Goal: Task Accomplishment & Management: Use online tool/utility

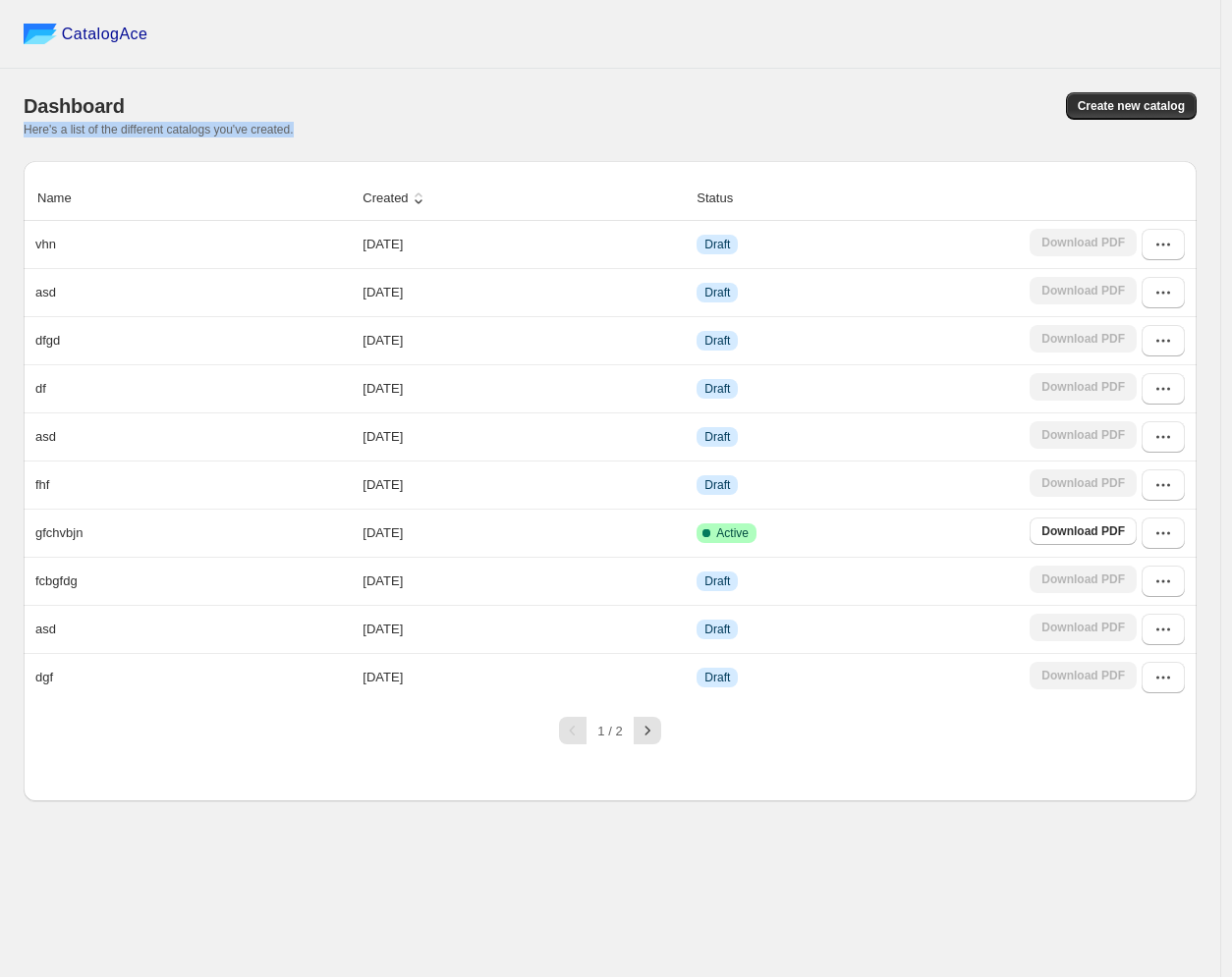
click at [1139, 121] on div "Dashboard Create new catalog Here's a list of the different catalogs you've cre…" at bounding box center [610, 114] width 1173 height 45
click at [1094, 110] on span "Create new catalog" at bounding box center [1130, 106] width 107 height 16
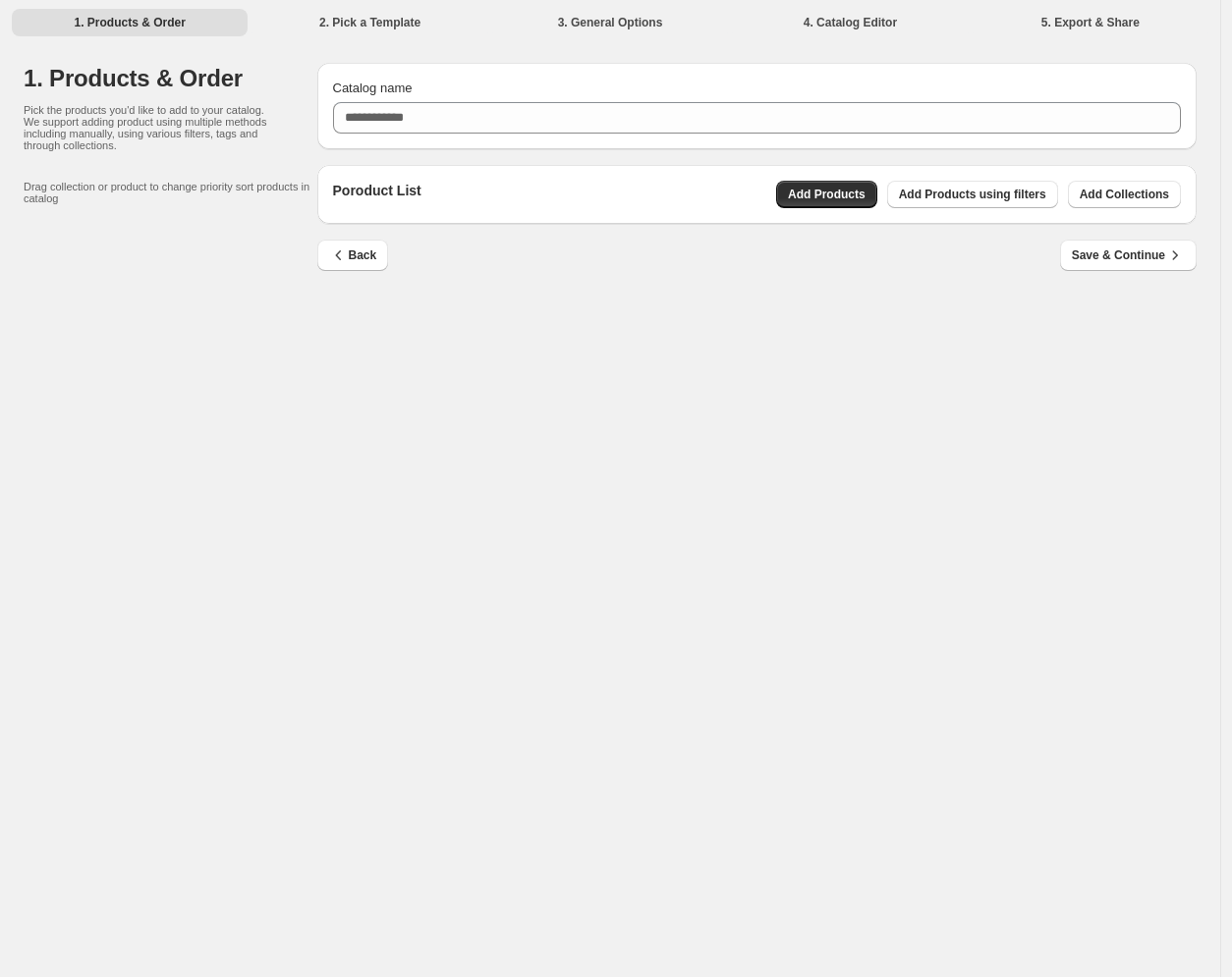
click at [361, 27] on li "2. Pick a Template" at bounding box center [369, 22] width 236 height 28
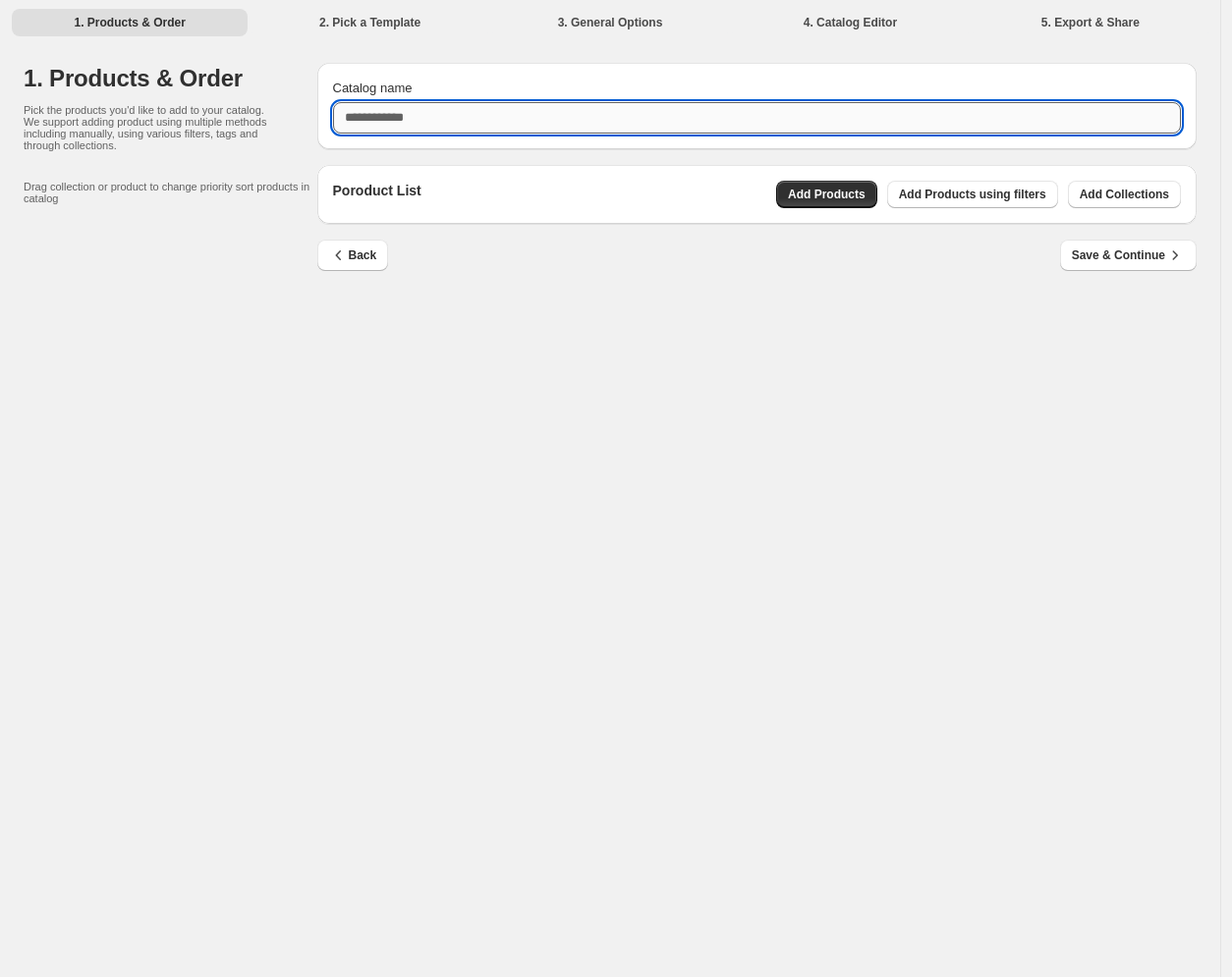
click at [479, 126] on input "Catalog name" at bounding box center [757, 117] width 849 height 31
type input "*********"
click at [1092, 193] on span "Add Collections" at bounding box center [1124, 195] width 90 height 16
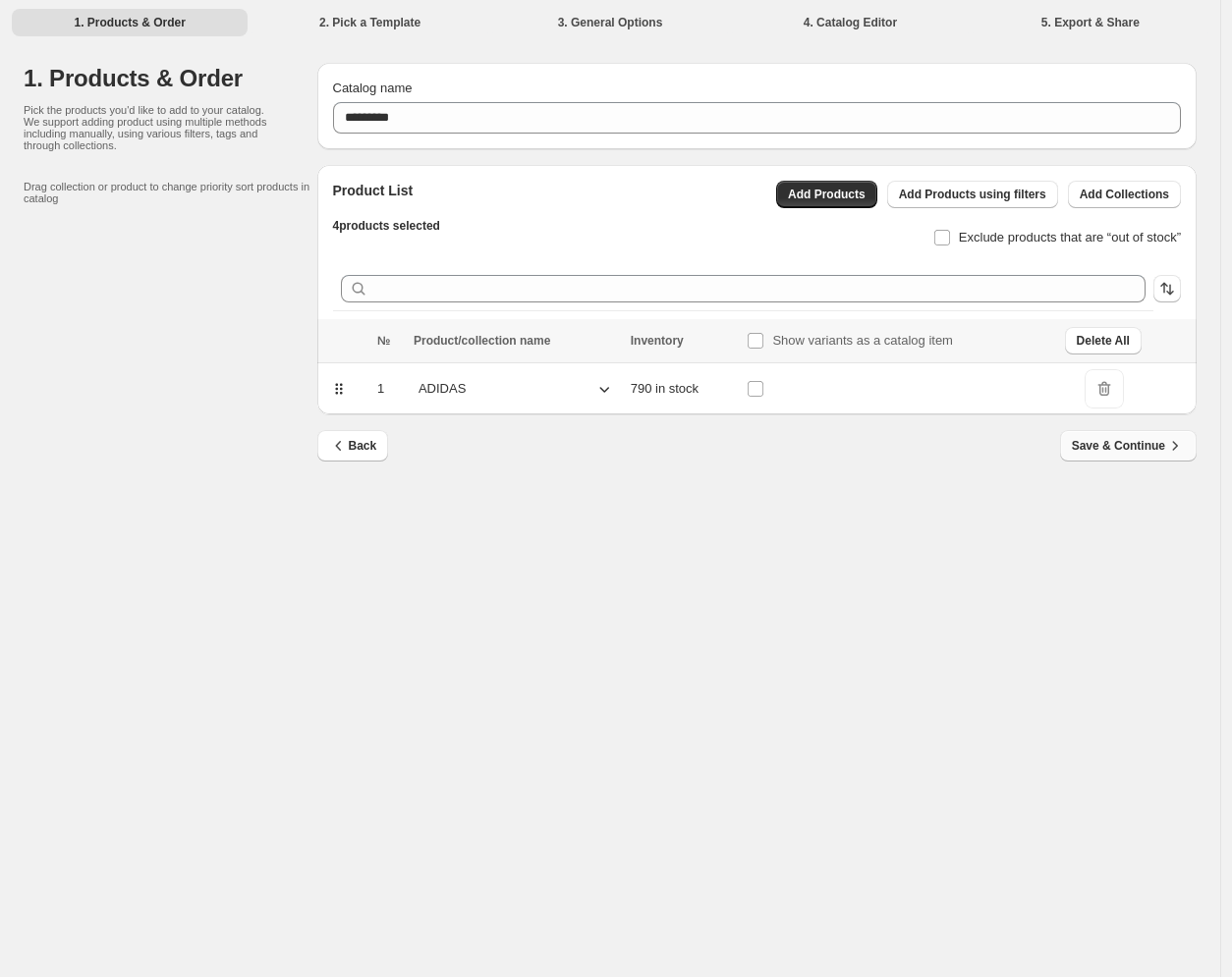
click at [1111, 445] on span "Save & Continue" at bounding box center [1127, 446] width 113 height 20
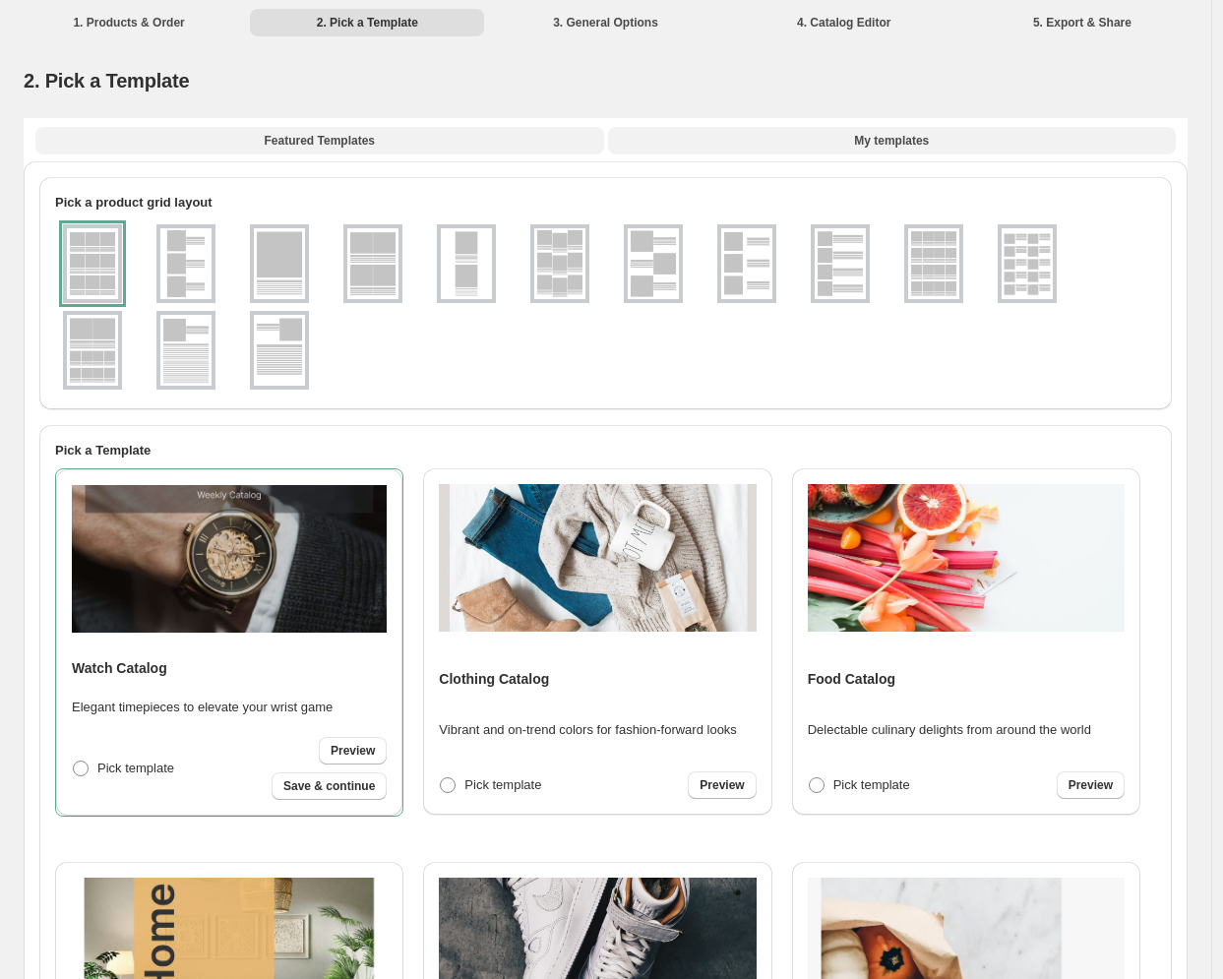
click at [907, 149] on button "My templates" at bounding box center [892, 141] width 569 height 28
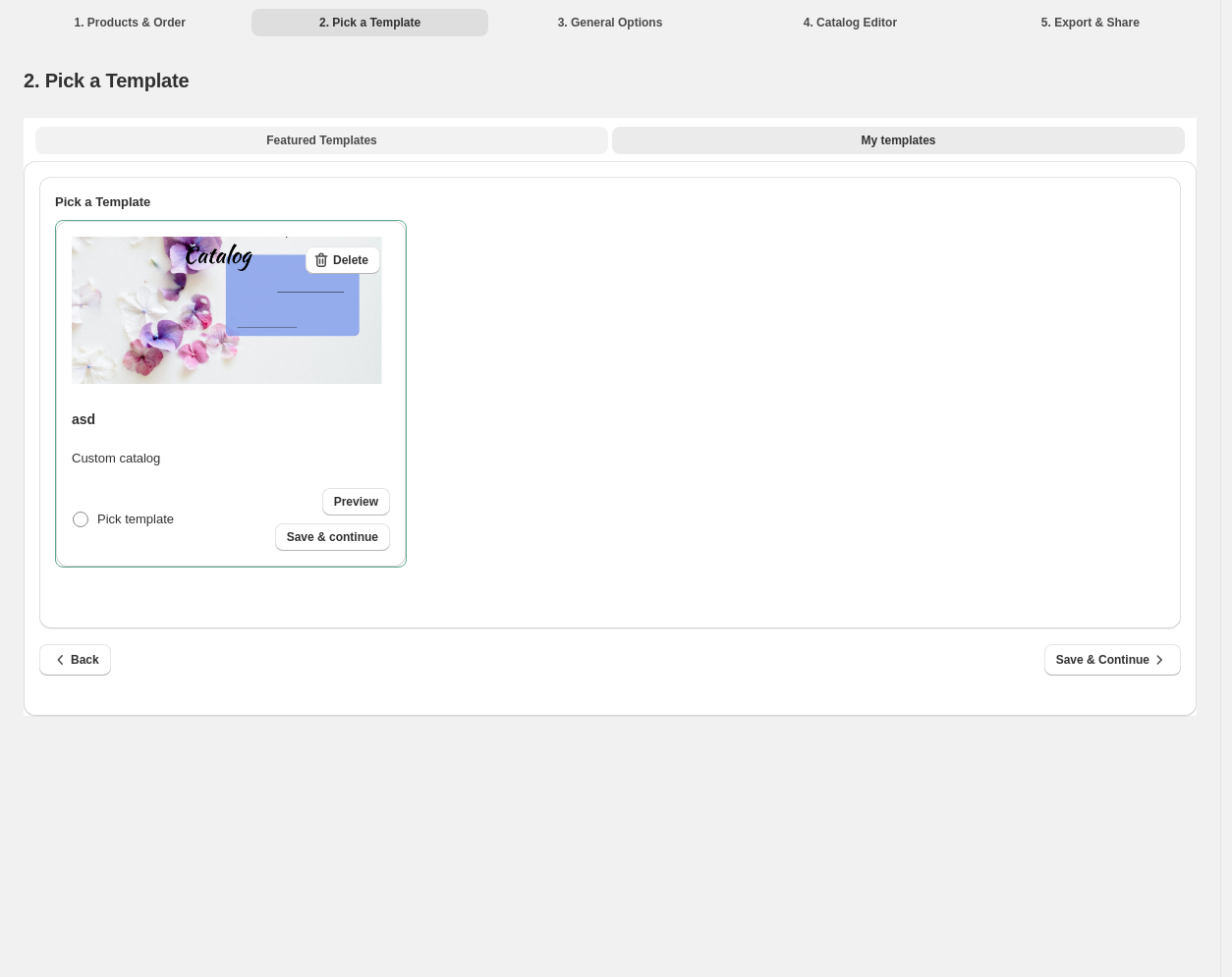
click at [350, 143] on span "Featured Templates" at bounding box center [321, 141] width 110 height 16
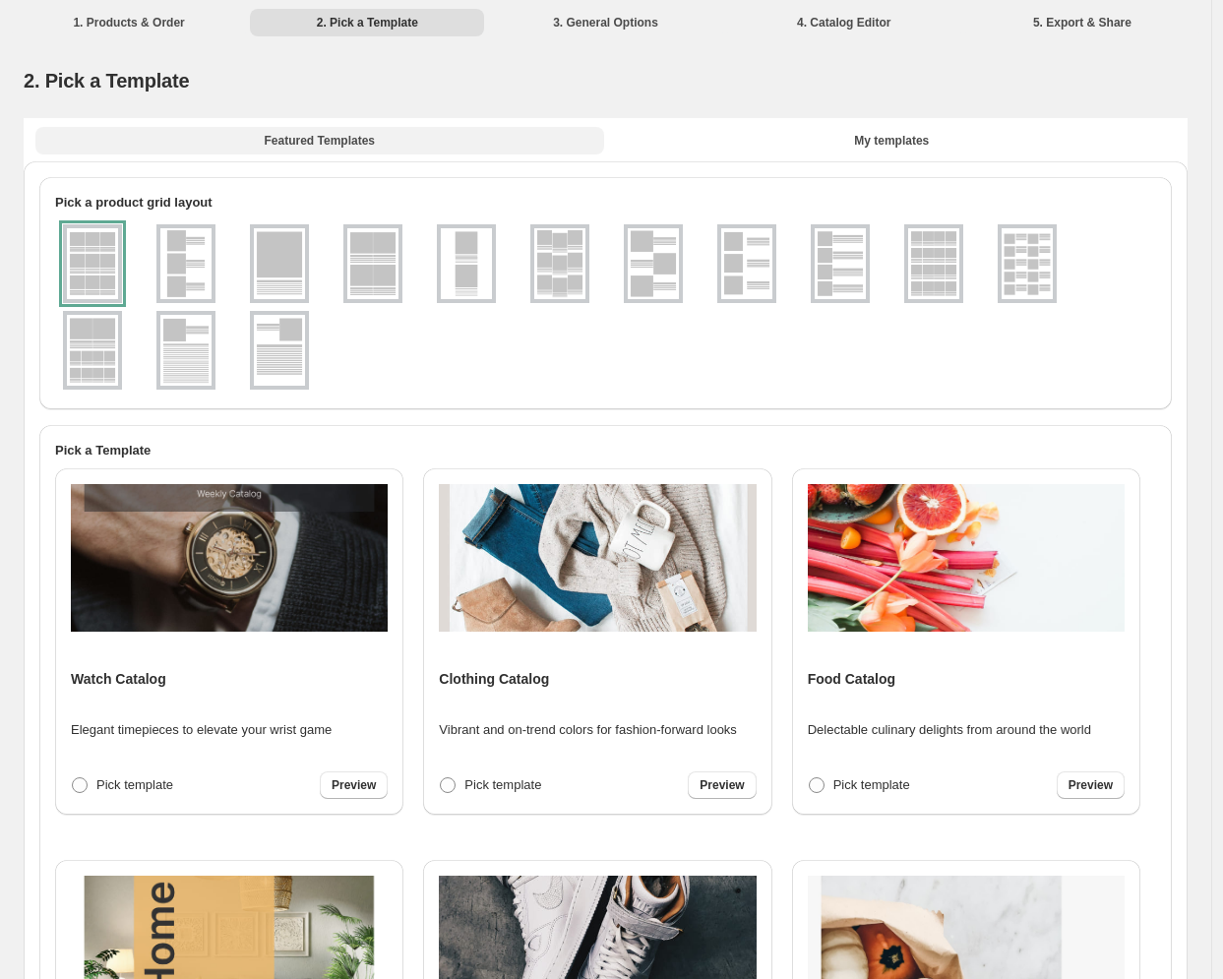
scroll to position [399, 0]
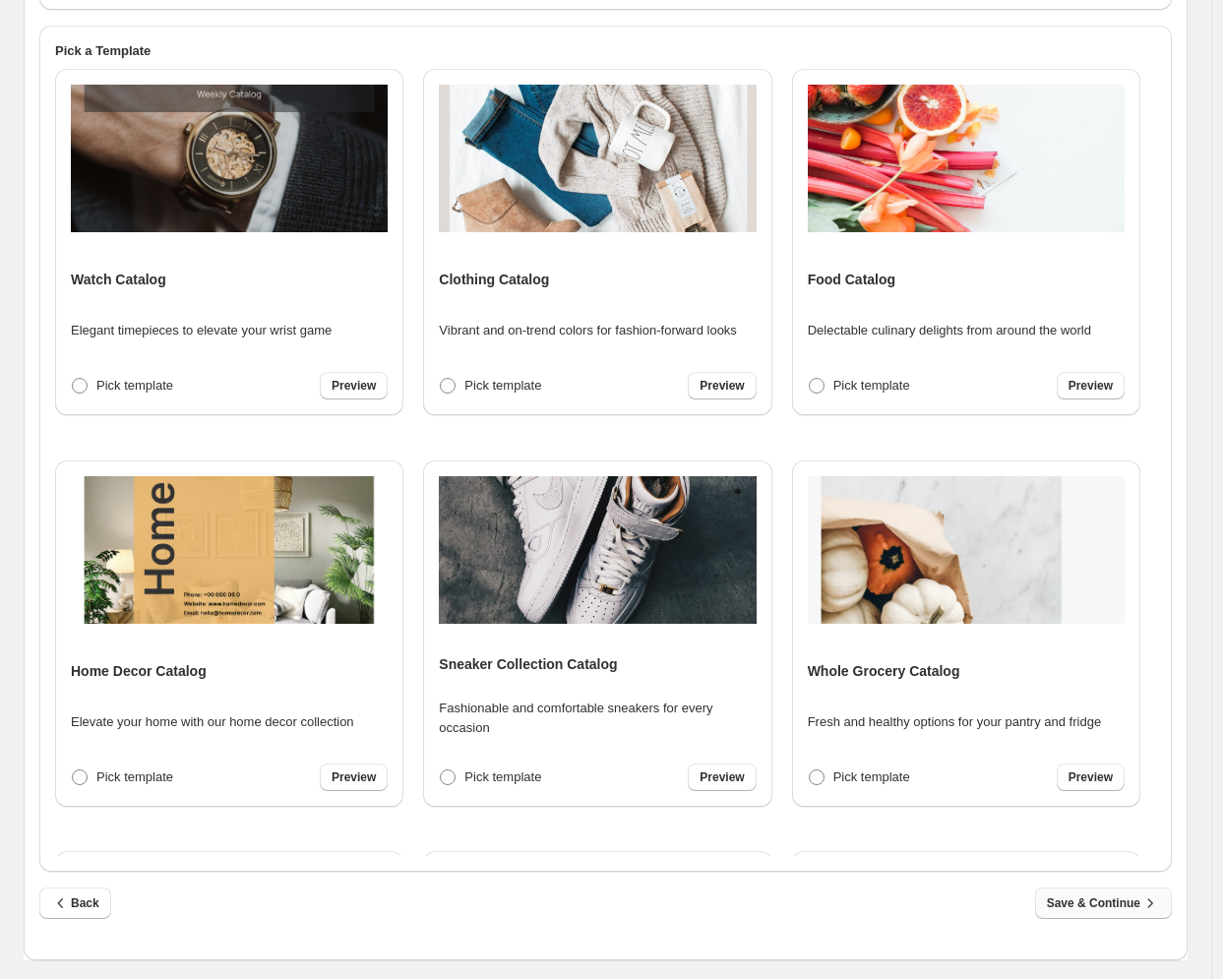
click at [1090, 900] on span "Save & Continue" at bounding box center [1103, 903] width 113 height 20
select select "**********"
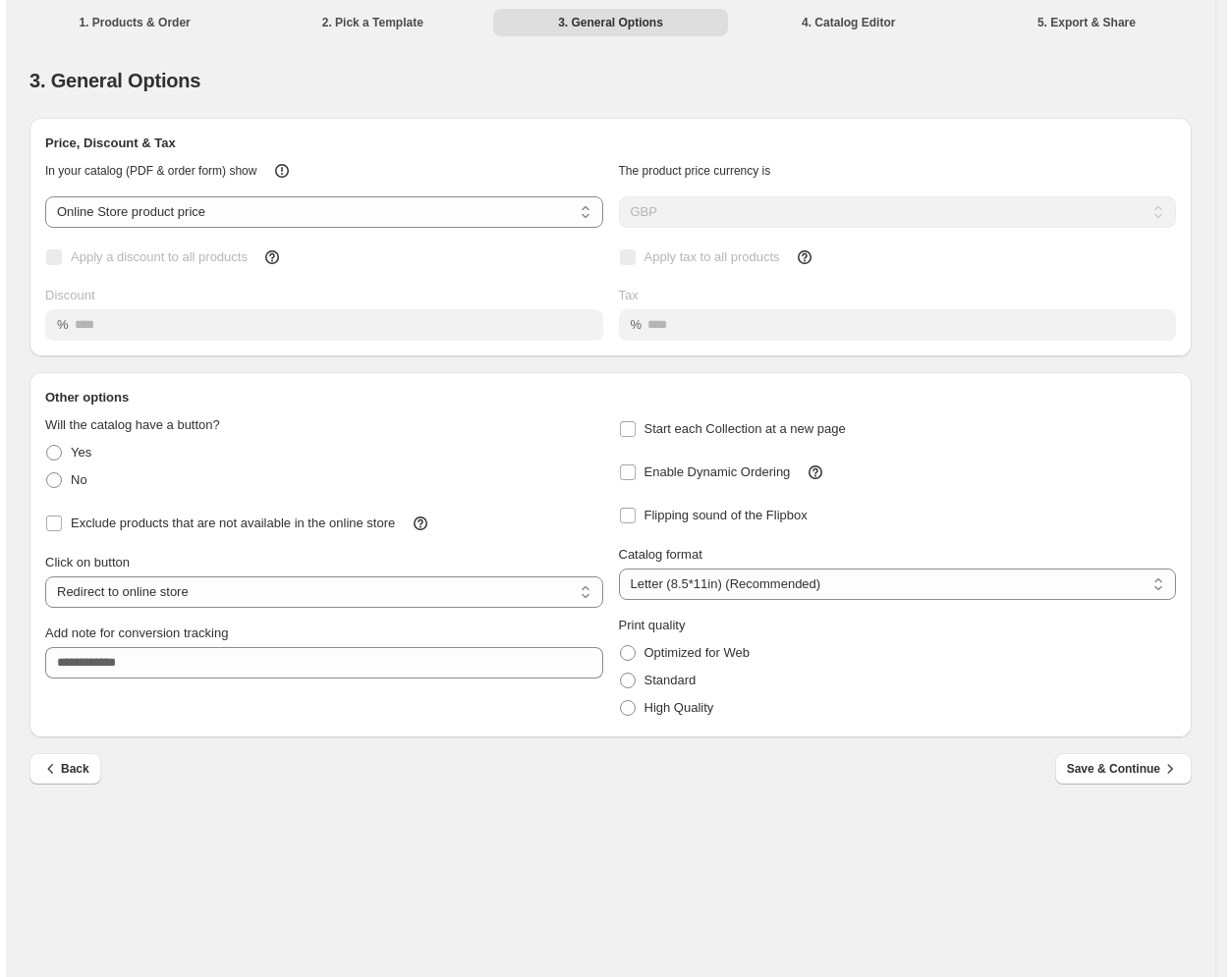
scroll to position [0, 0]
click at [546, 209] on select "**********" at bounding box center [320, 212] width 563 height 31
click at [961, 444] on div "Enable Dynamic Ordering" at bounding box center [891, 464] width 578 height 43
click at [1095, 770] on span "Save & Continue" at bounding box center [1127, 768] width 113 height 20
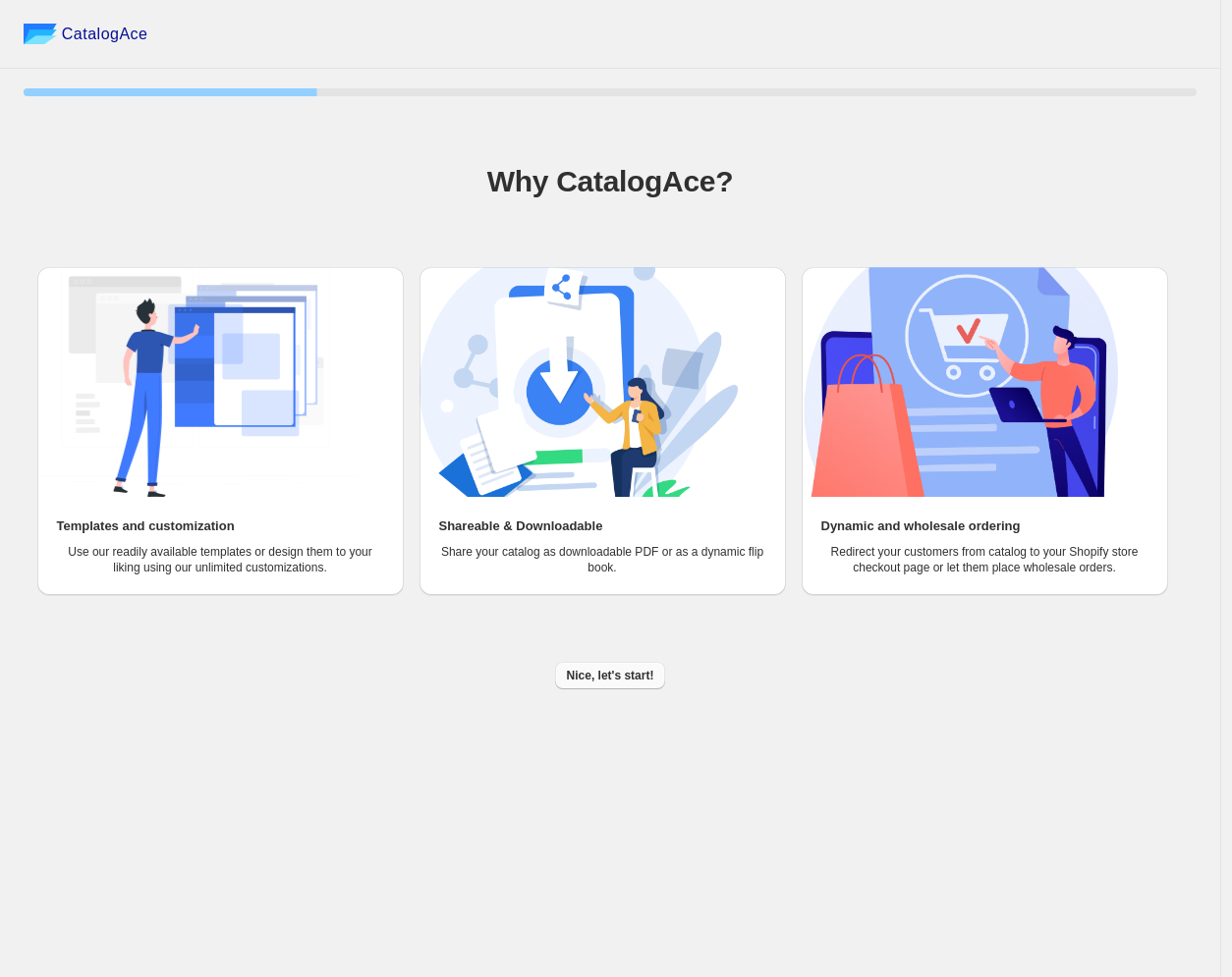
click at [613, 680] on span "Nice, let's start!" at bounding box center [611, 676] width 88 height 16
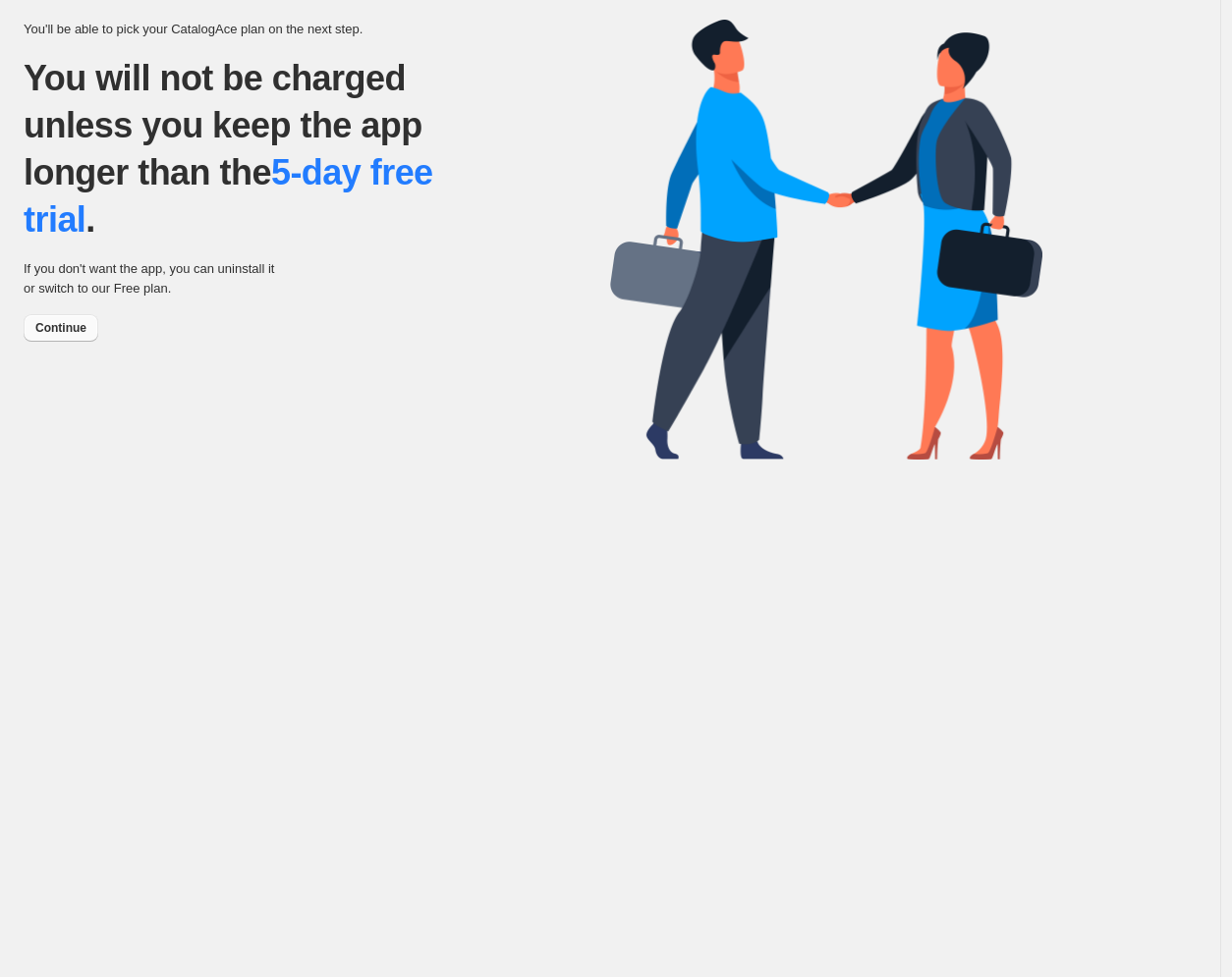
click at [46, 332] on span "Continue" at bounding box center [60, 328] width 51 height 16
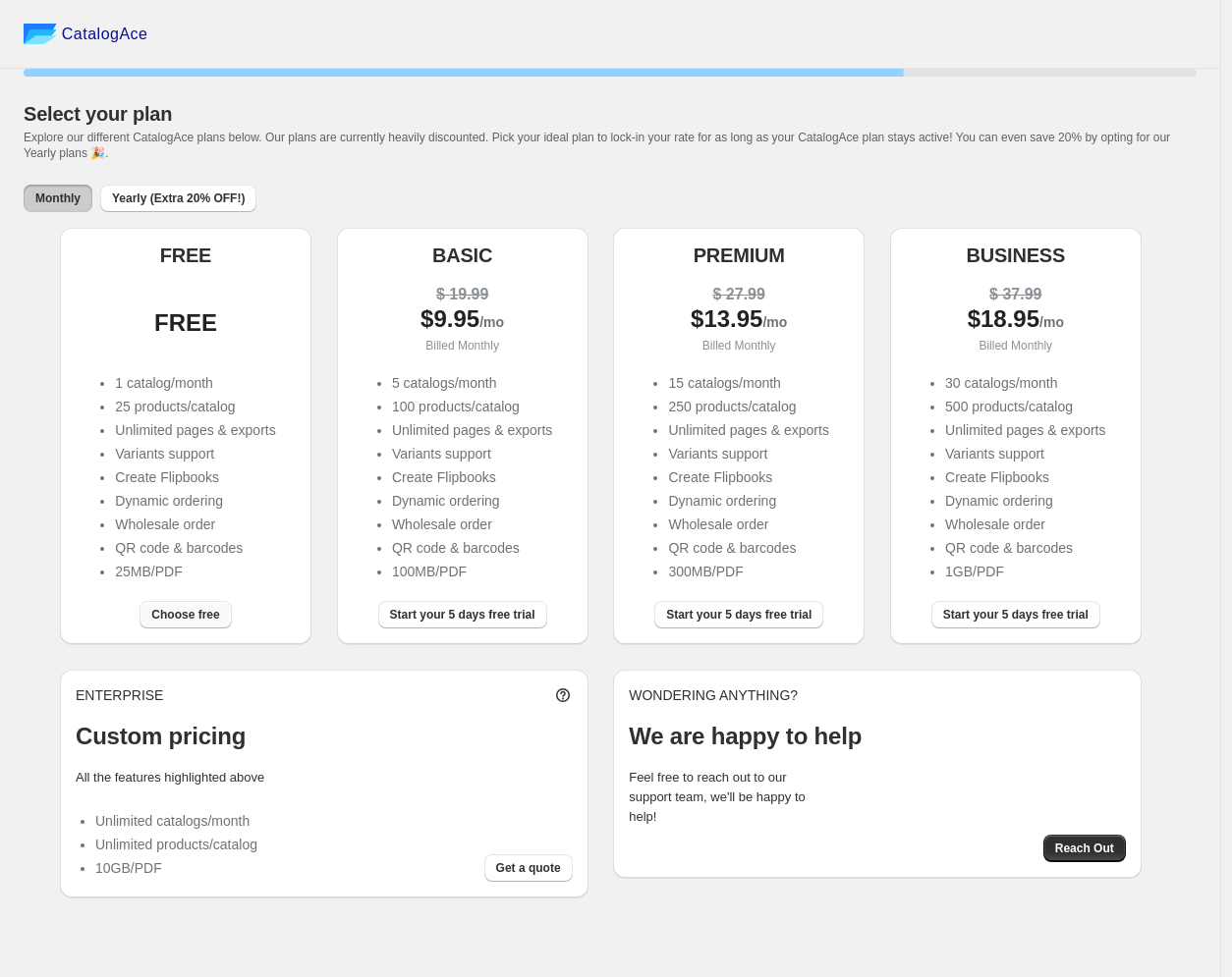
click at [214, 616] on span "Choose free" at bounding box center [186, 615] width 68 height 16
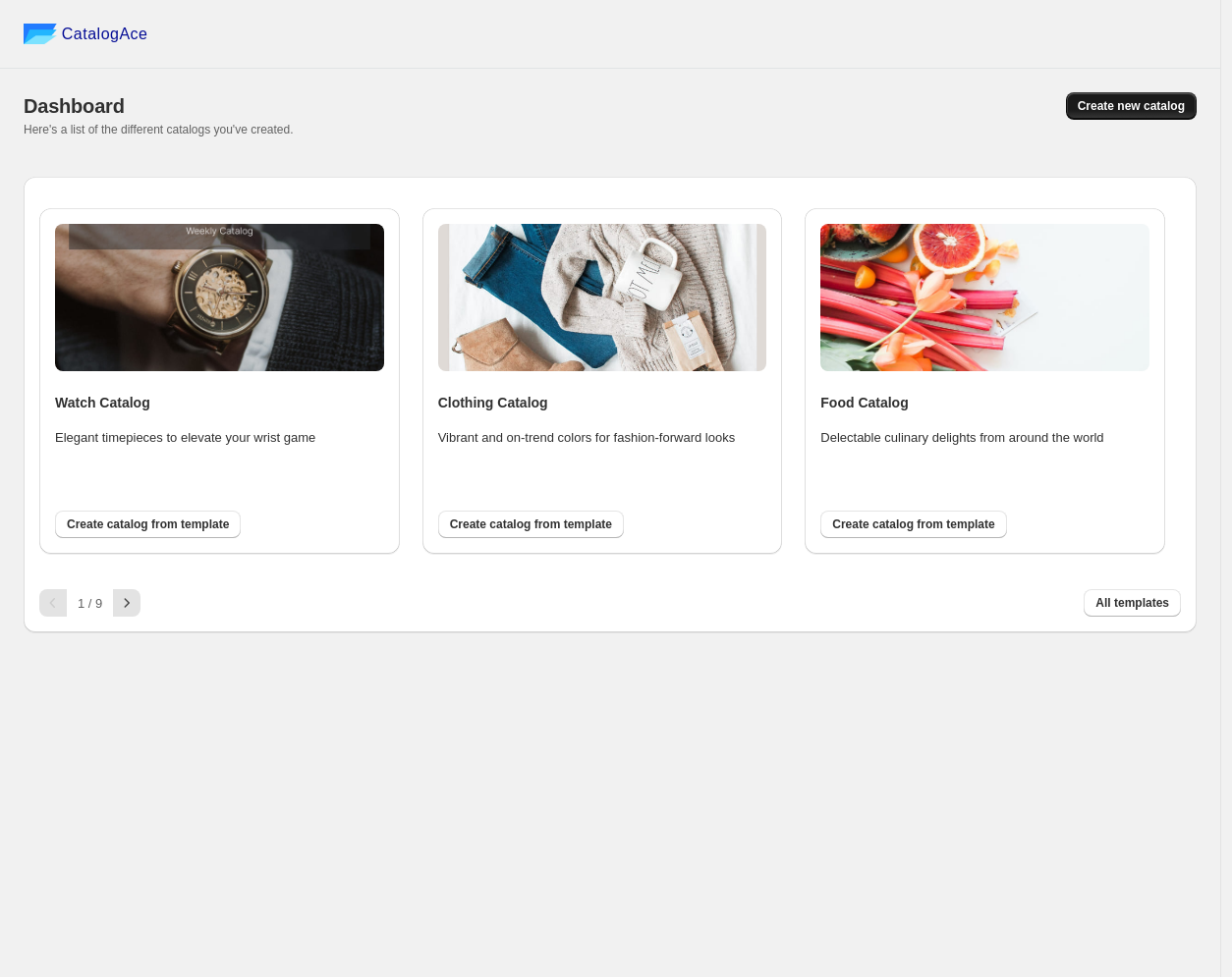
click at [1145, 108] on span "Create new catalog" at bounding box center [1130, 106] width 107 height 16
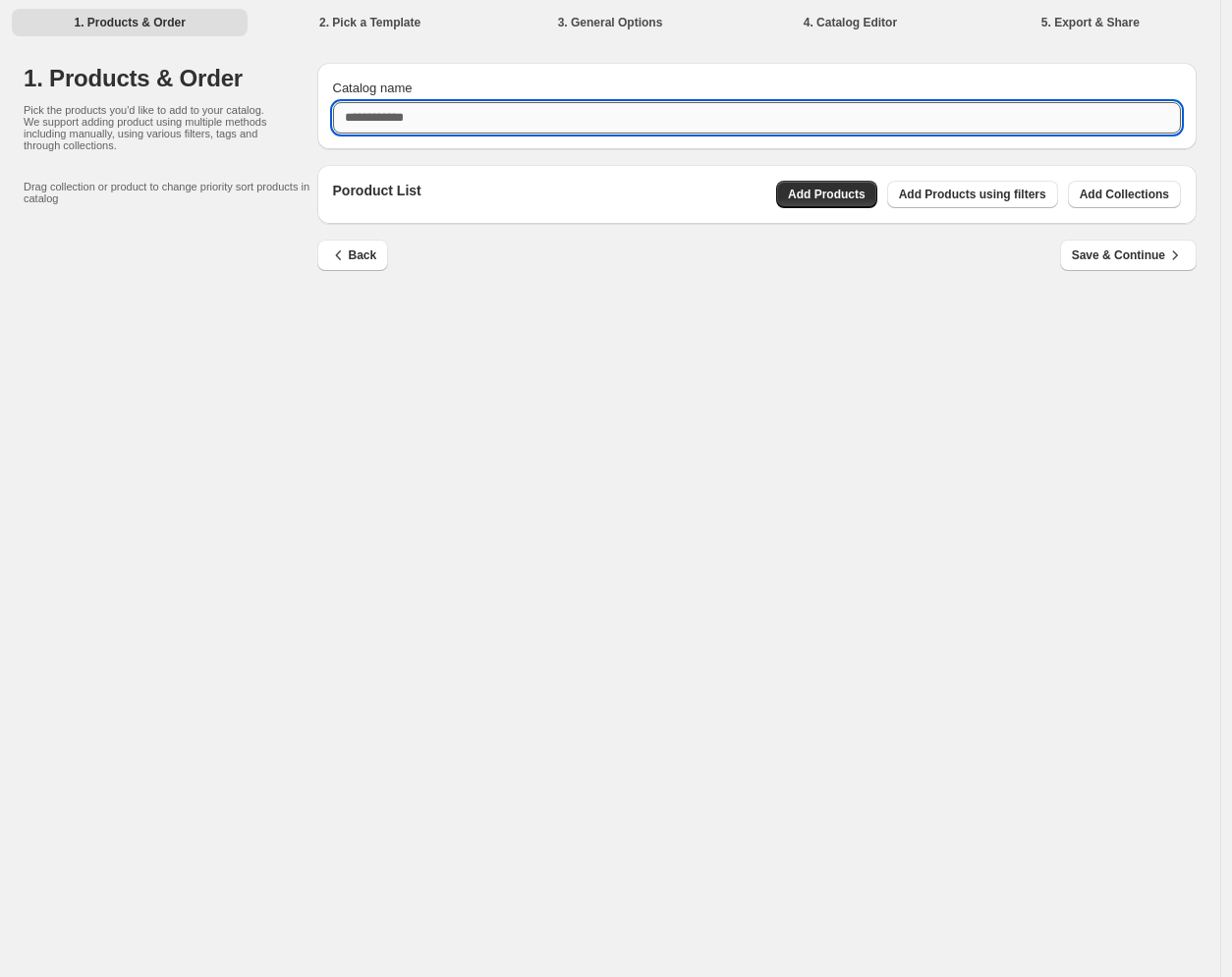
click at [514, 126] on input "Catalog name" at bounding box center [757, 117] width 849 height 31
type input "*******"
click at [1143, 199] on span "Add Collections" at bounding box center [1124, 195] width 90 height 16
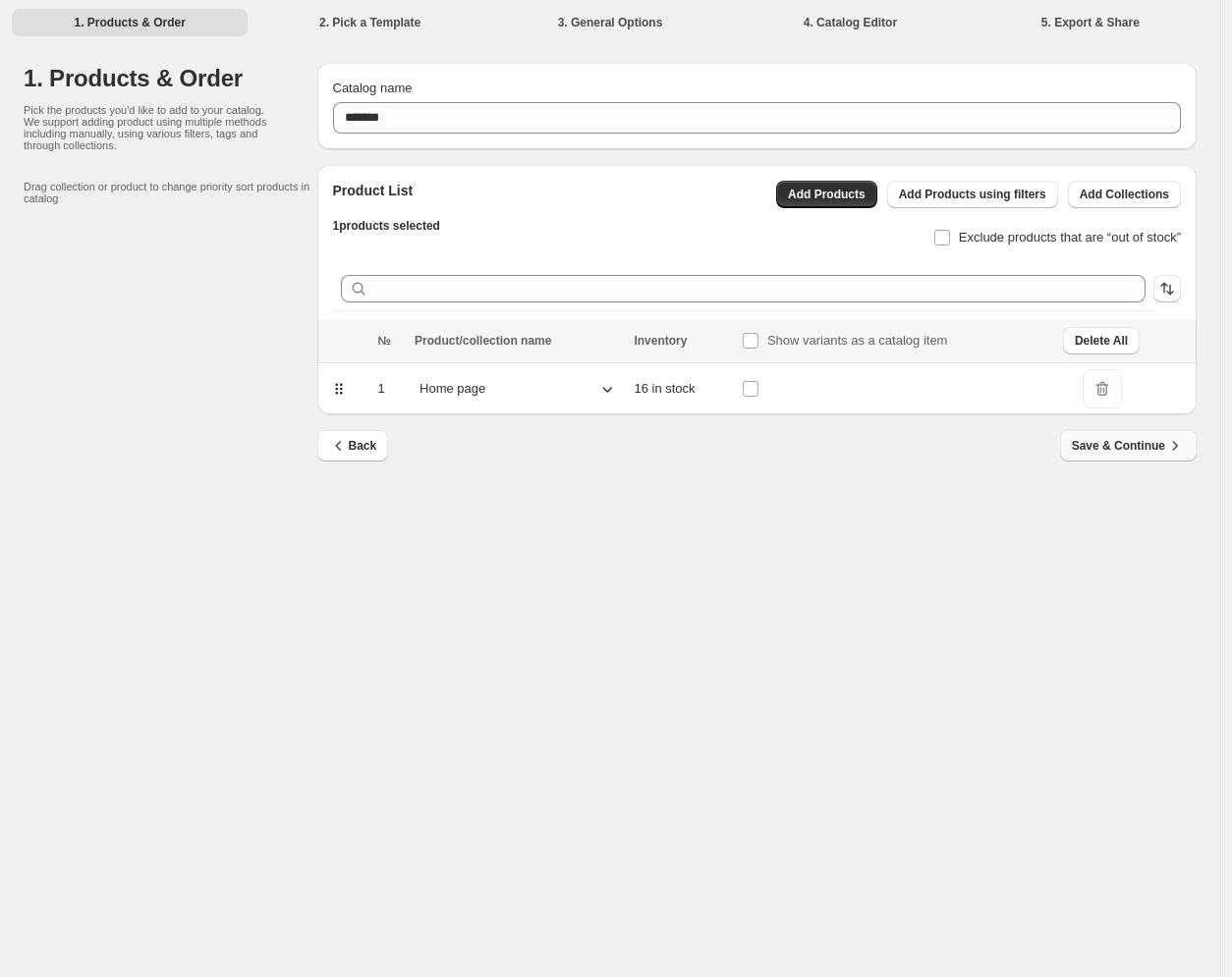
click at [1140, 457] on button "Save & Continue" at bounding box center [1127, 445] width 137 height 31
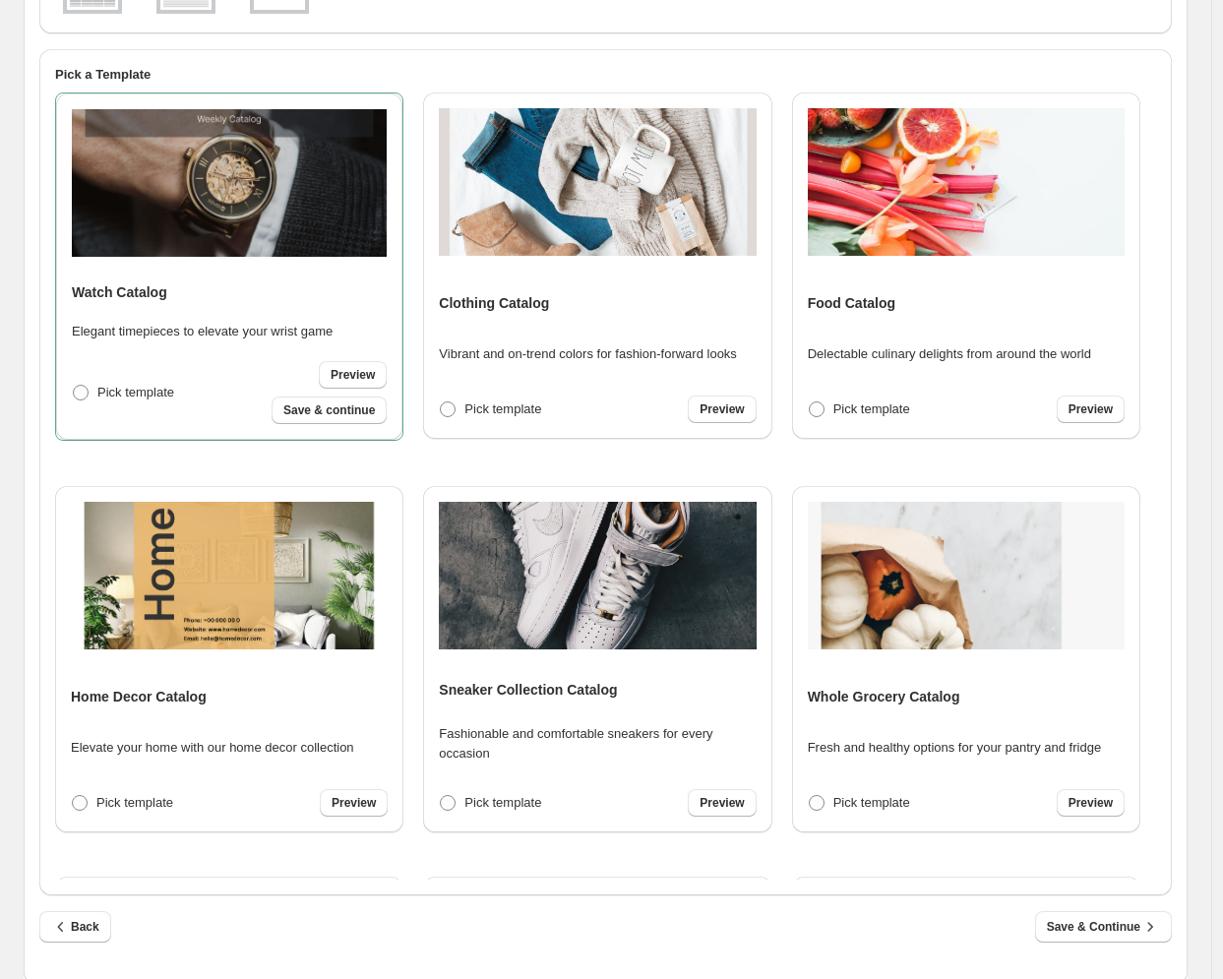
scroll to position [399, 0]
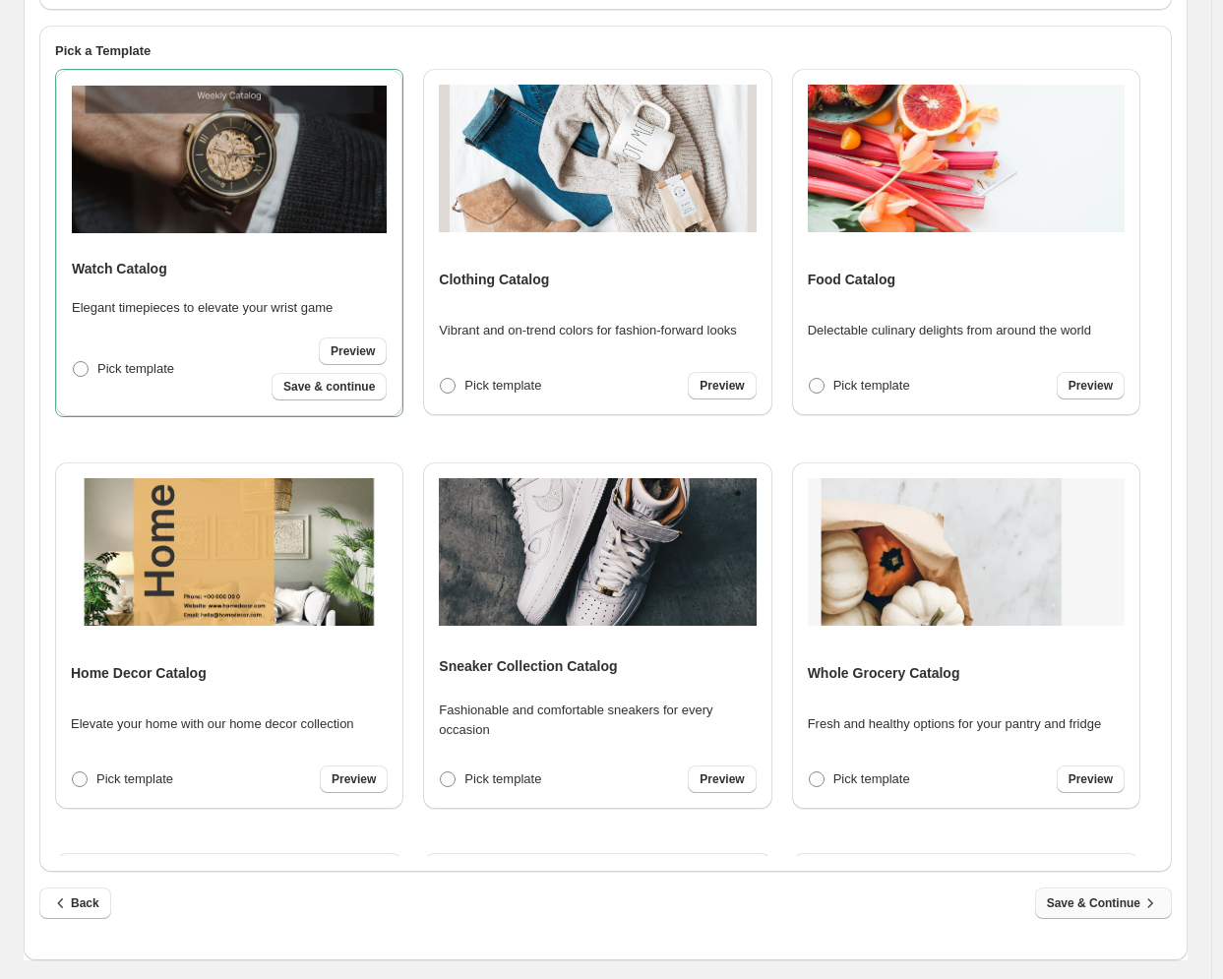
click at [1094, 904] on span "Save & Continue" at bounding box center [1103, 903] width 113 height 20
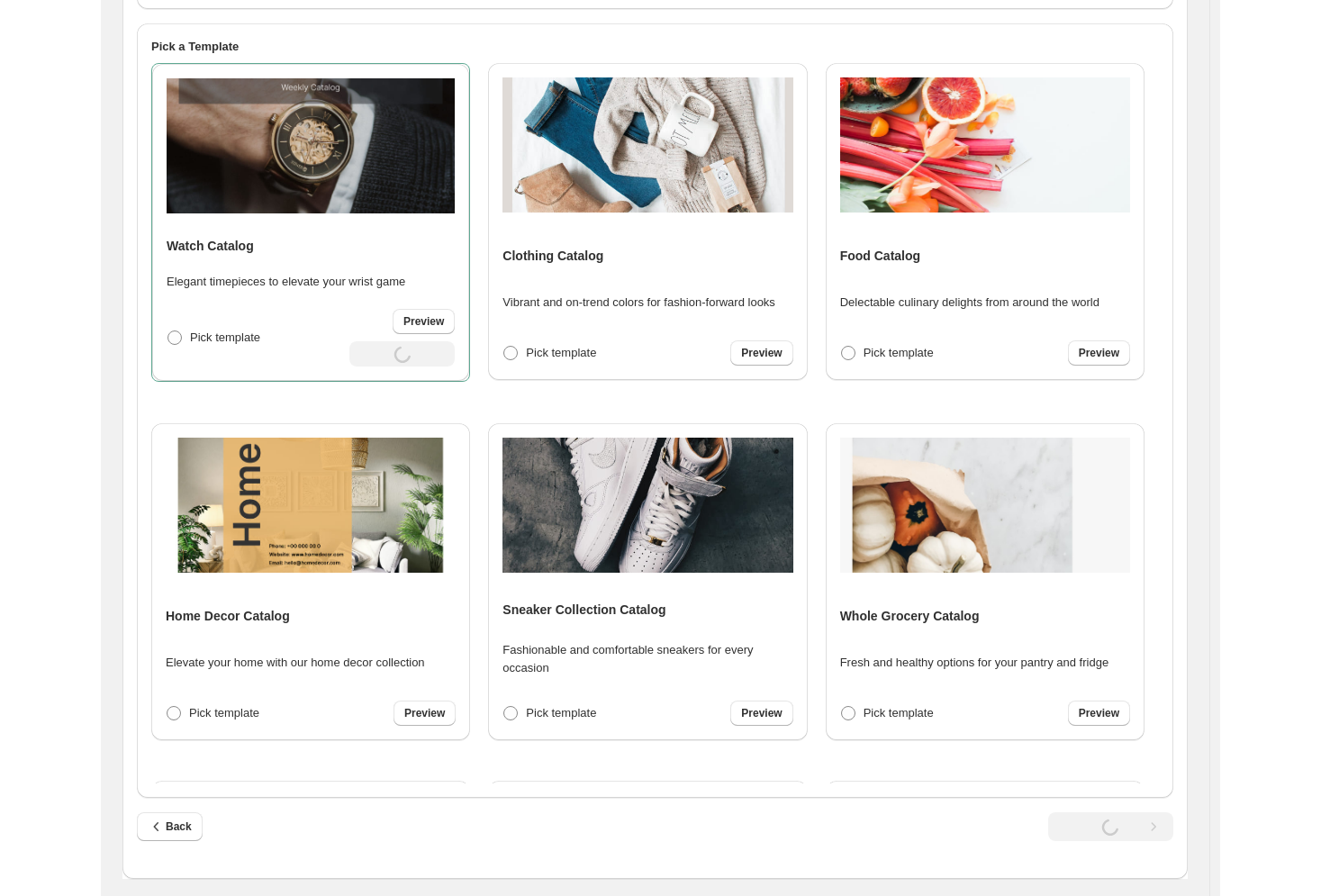
scroll to position [0, 0]
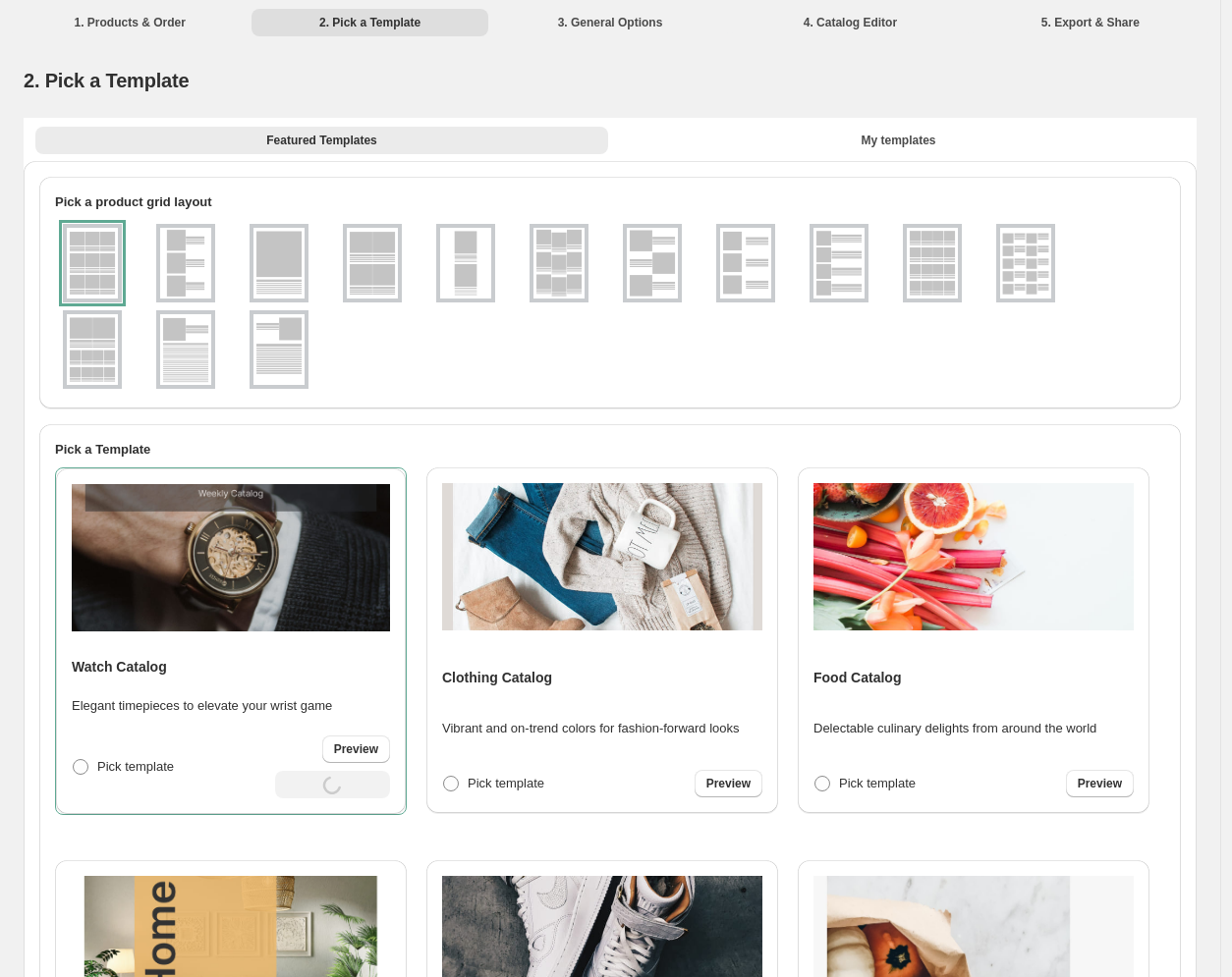
select select "**********"
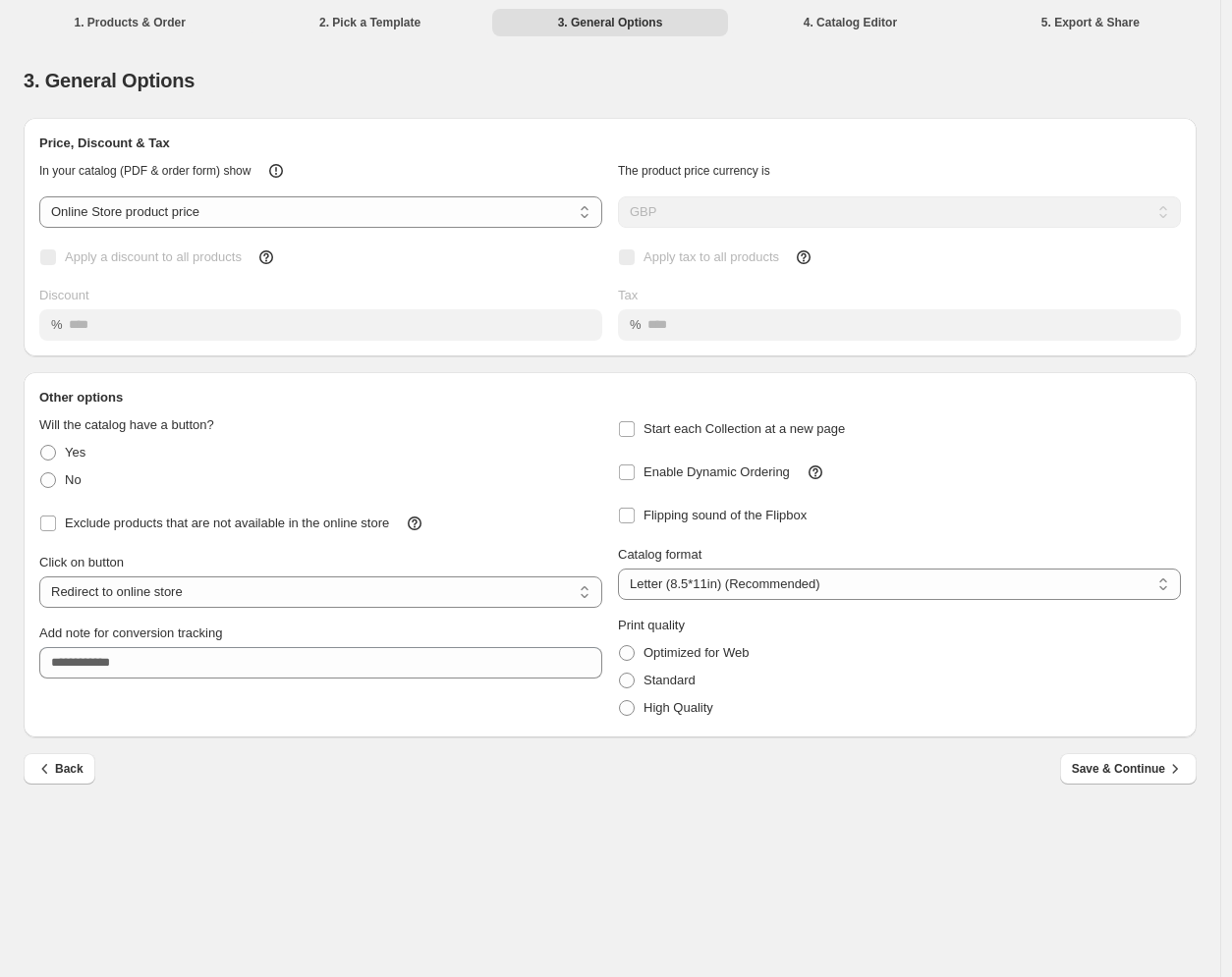
drag, startPoint x: 1115, startPoint y: 771, endPoint x: 1087, endPoint y: 753, distance: 33.3
click at [1115, 771] on span "Save & Continue" at bounding box center [1127, 768] width 113 height 20
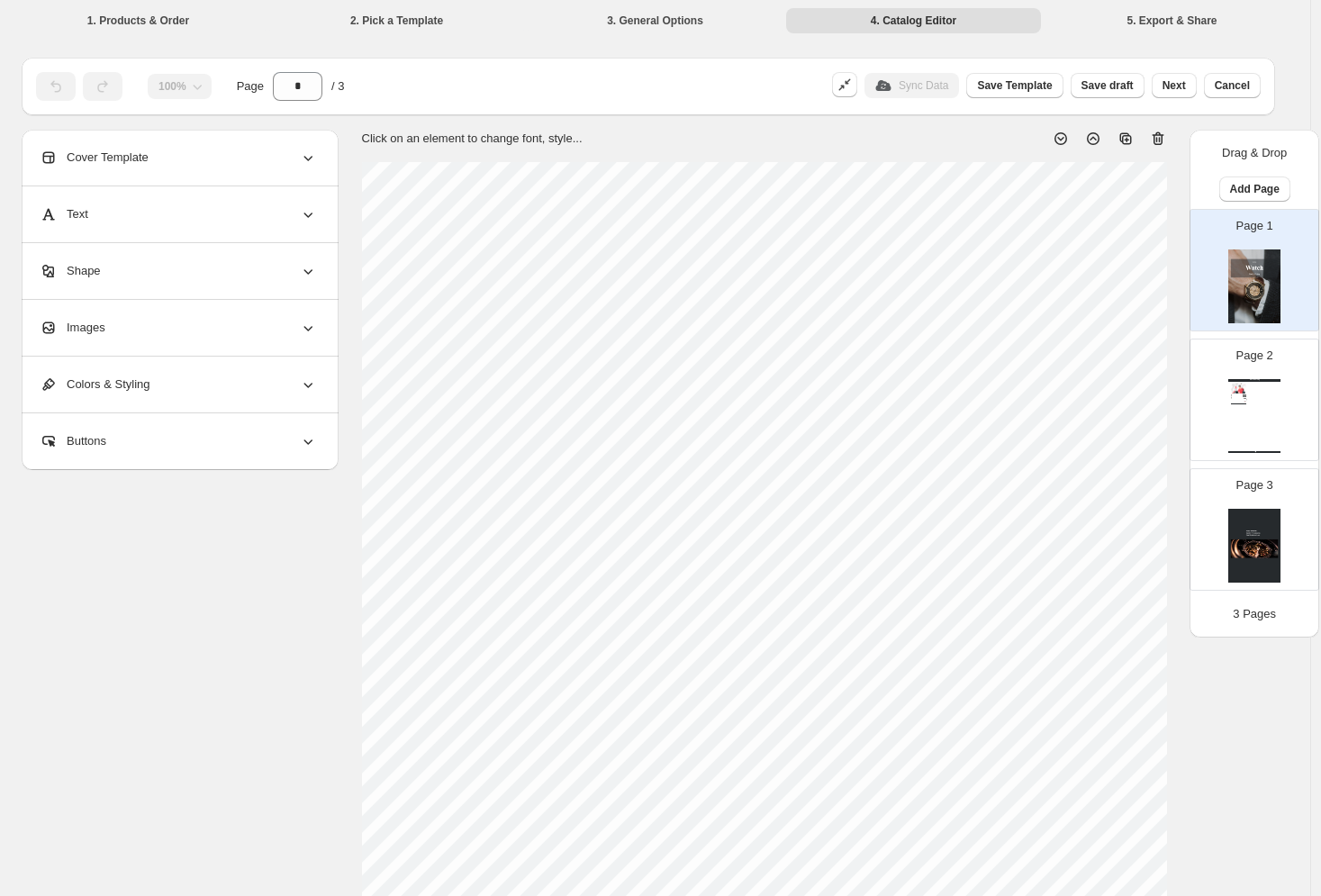
click at [295, 146] on div "Cover Template" at bounding box center [178, 157] width 277 height 56
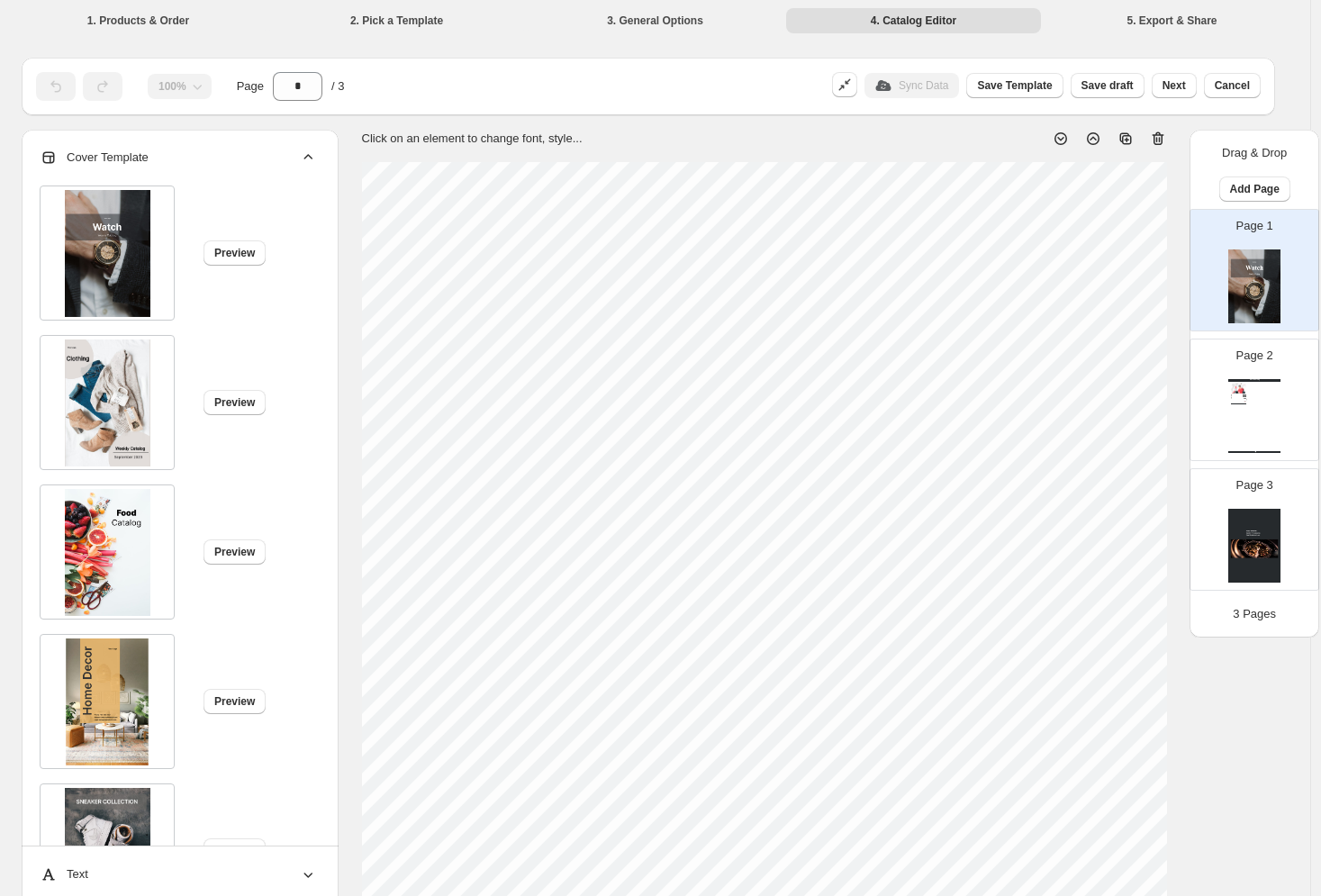
click at [292, 146] on div "Cover Template" at bounding box center [178, 157] width 277 height 56
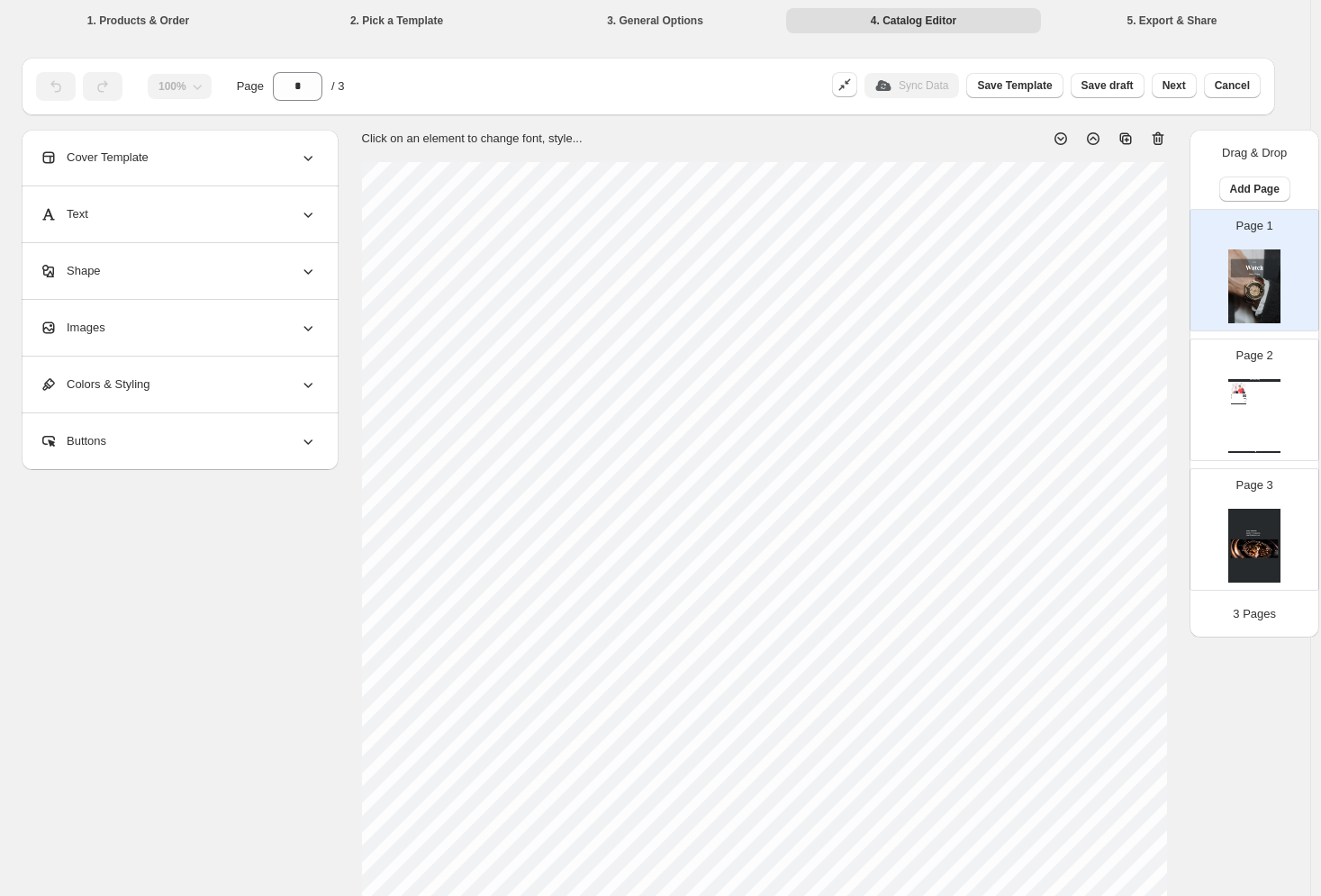
click at [187, 218] on div "Text" at bounding box center [178, 214] width 277 height 56
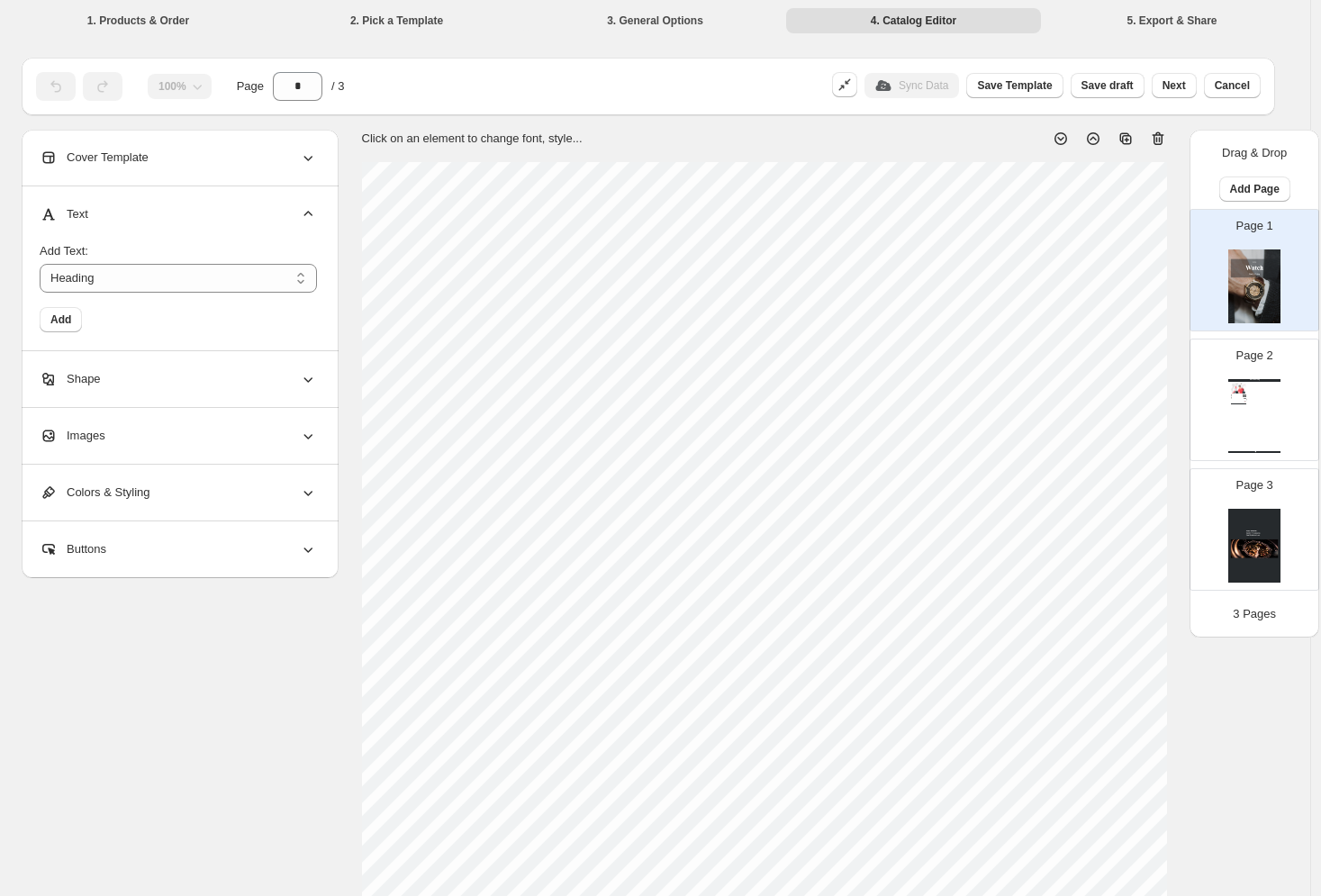
click at [194, 223] on div "Text" at bounding box center [178, 214] width 277 height 56
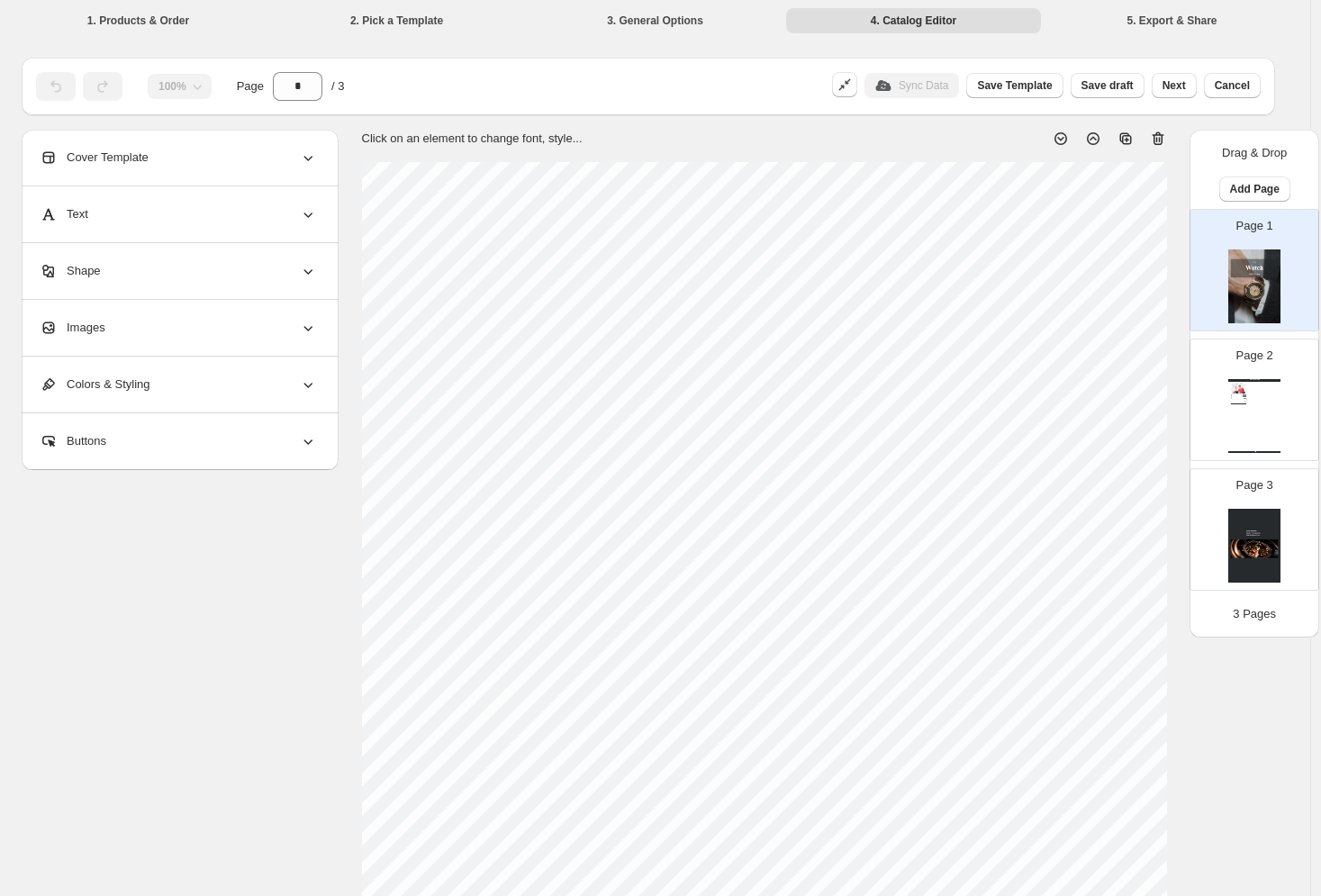
click at [208, 313] on div "Images" at bounding box center [178, 328] width 277 height 56
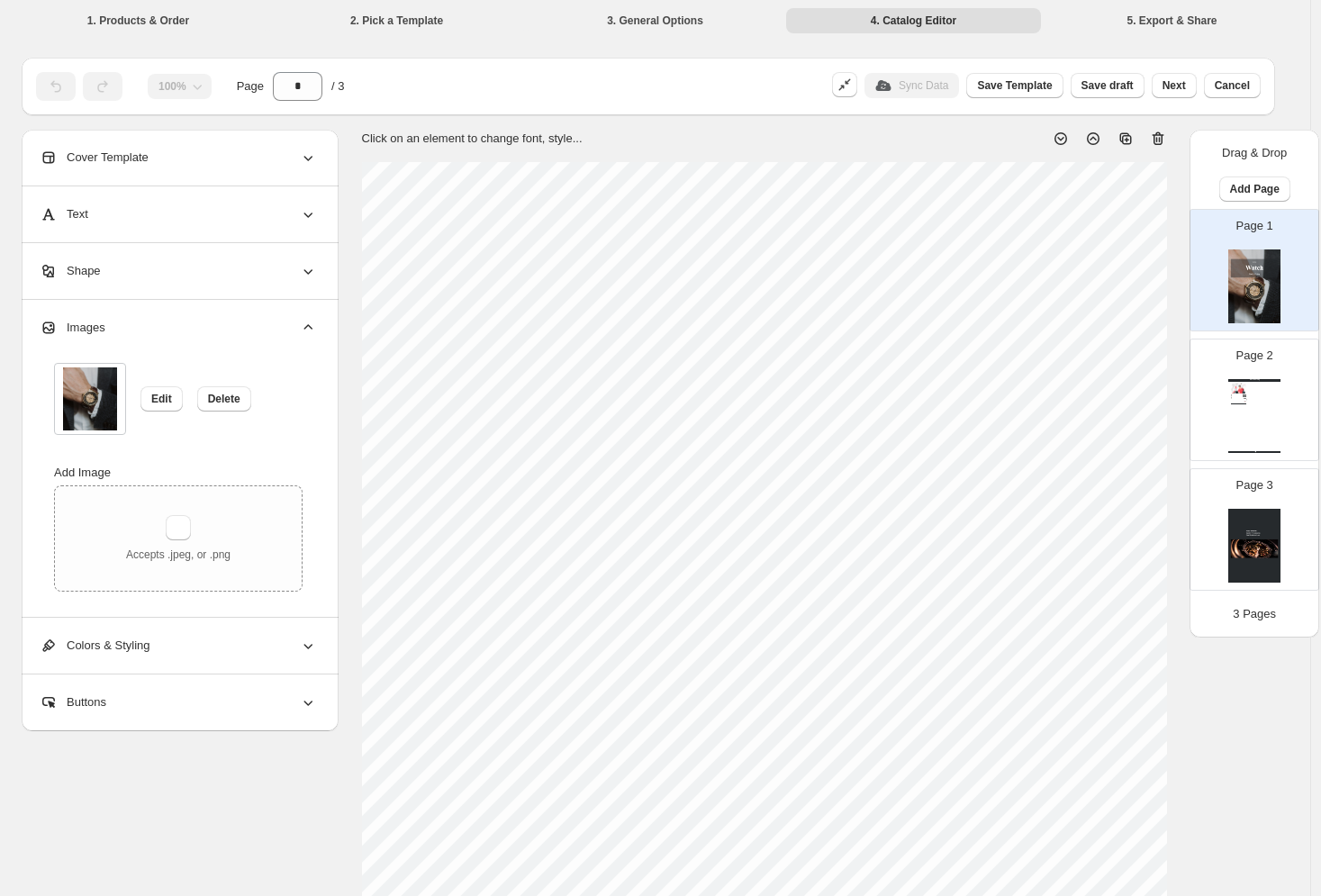
click at [214, 323] on div "Images" at bounding box center [178, 328] width 277 height 56
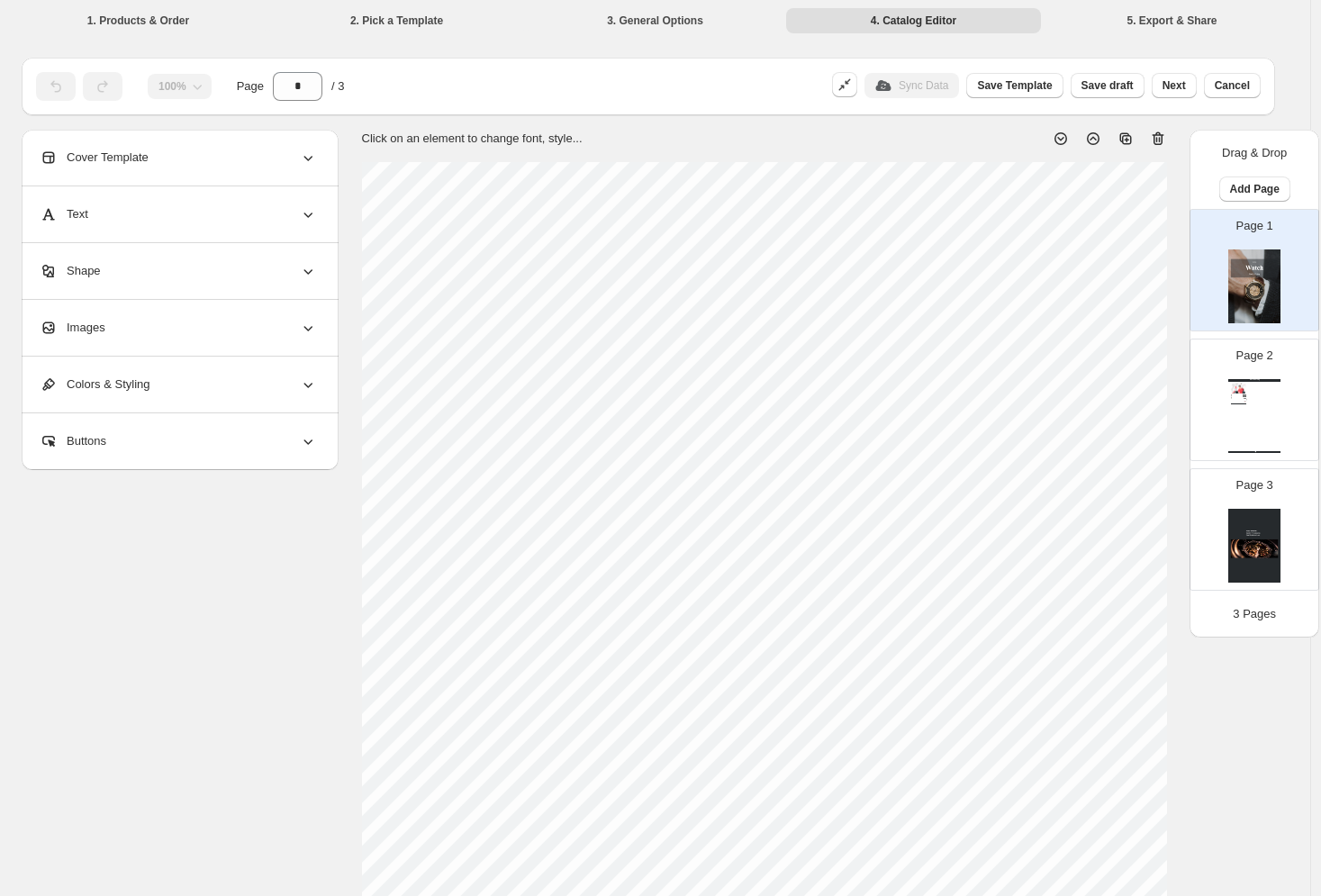
click at [204, 255] on div "Shape" at bounding box center [178, 271] width 277 height 56
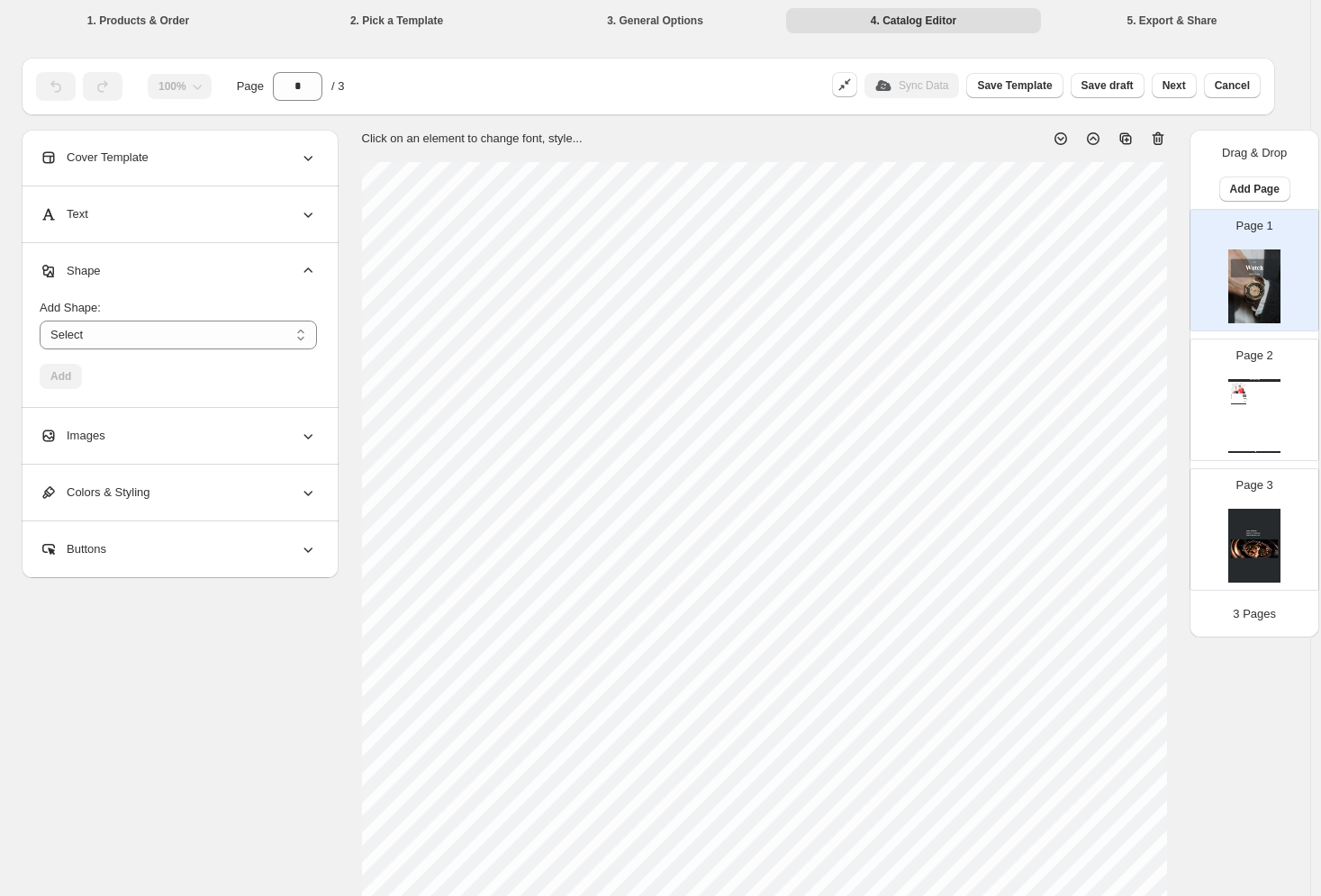
click at [204, 267] on div "Shape" at bounding box center [178, 271] width 277 height 56
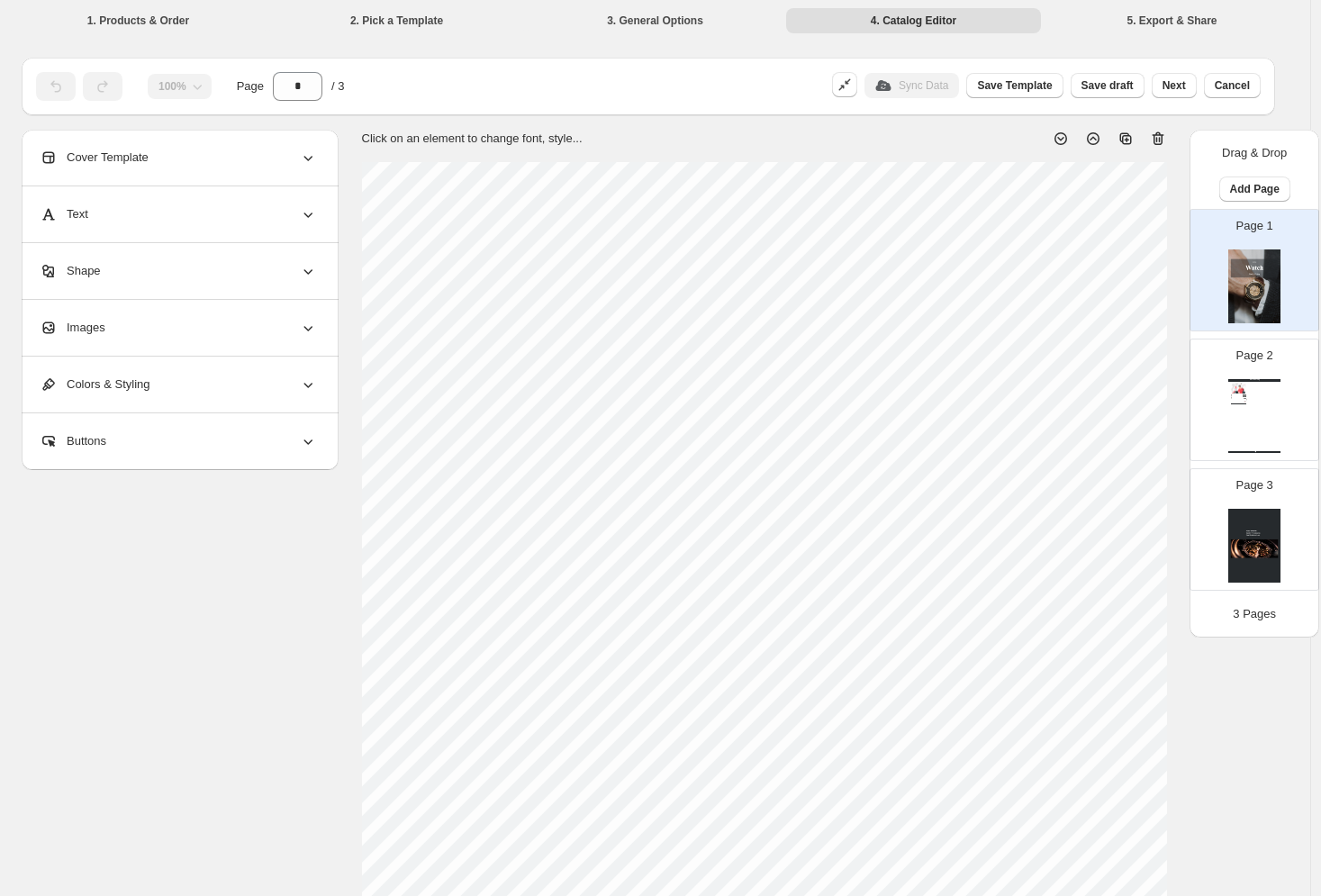
click at [1129, 423] on div "Watch Catalog Consulting - 15min 15min, 20min, 30min, 40min, 60min Stock Quanti…" at bounding box center [1254, 416] width 52 height 74
type input "*"
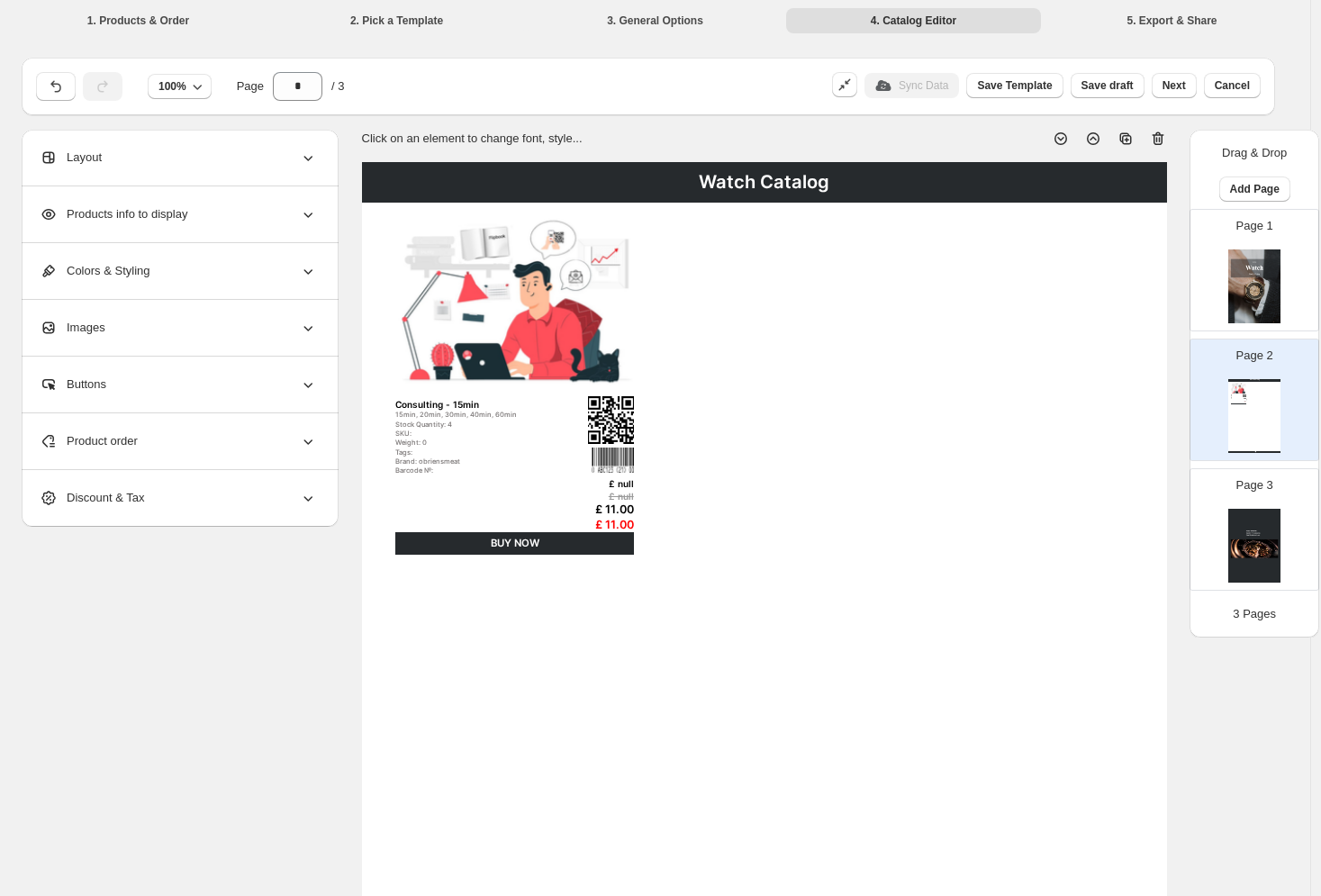
click at [265, 256] on div "Colors & Styling" at bounding box center [178, 271] width 277 height 56
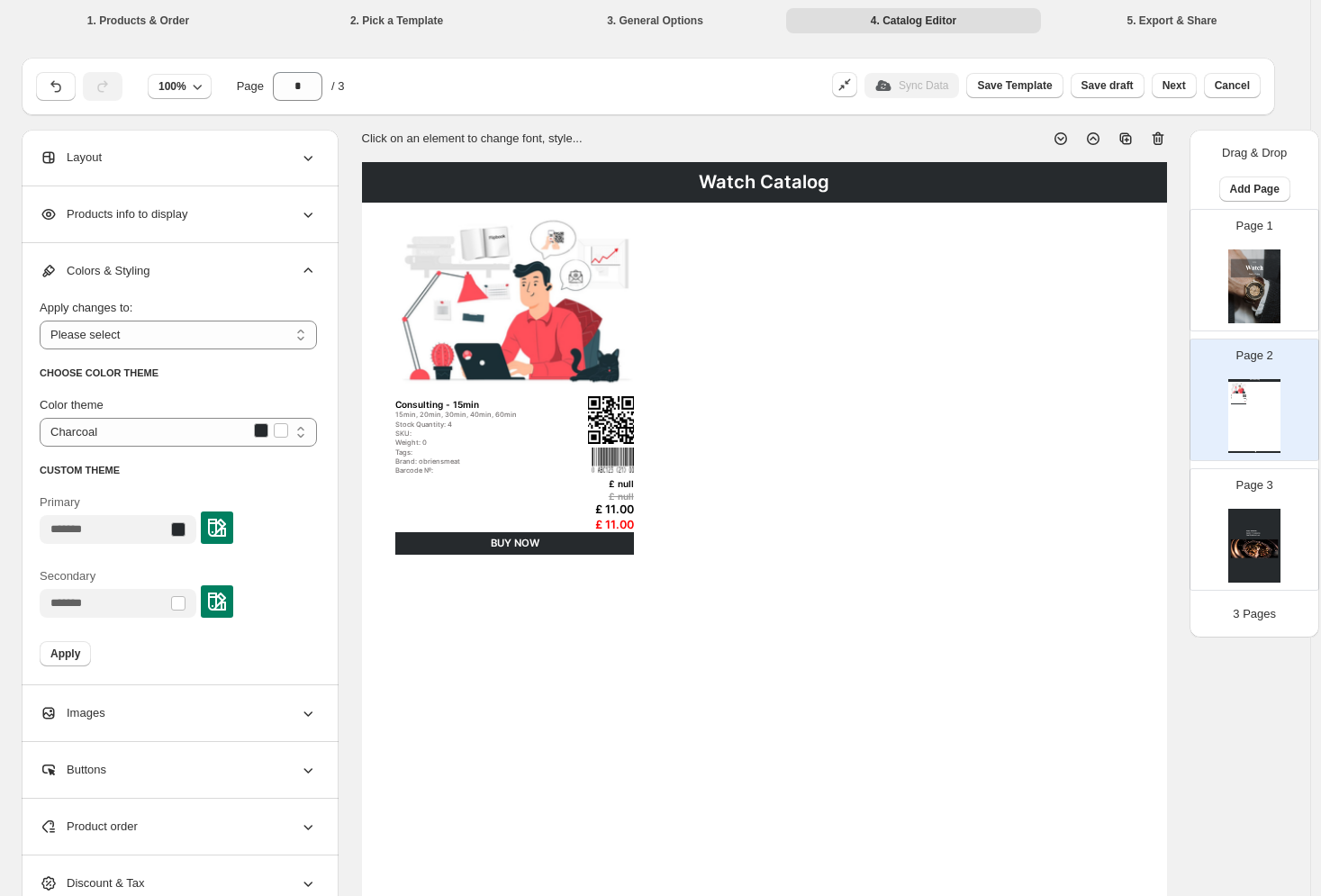
click at [260, 260] on div "Colors & Styling" at bounding box center [178, 271] width 277 height 56
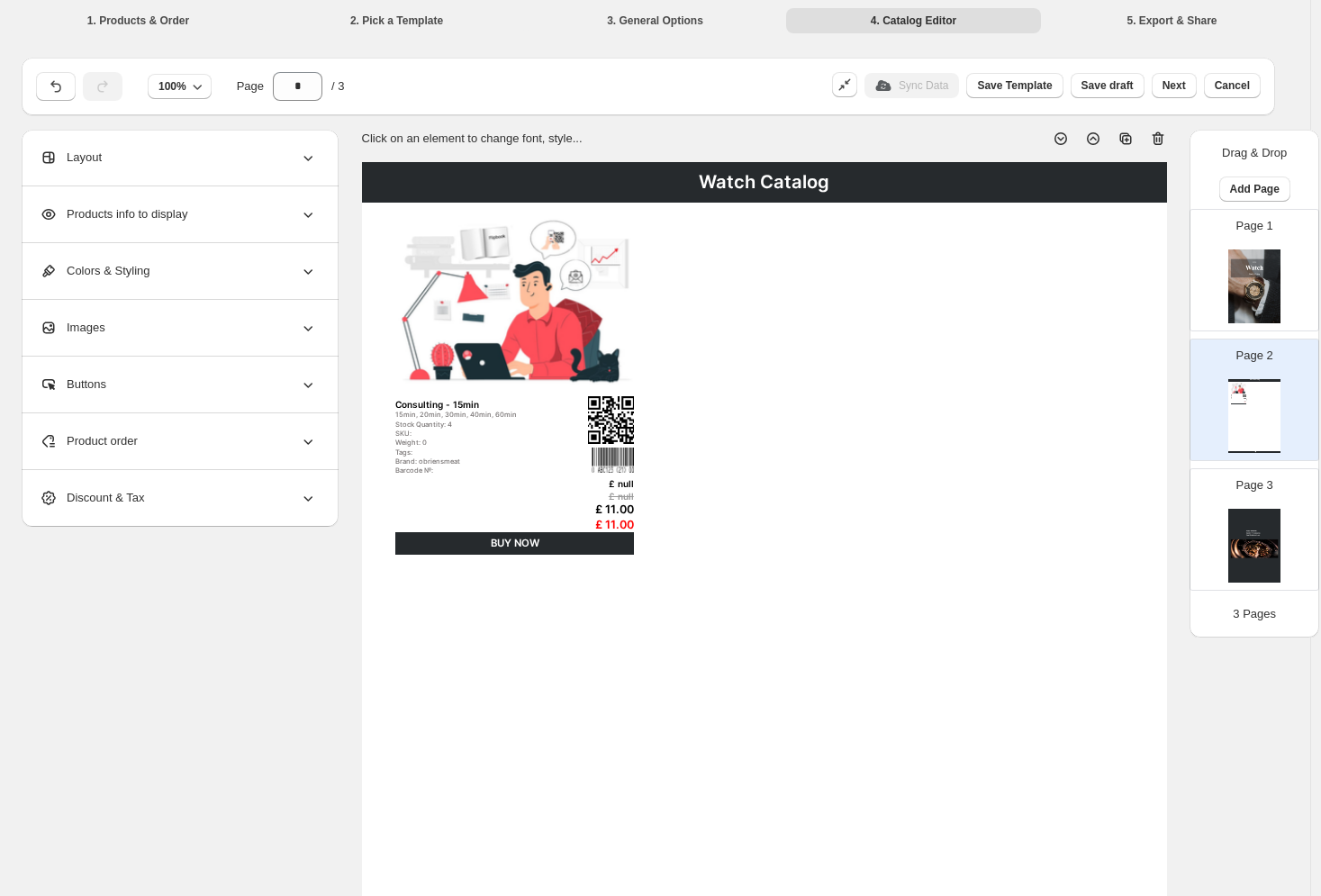
click at [233, 215] on div "Products info to display" at bounding box center [178, 214] width 277 height 56
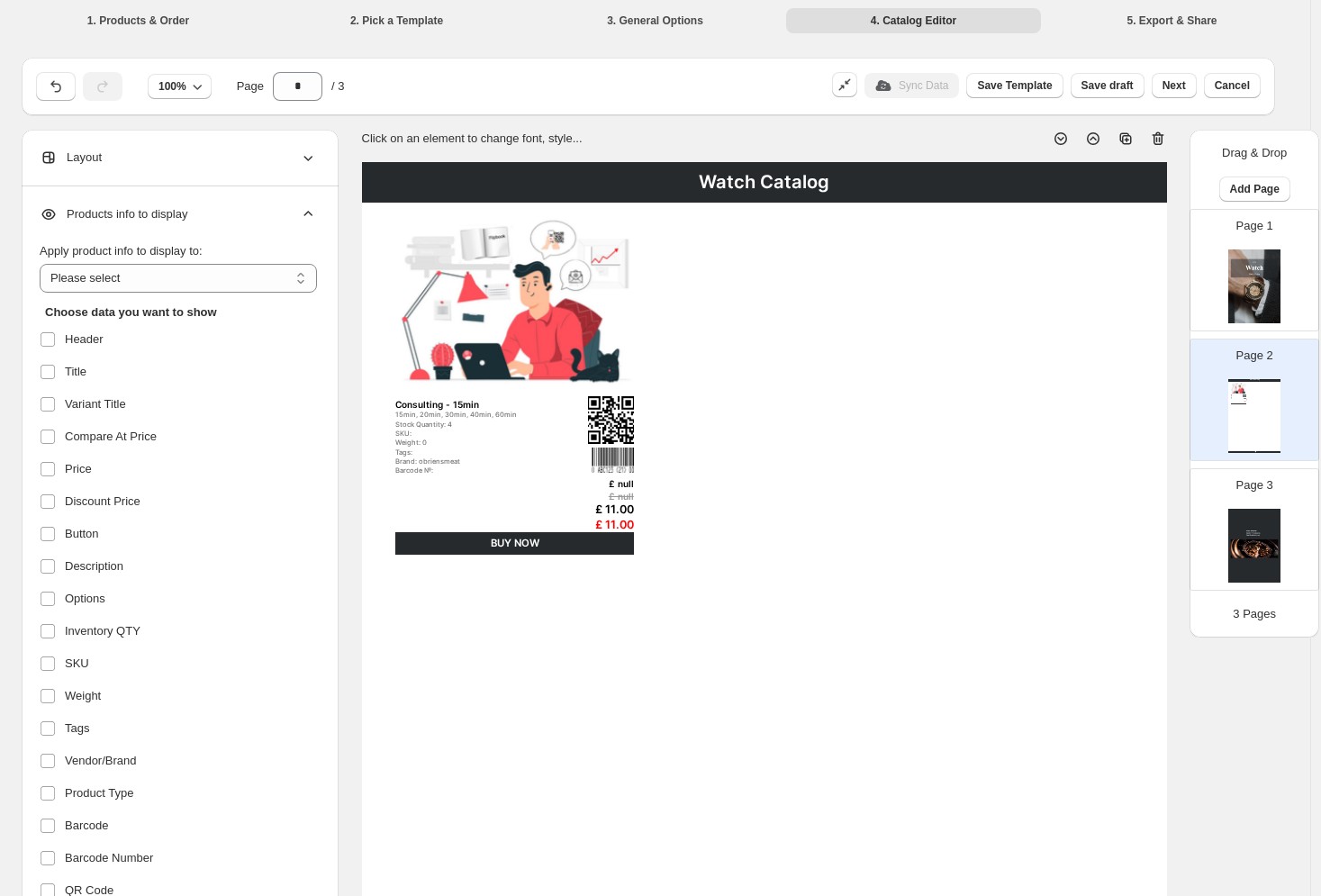
click at [233, 215] on div "Products info to display" at bounding box center [178, 214] width 277 height 56
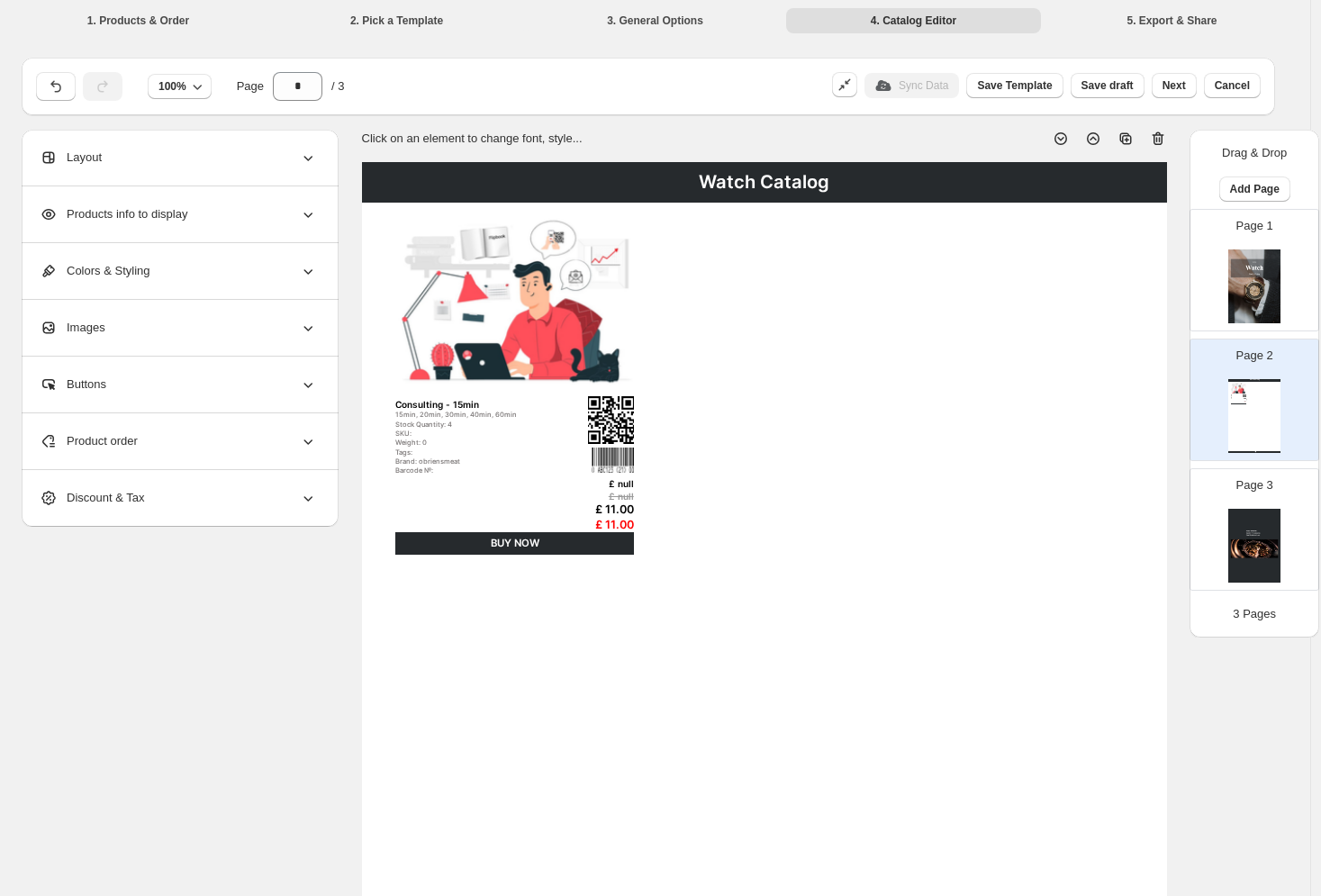
click at [233, 217] on div "Products info to display" at bounding box center [178, 214] width 277 height 56
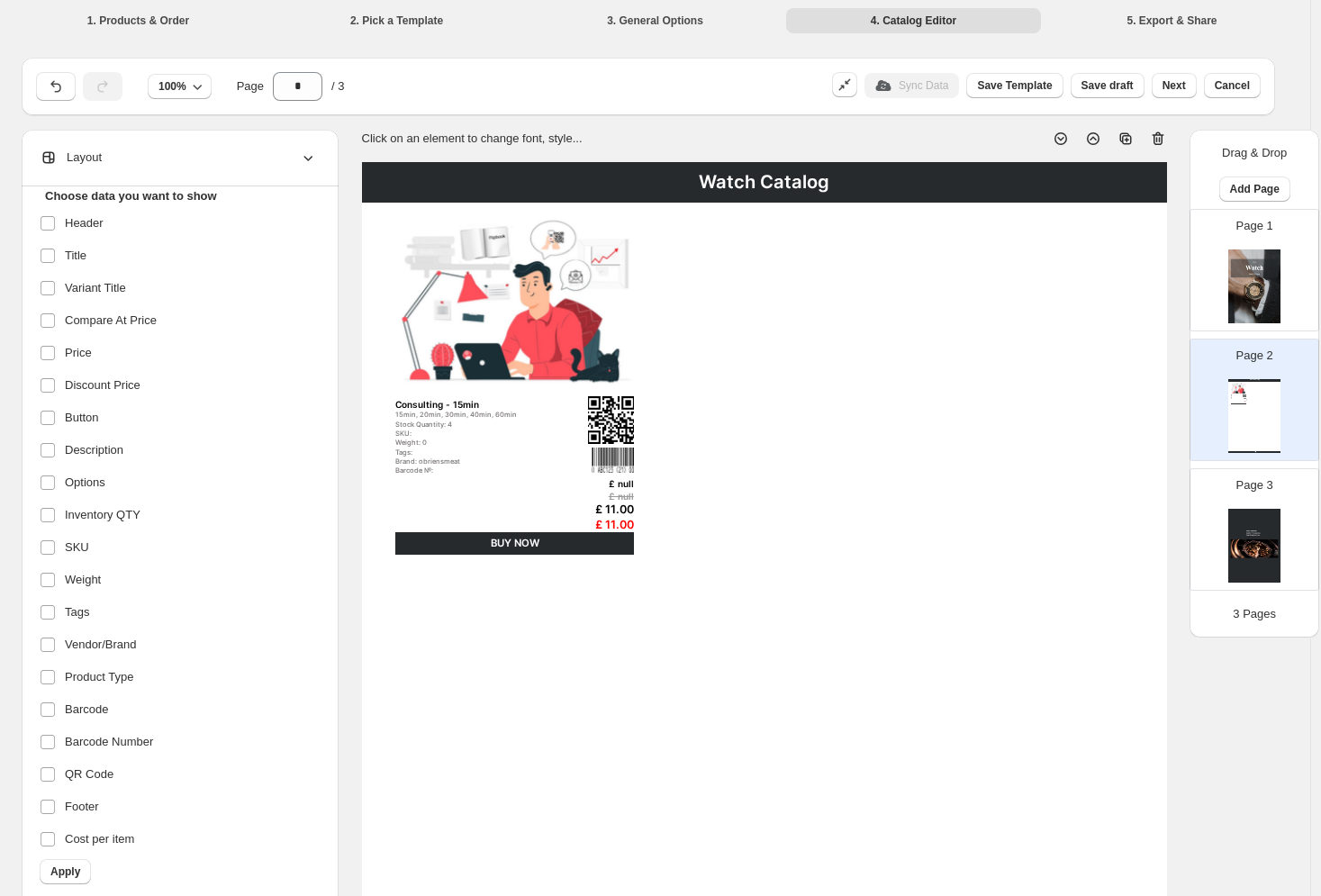
click at [211, 146] on div "Layout" at bounding box center [178, 157] width 277 height 56
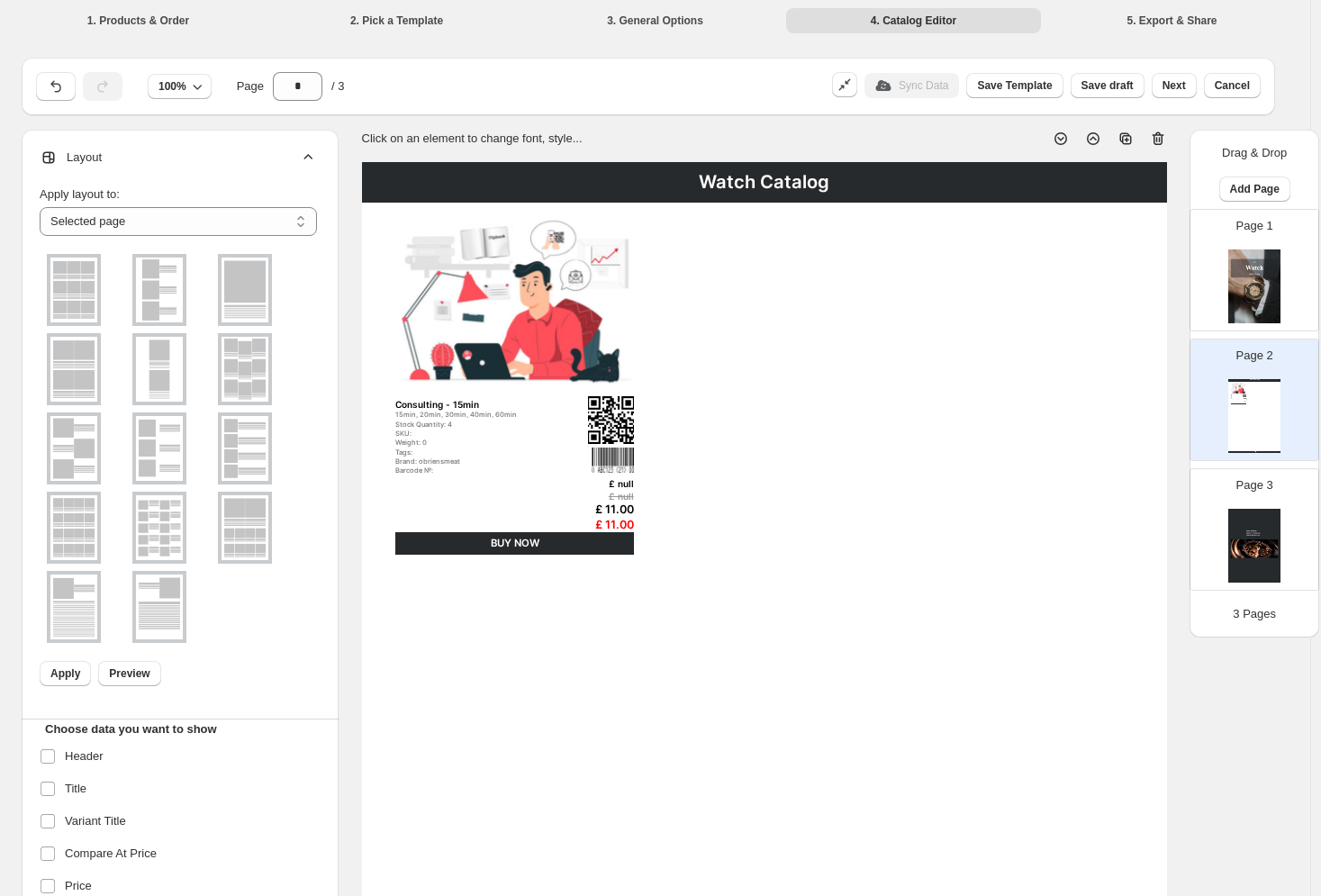
click at [235, 160] on div "Layout" at bounding box center [178, 157] width 277 height 56
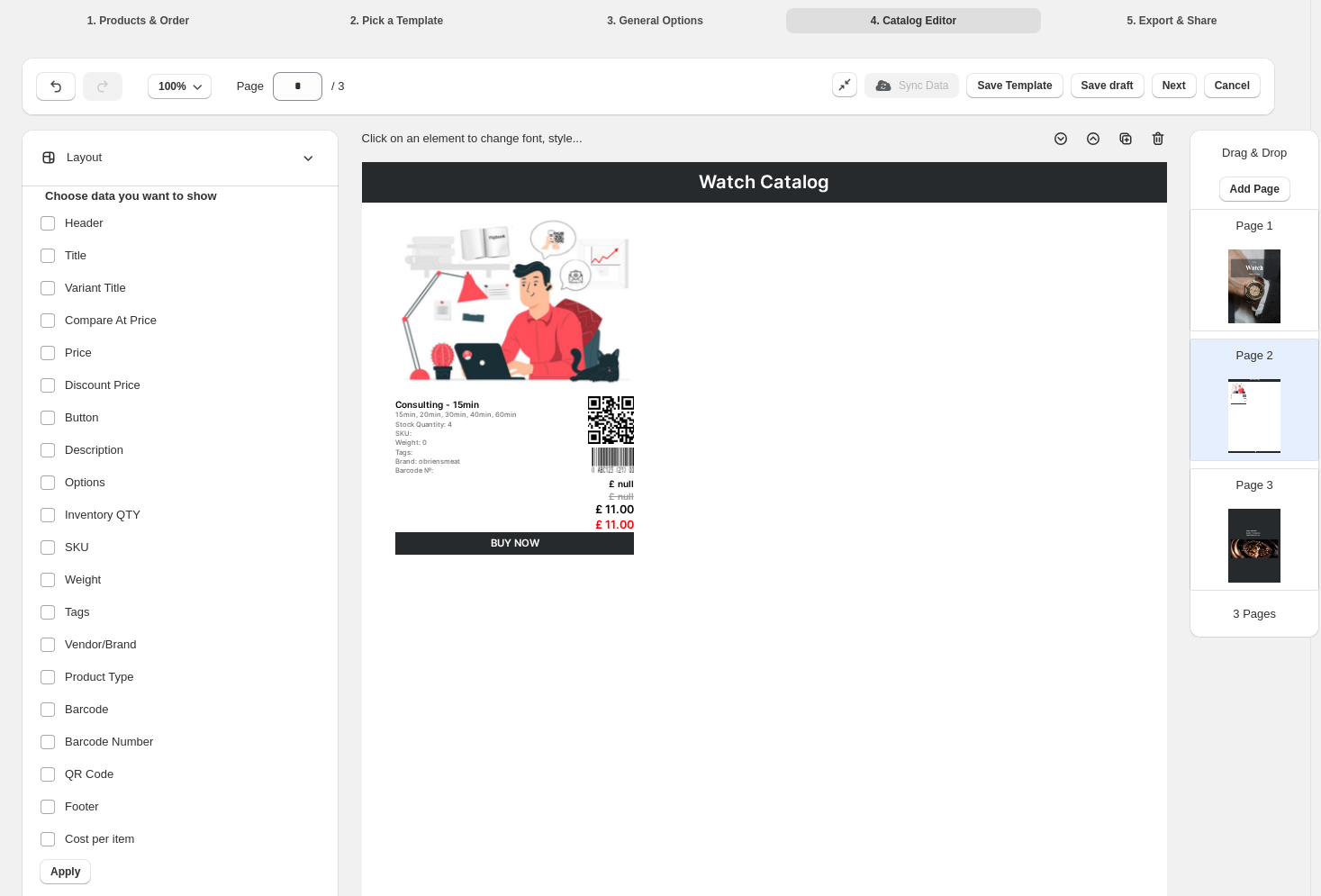
click at [298, 161] on div "Layout" at bounding box center [178, 157] width 277 height 56
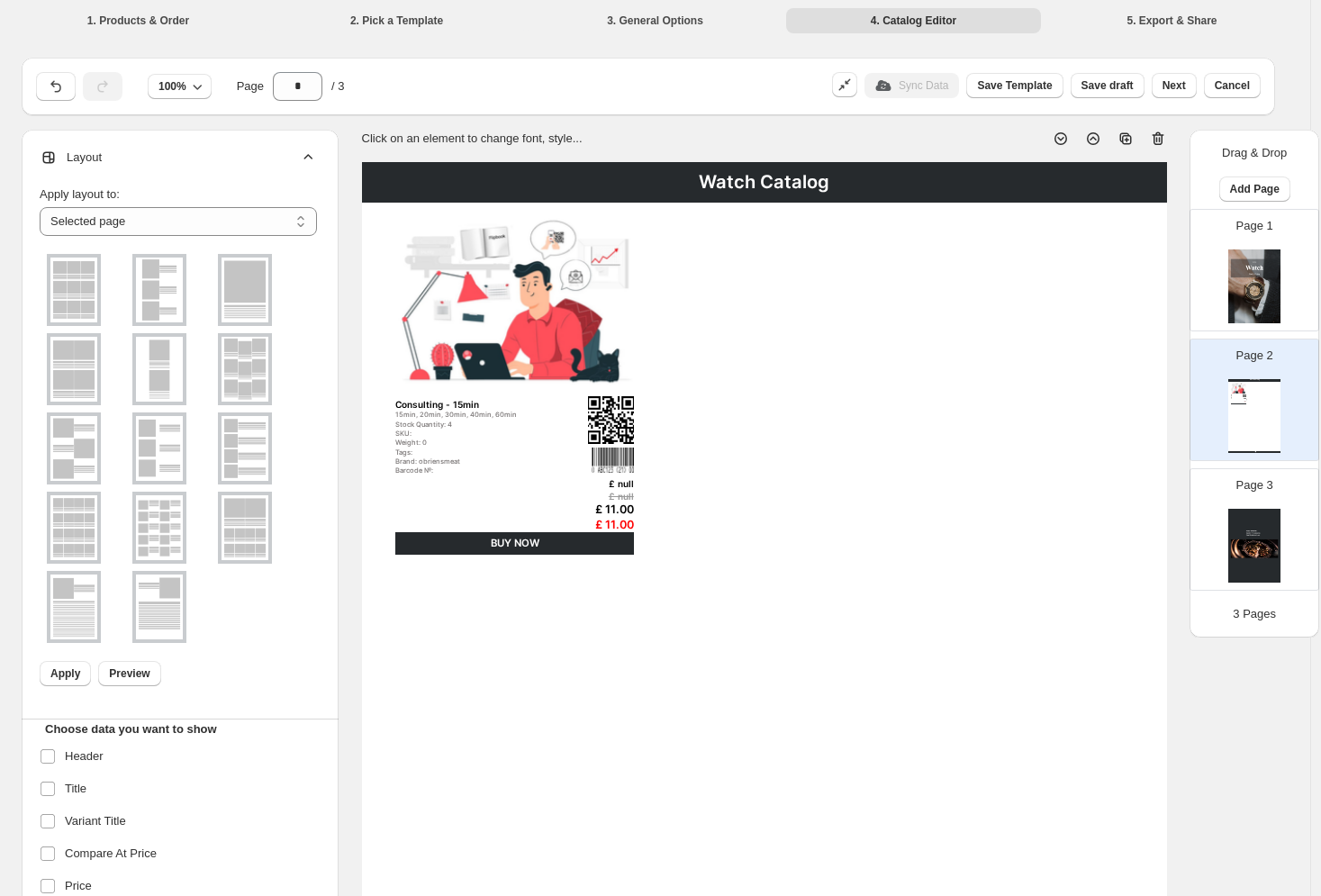
click at [285, 157] on div "Layout" at bounding box center [178, 157] width 277 height 56
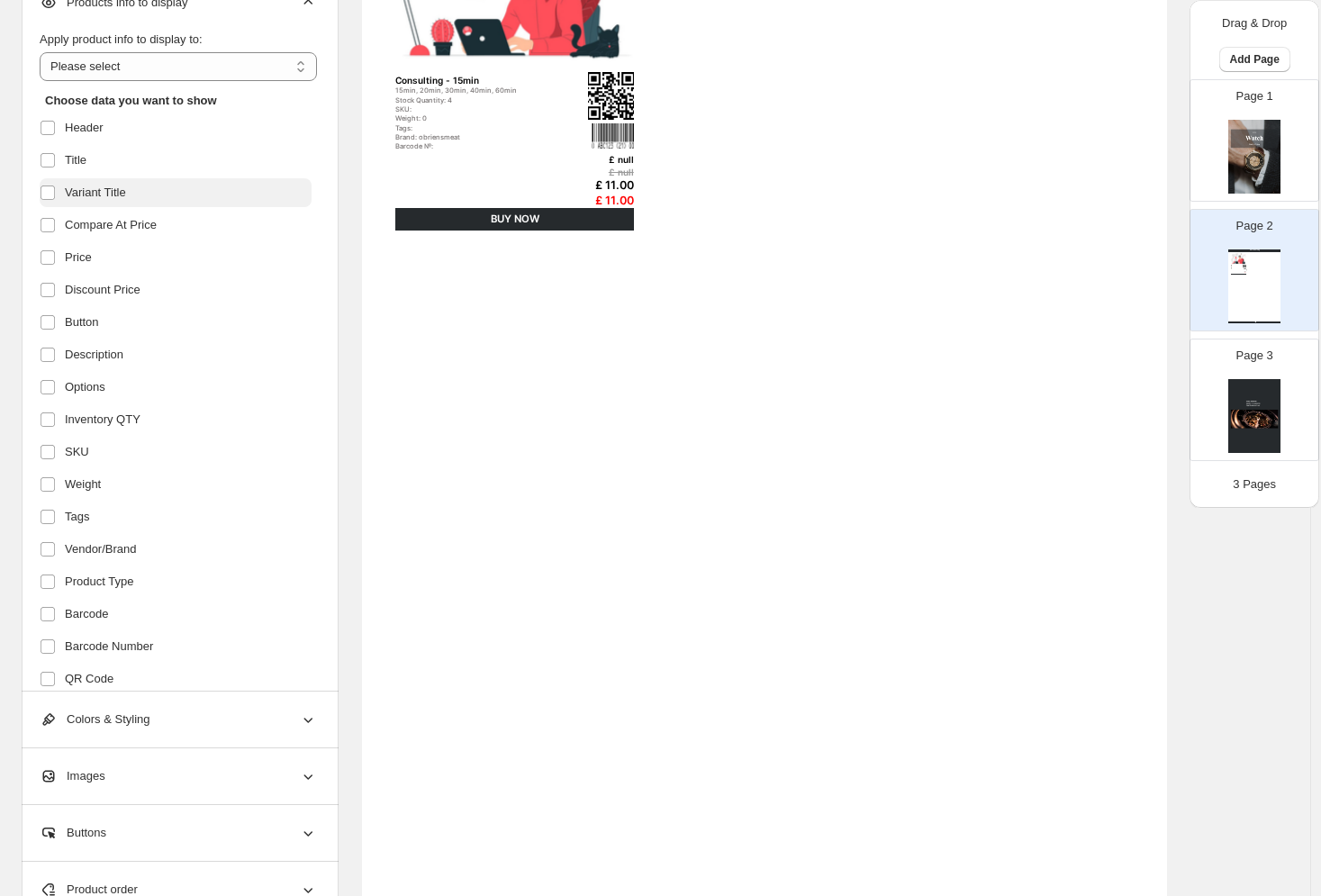
scroll to position [177, 0]
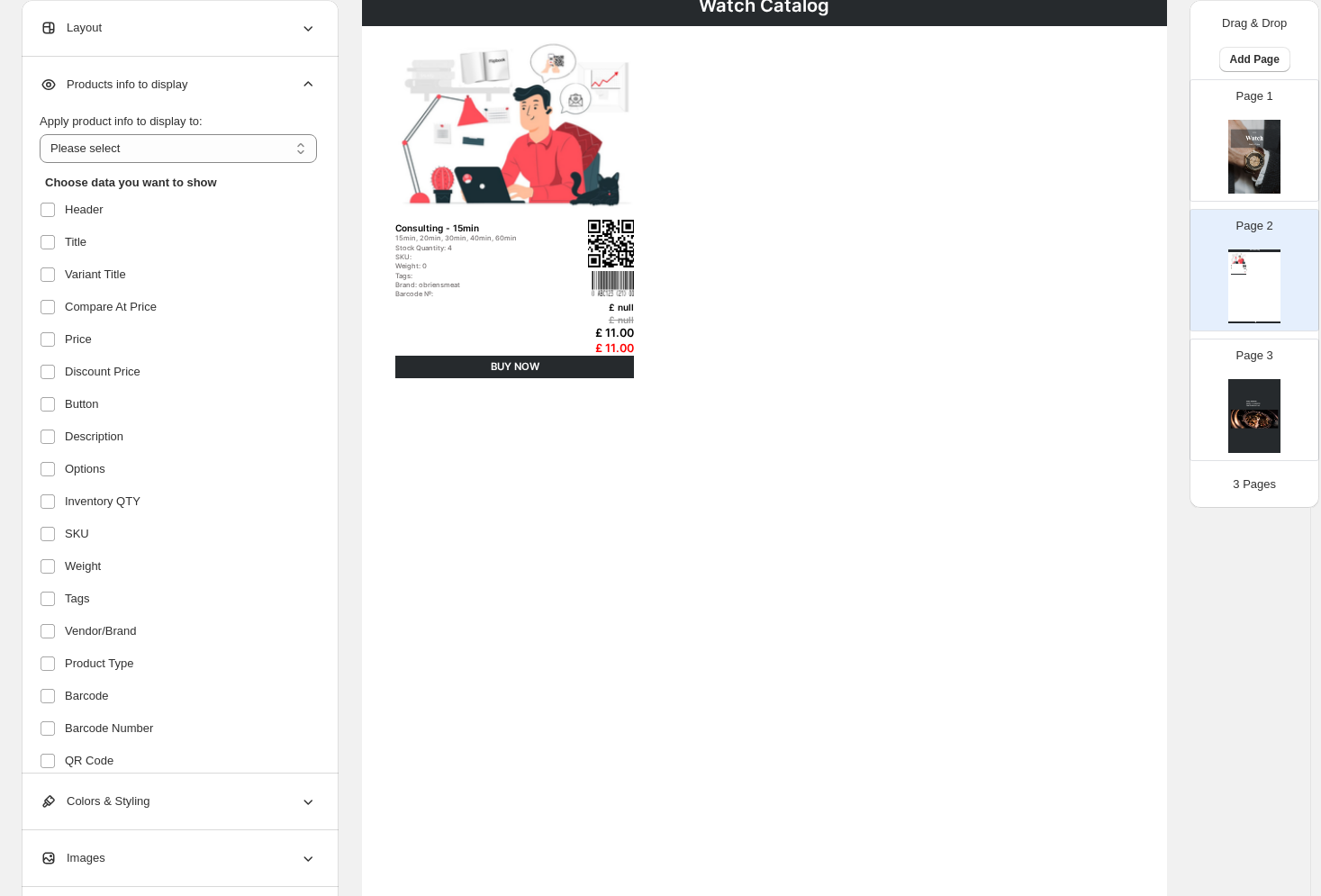
click at [216, 92] on div "Products info to display" at bounding box center [178, 84] width 277 height 56
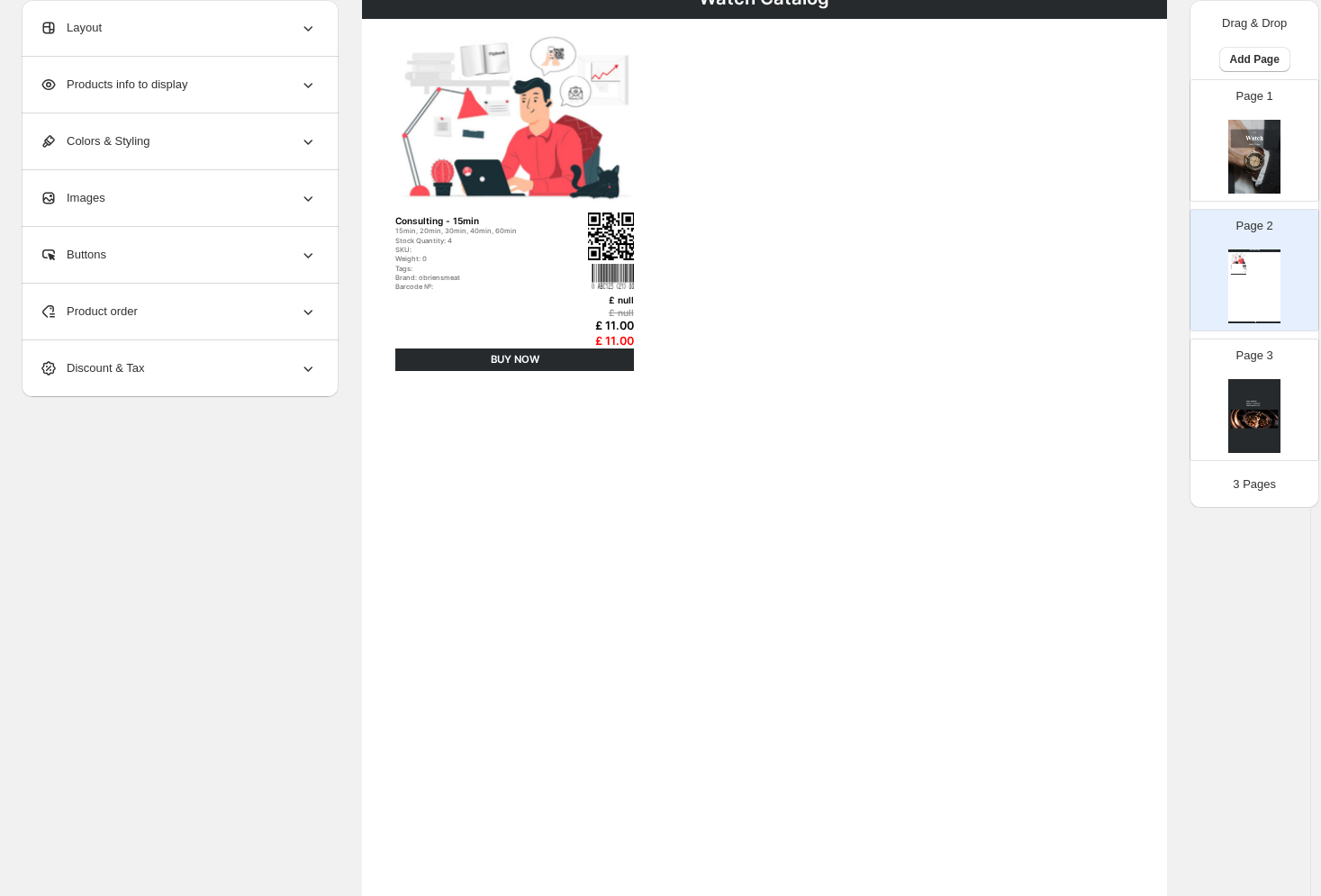
scroll to position [200, 0]
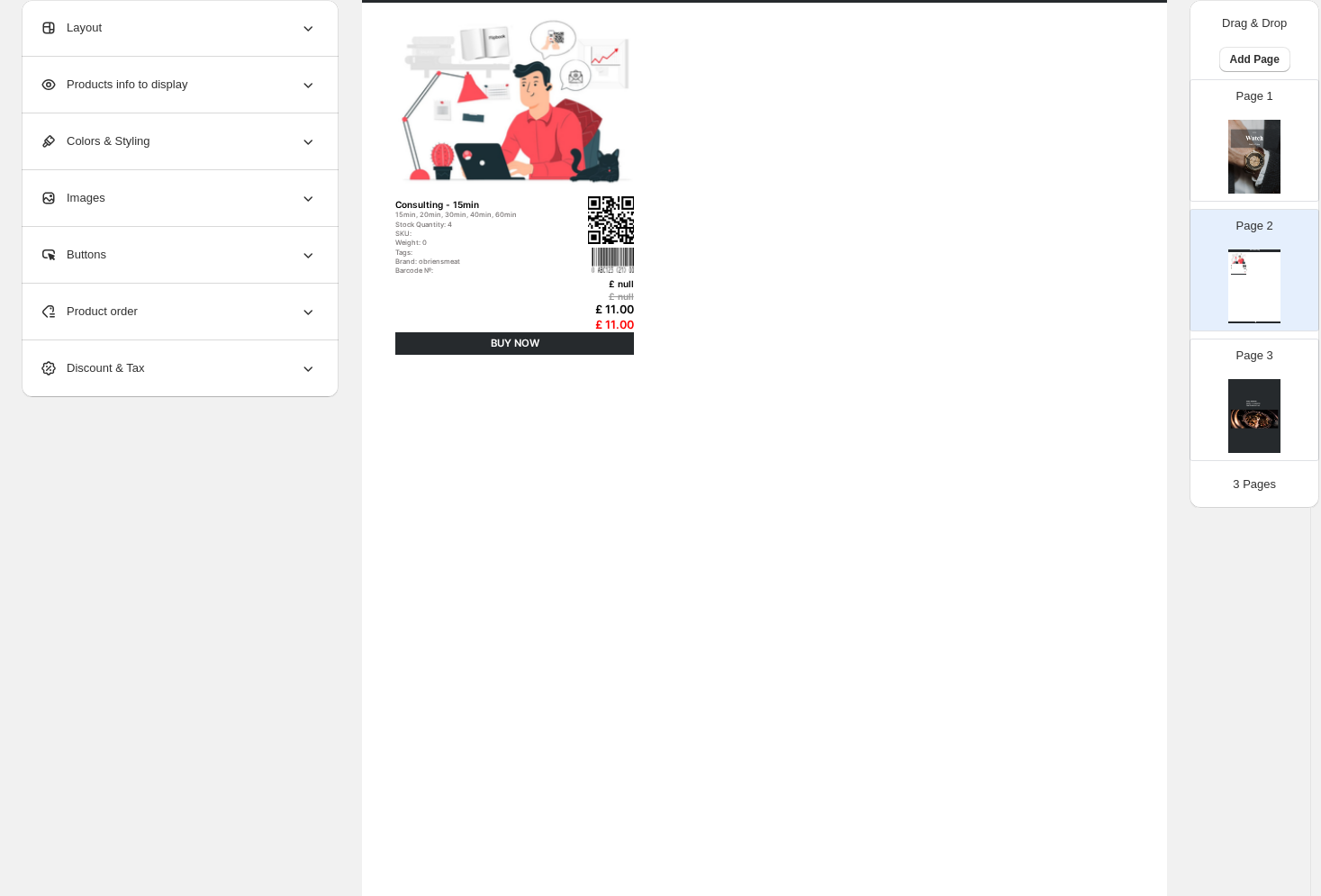
click at [201, 200] on div "Images" at bounding box center [178, 198] width 277 height 56
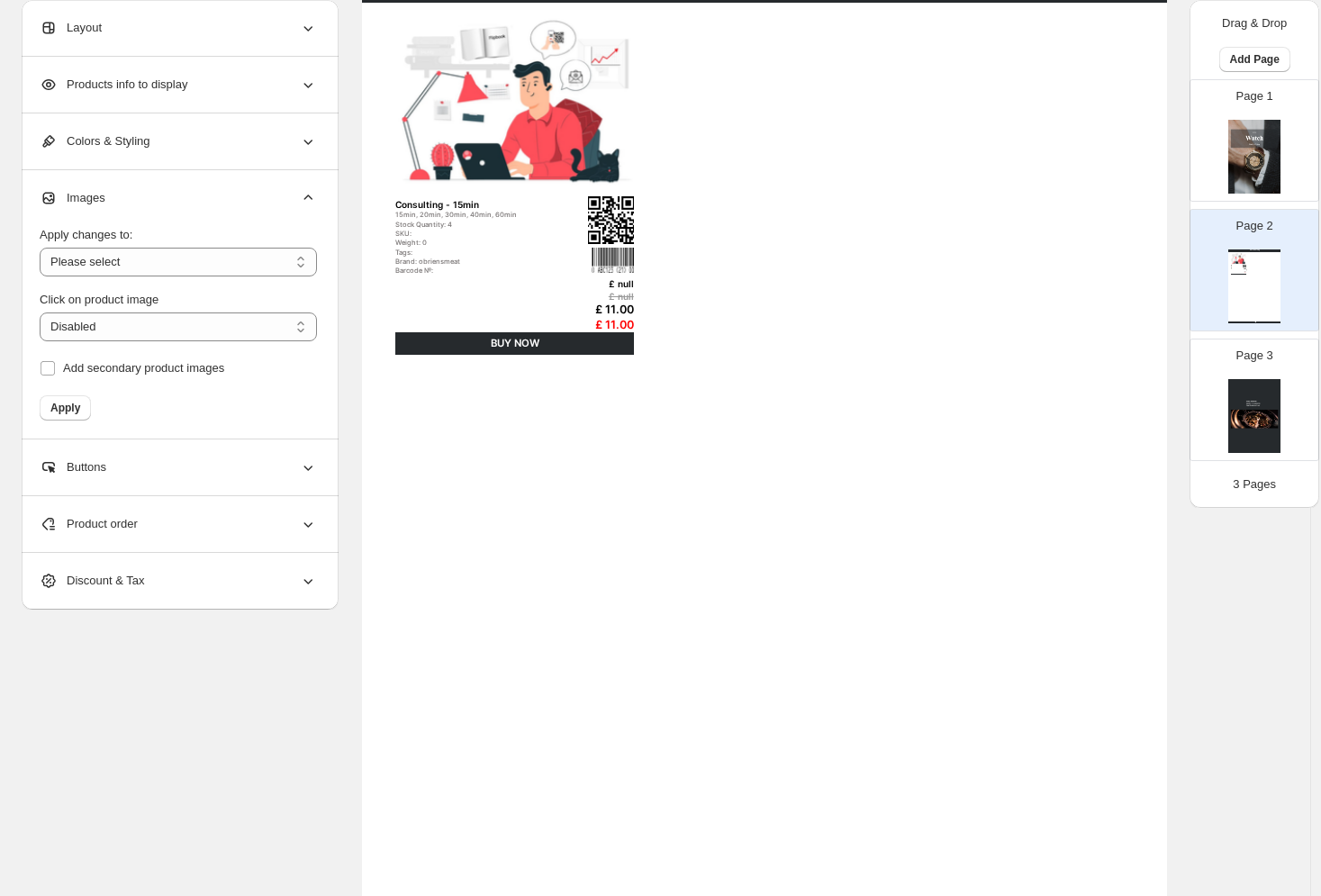
click at [201, 200] on div "Images" at bounding box center [178, 198] width 277 height 56
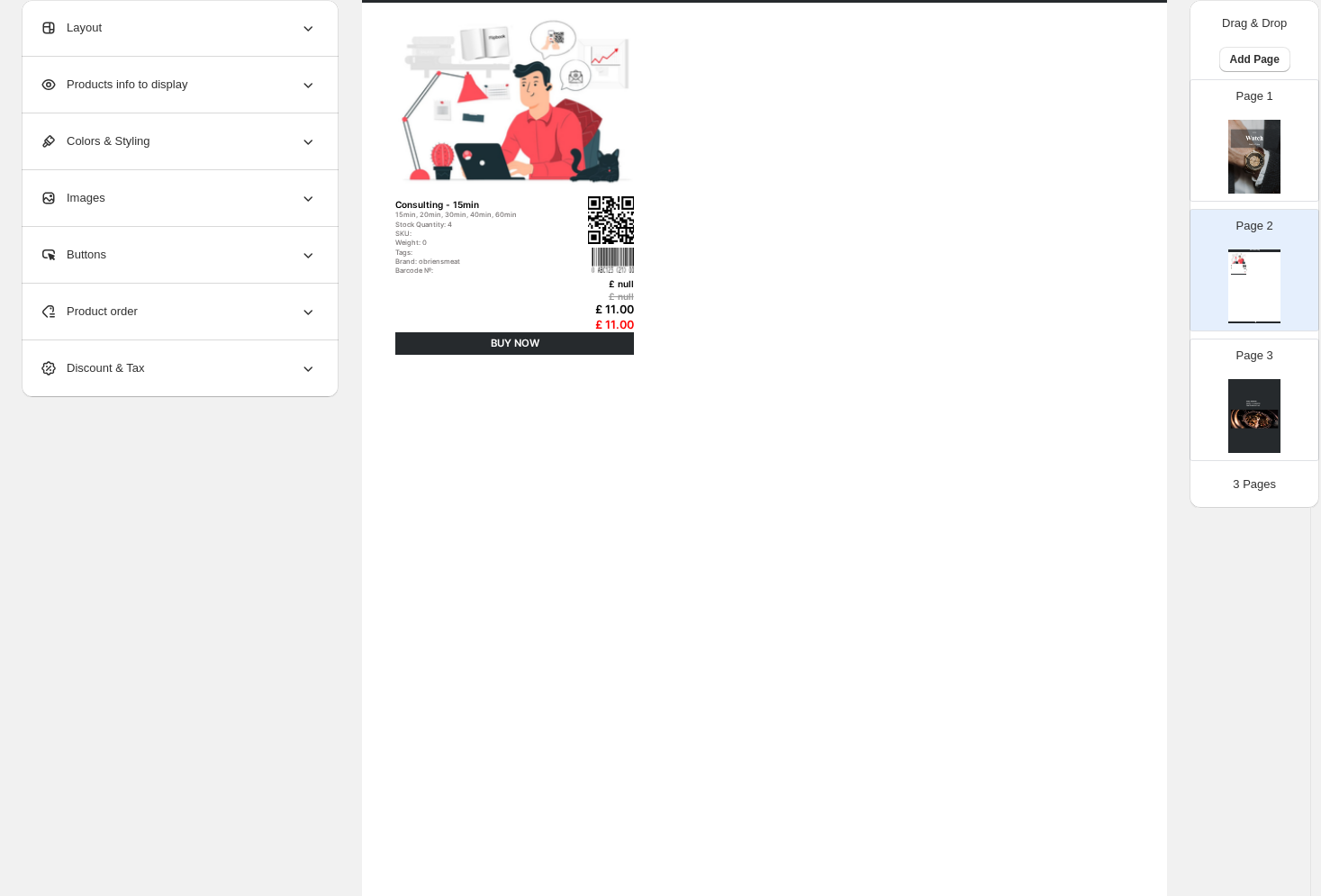
click at [200, 255] on div "Buttons" at bounding box center [178, 254] width 277 height 56
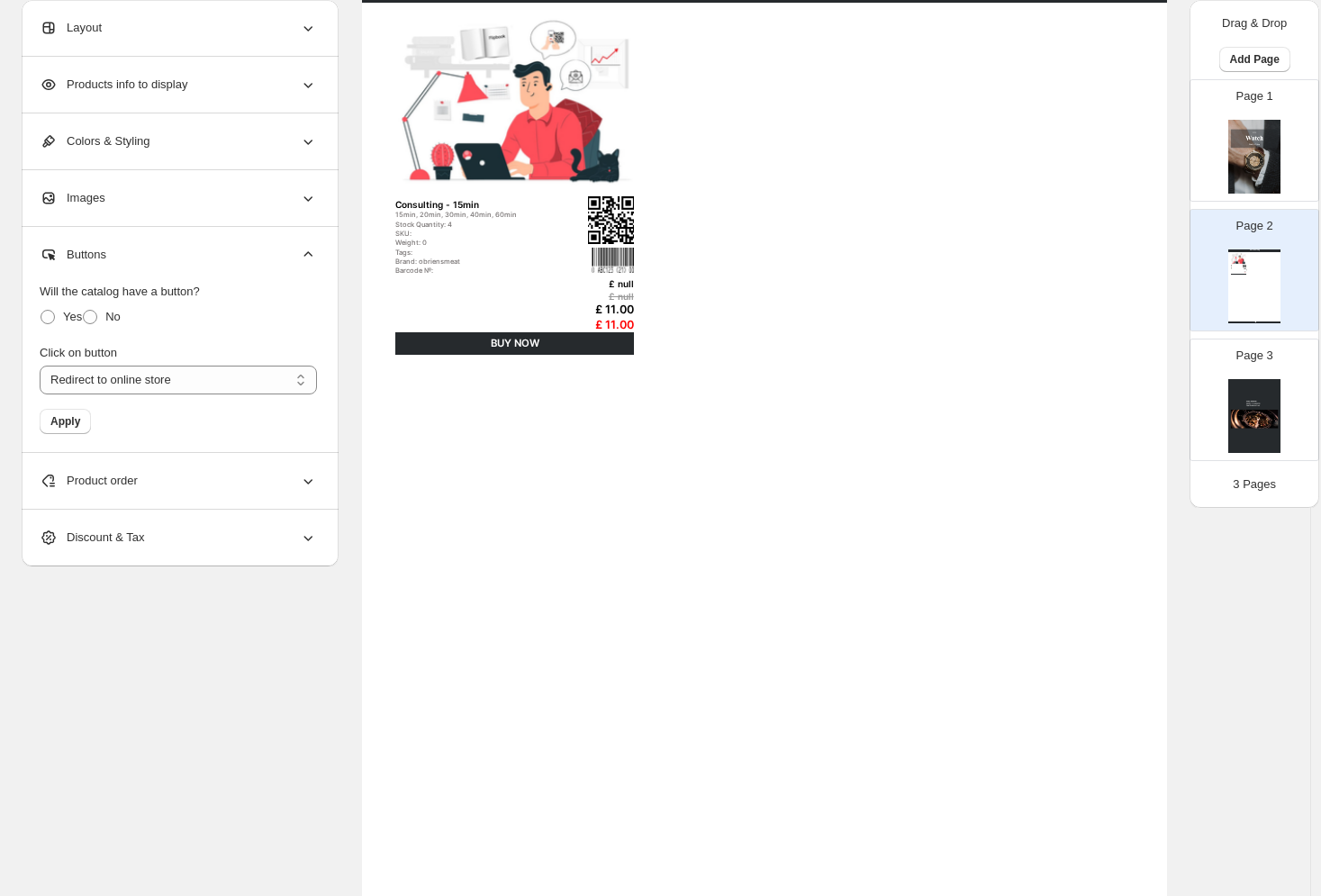
click at [204, 257] on div "Buttons" at bounding box center [178, 254] width 277 height 56
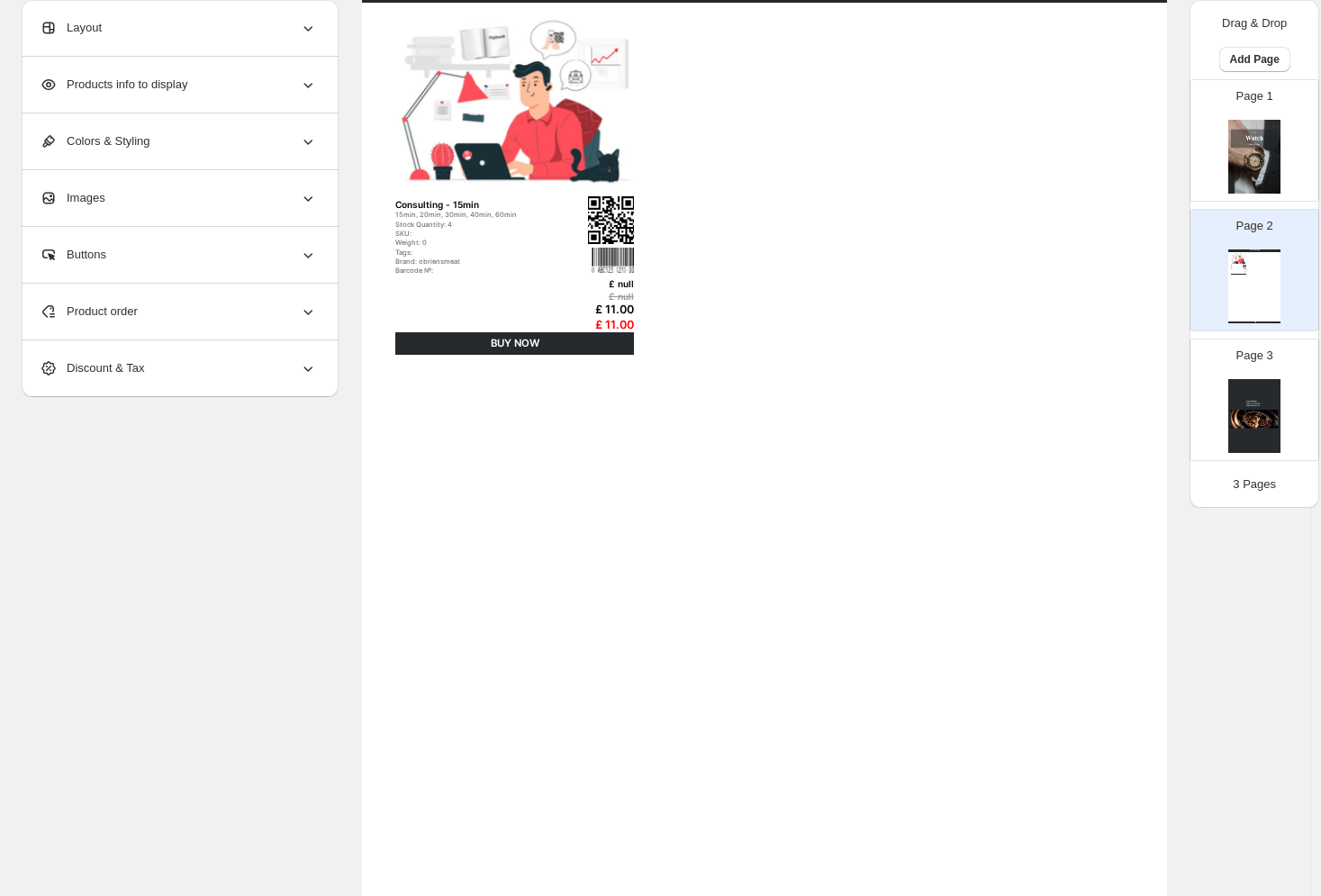
click at [200, 309] on div "Product order" at bounding box center [178, 311] width 277 height 56
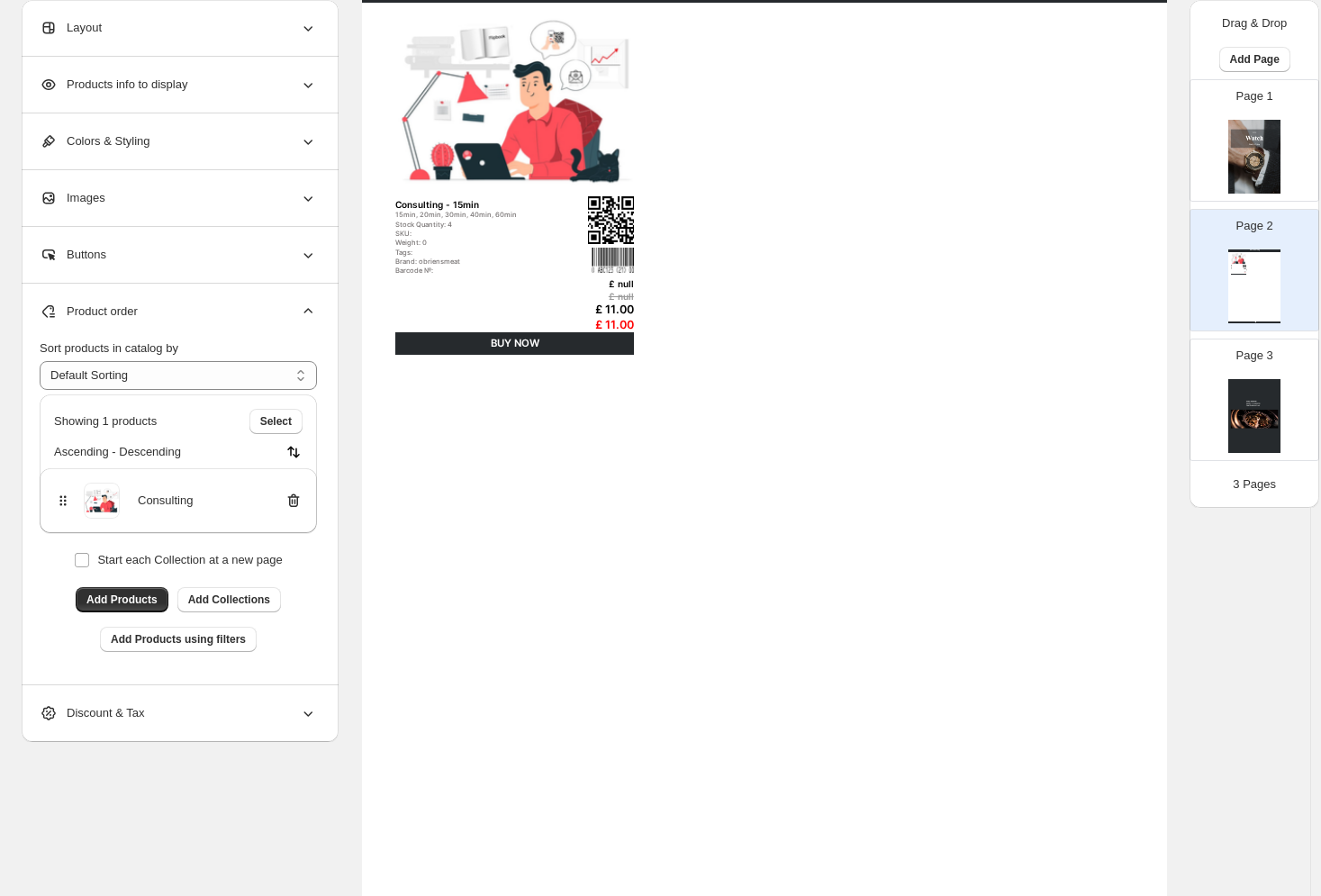
click at [200, 309] on div "Product order" at bounding box center [178, 311] width 277 height 56
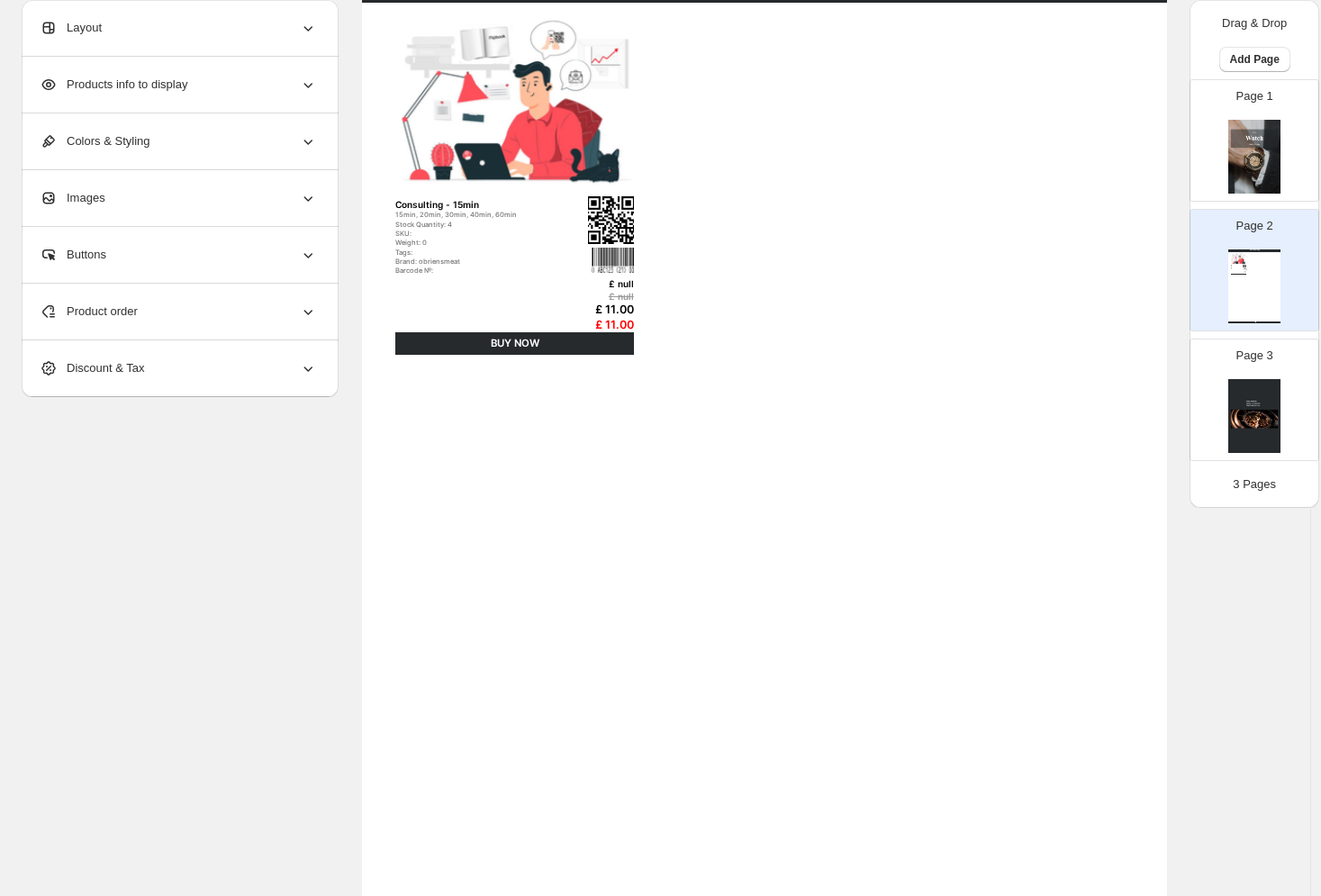
click at [188, 377] on div "Discount & Tax" at bounding box center [178, 368] width 277 height 56
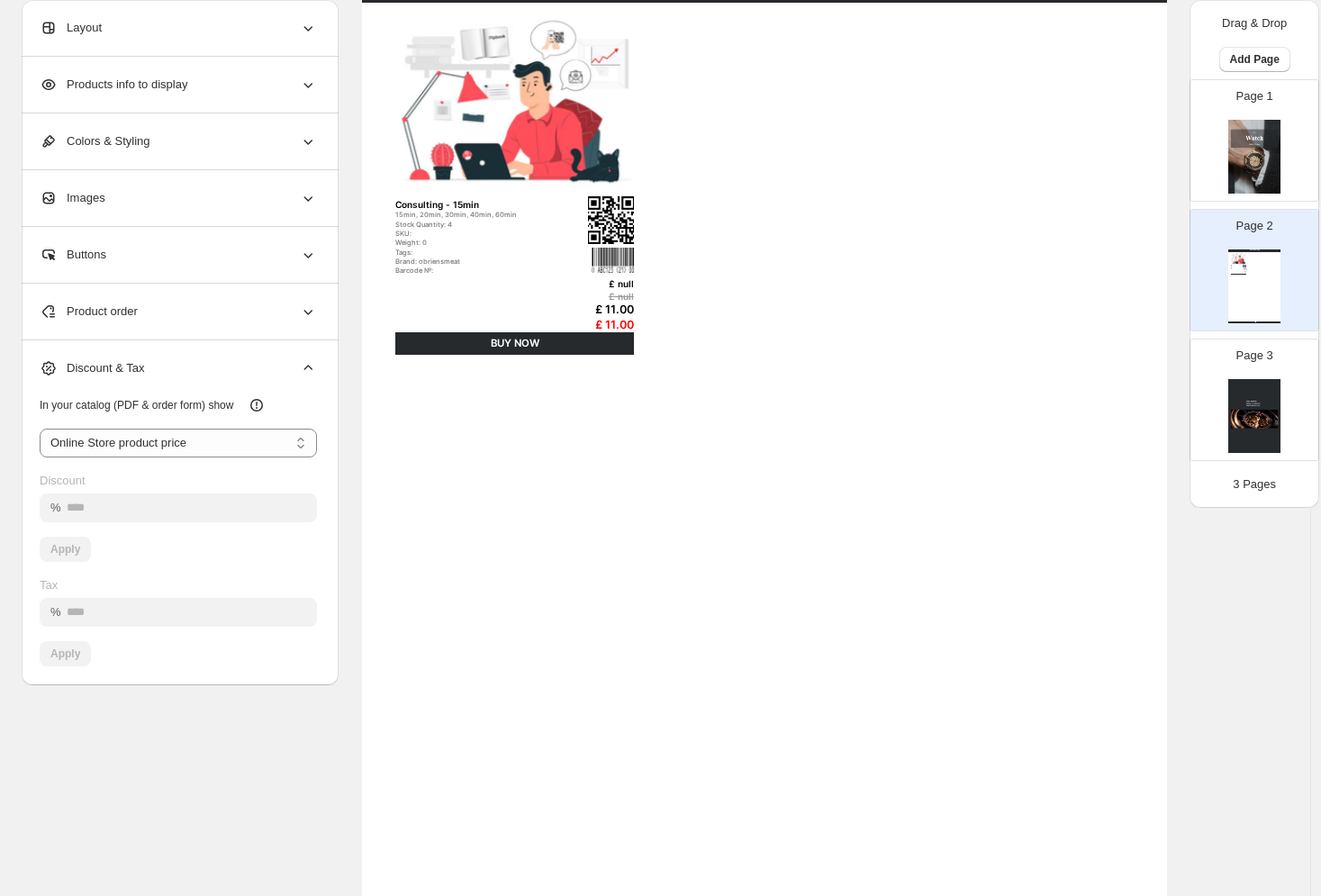
click at [189, 372] on div "Discount & Tax" at bounding box center [178, 368] width 277 height 56
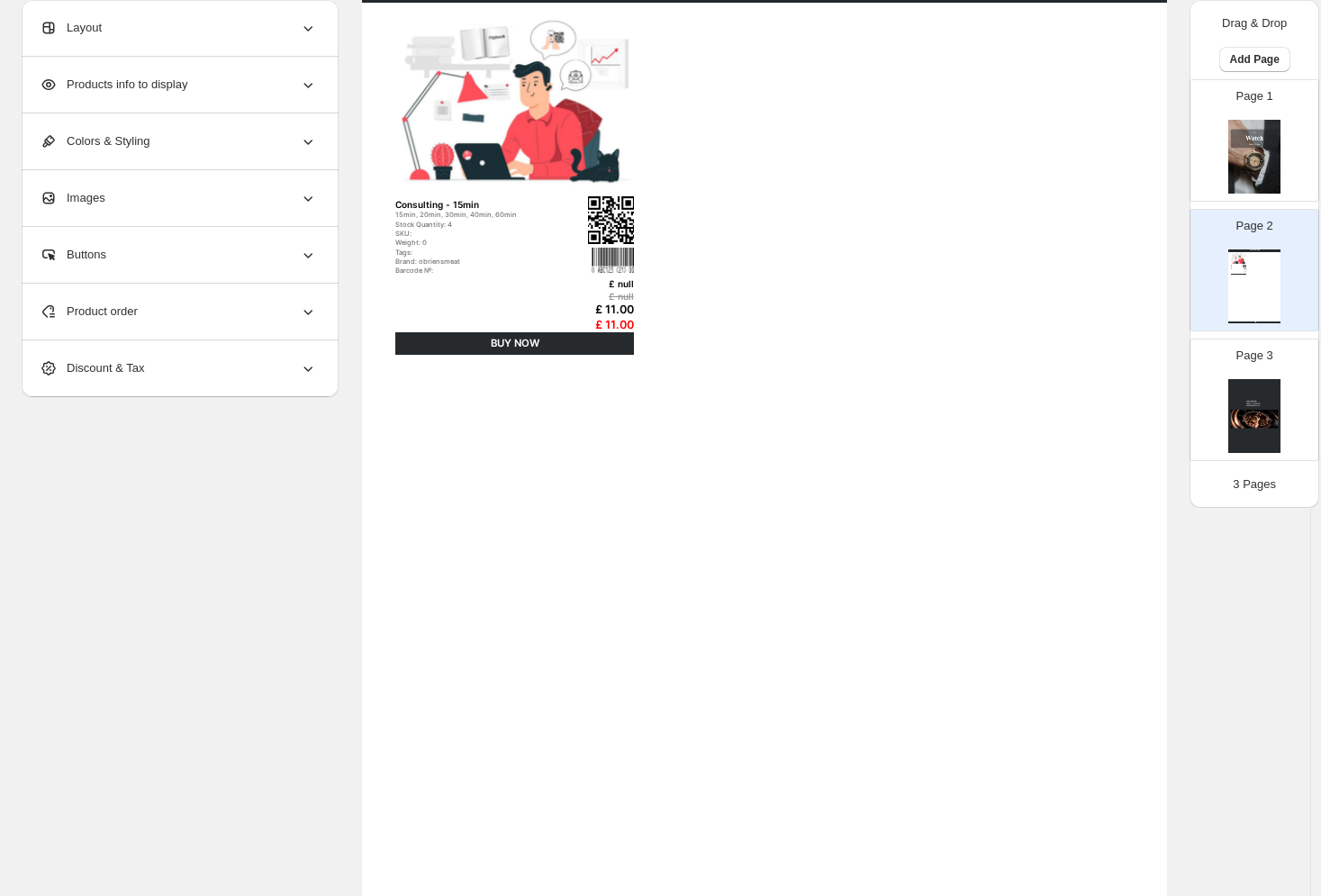
click at [175, 216] on div "Images" at bounding box center [178, 198] width 277 height 56
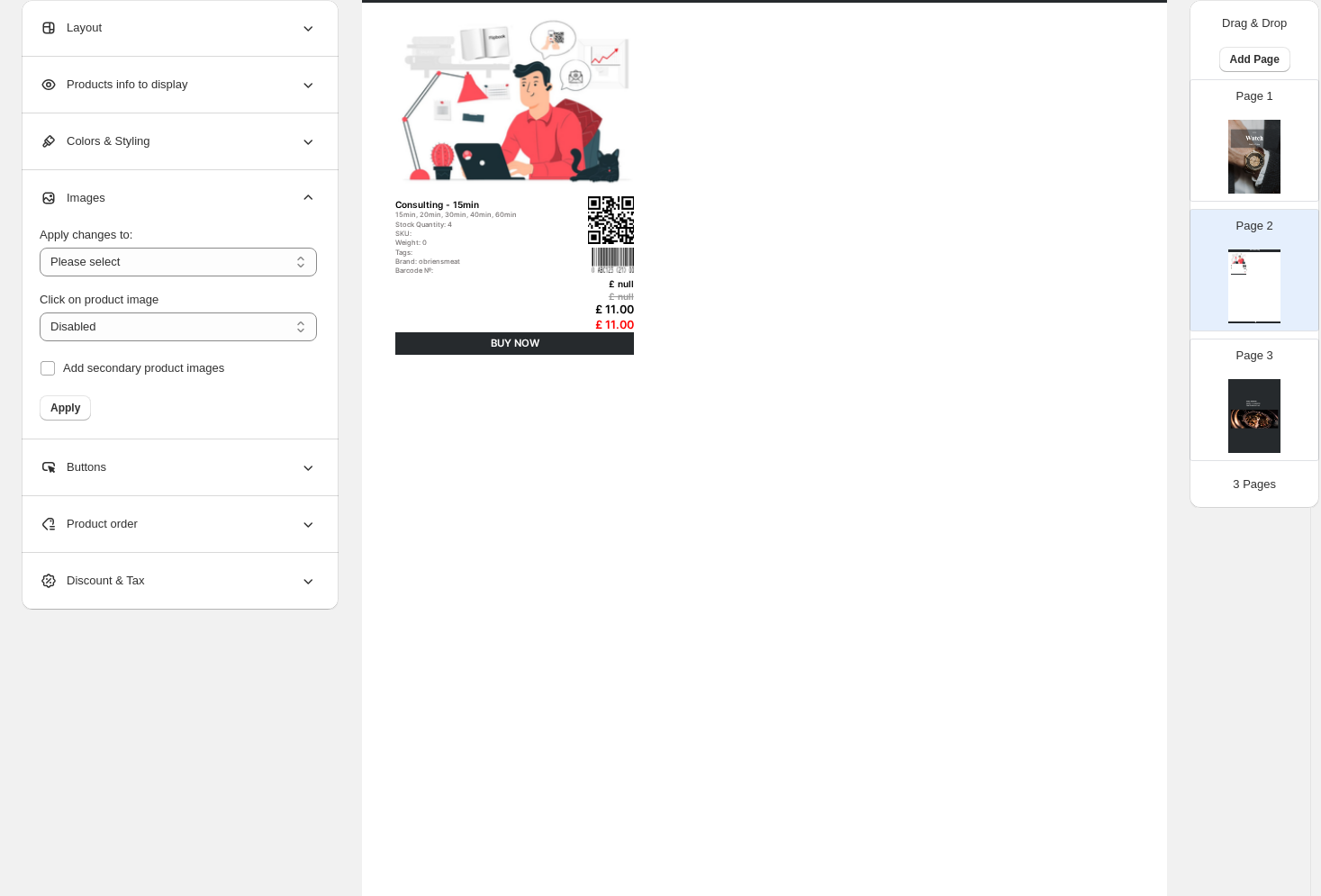
click at [175, 208] on div "Images" at bounding box center [178, 198] width 277 height 56
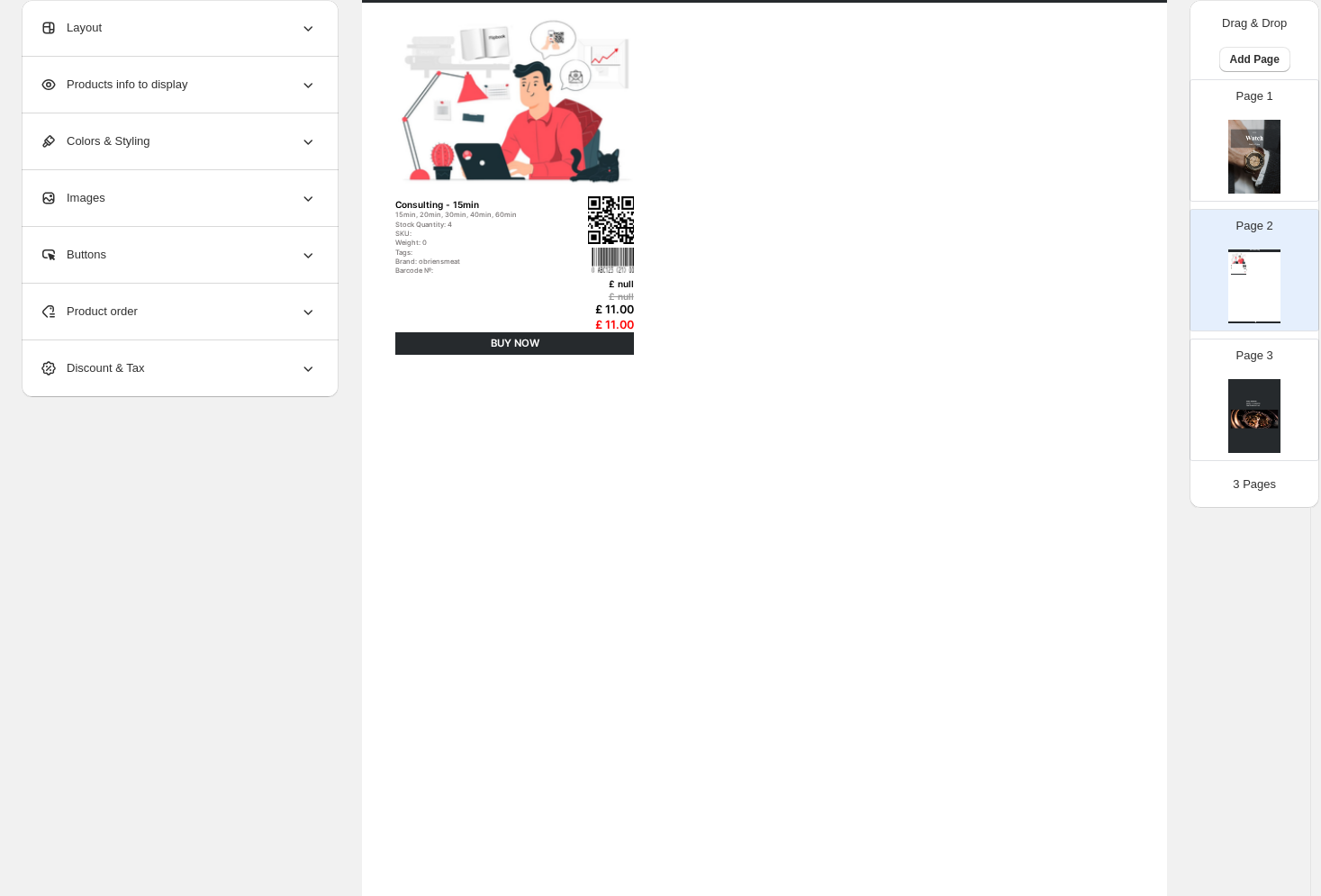
click at [177, 268] on div "Buttons" at bounding box center [178, 254] width 277 height 56
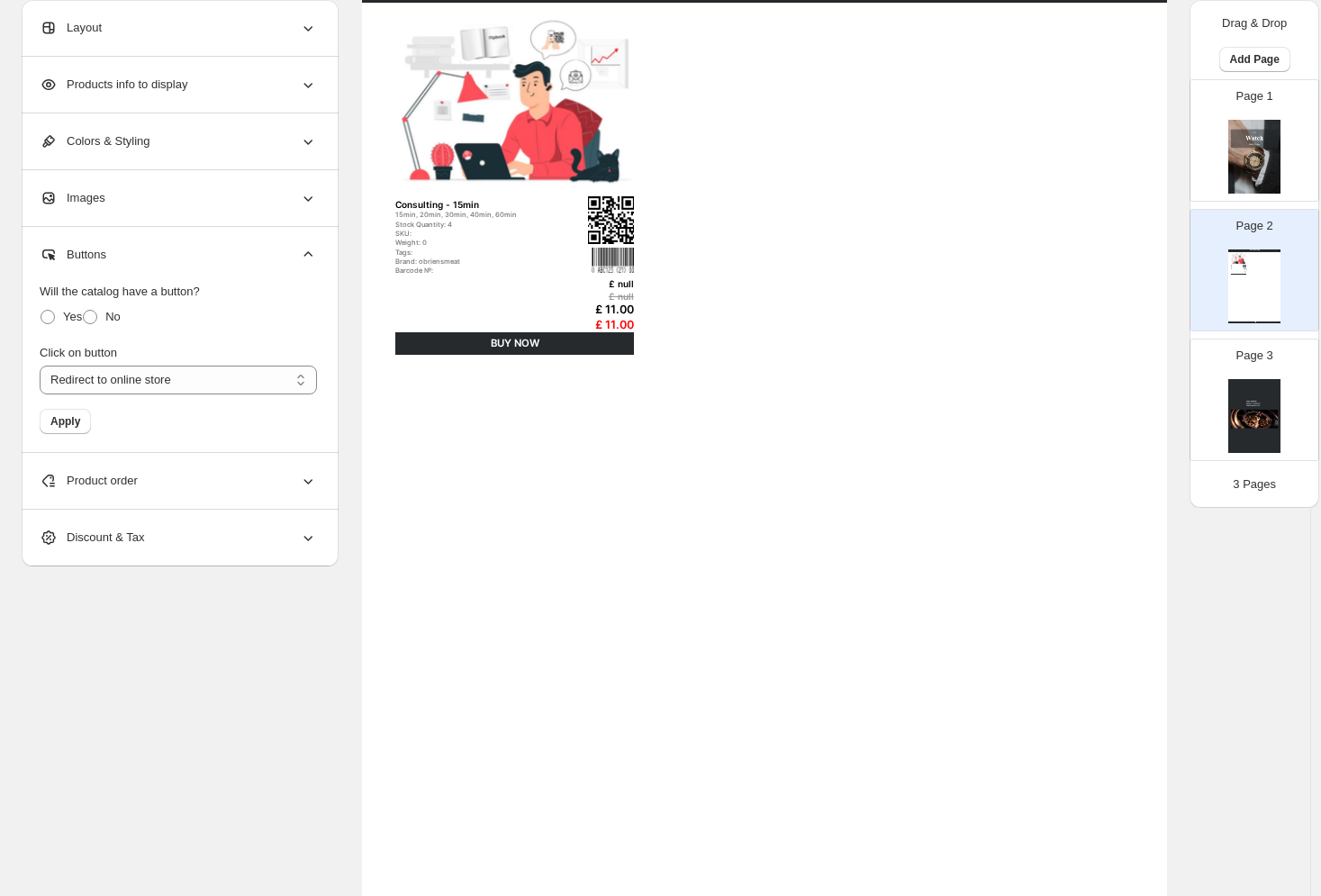
click at [177, 260] on div "Buttons" at bounding box center [178, 254] width 277 height 56
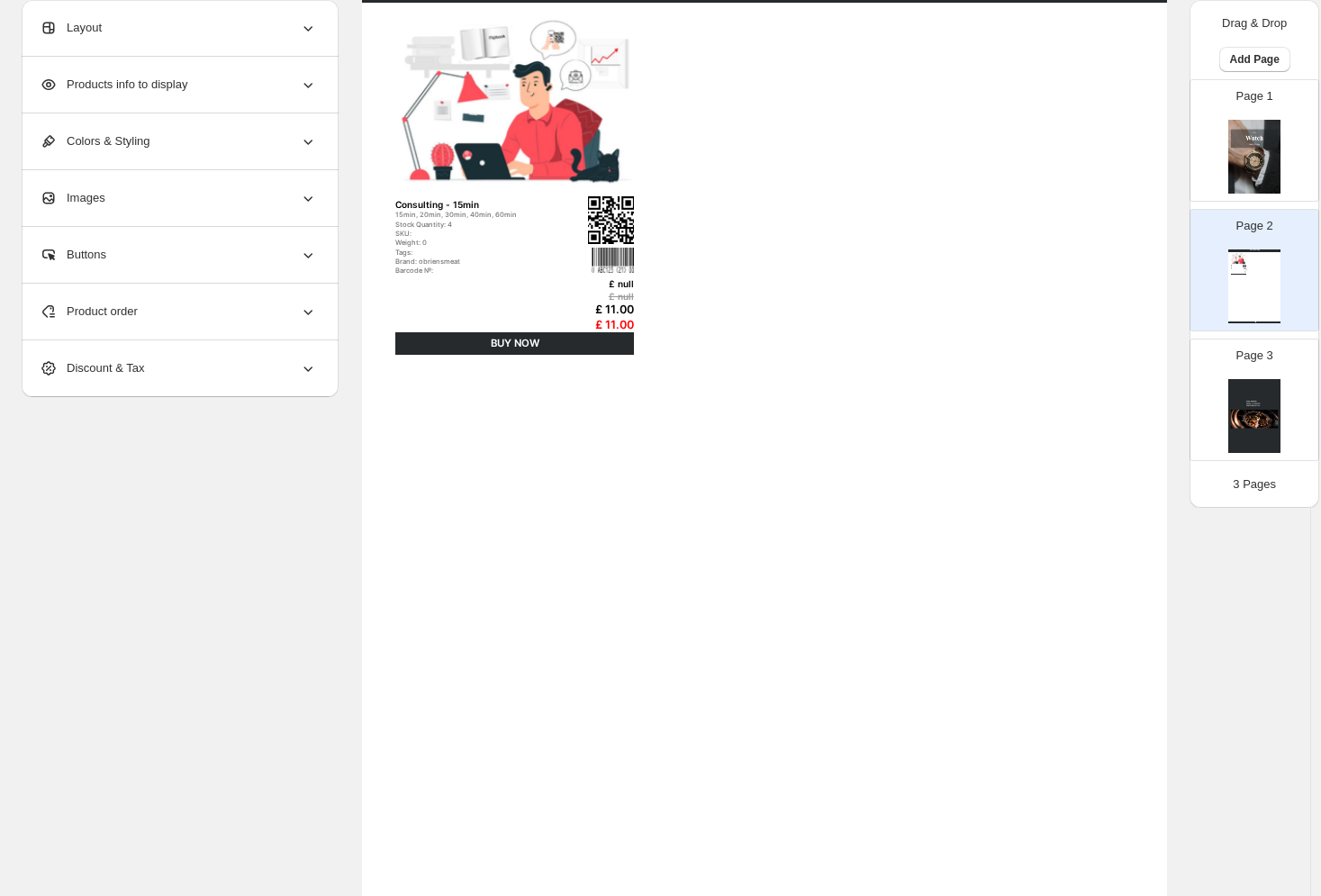
click at [505, 221] on div "Stock Quantity: 4" at bounding box center [478, 224] width 165 height 8
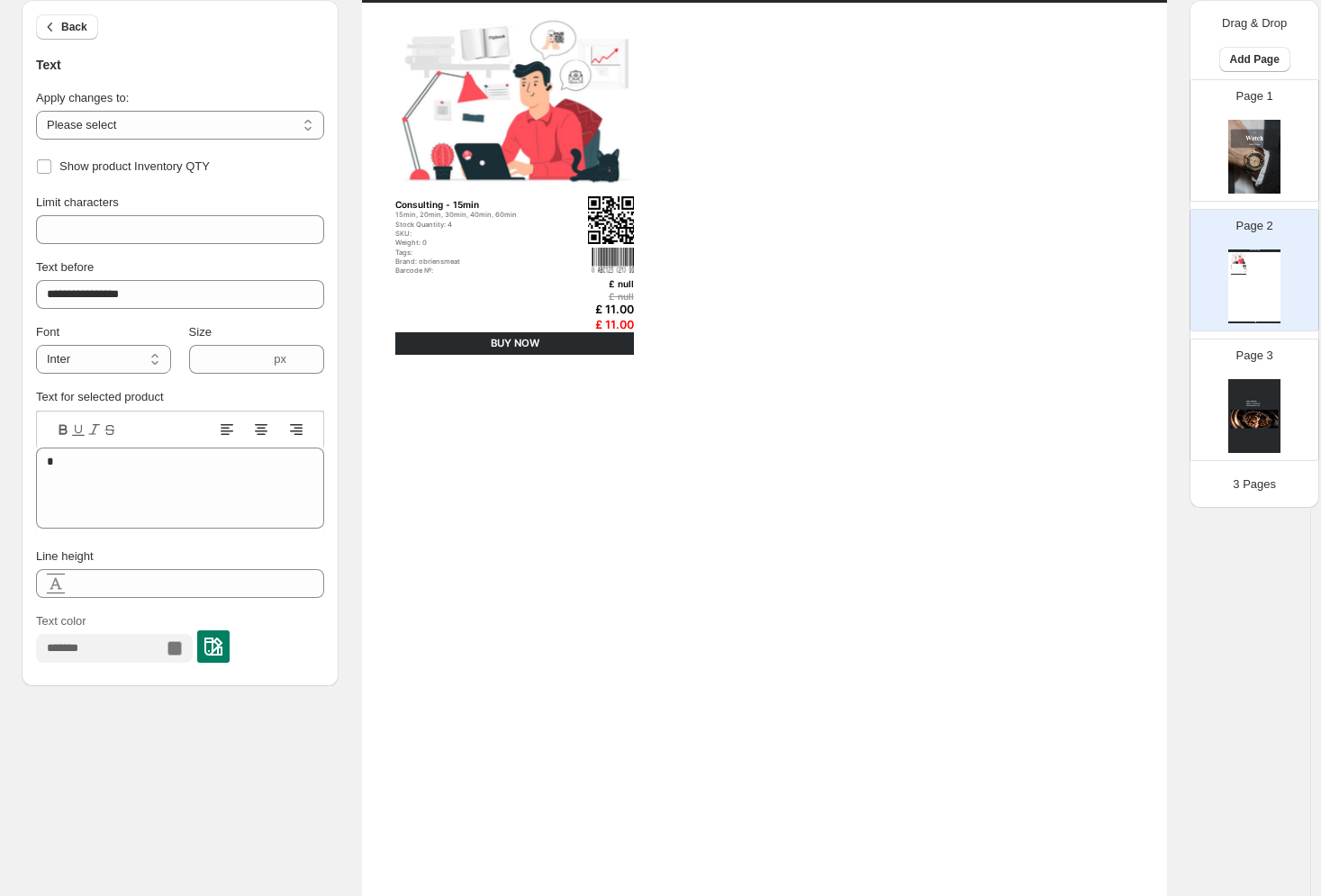
click at [451, 209] on div "Consulting - 15min" at bounding box center [478, 204] width 165 height 11
click at [443, 230] on div "SKU:" at bounding box center [478, 233] width 165 height 8
type input "**"
click at [426, 250] on div "Tags:" at bounding box center [478, 253] width 165 height 8
click at [418, 264] on div "Brand: obriensmeat" at bounding box center [478, 261] width 165 height 8
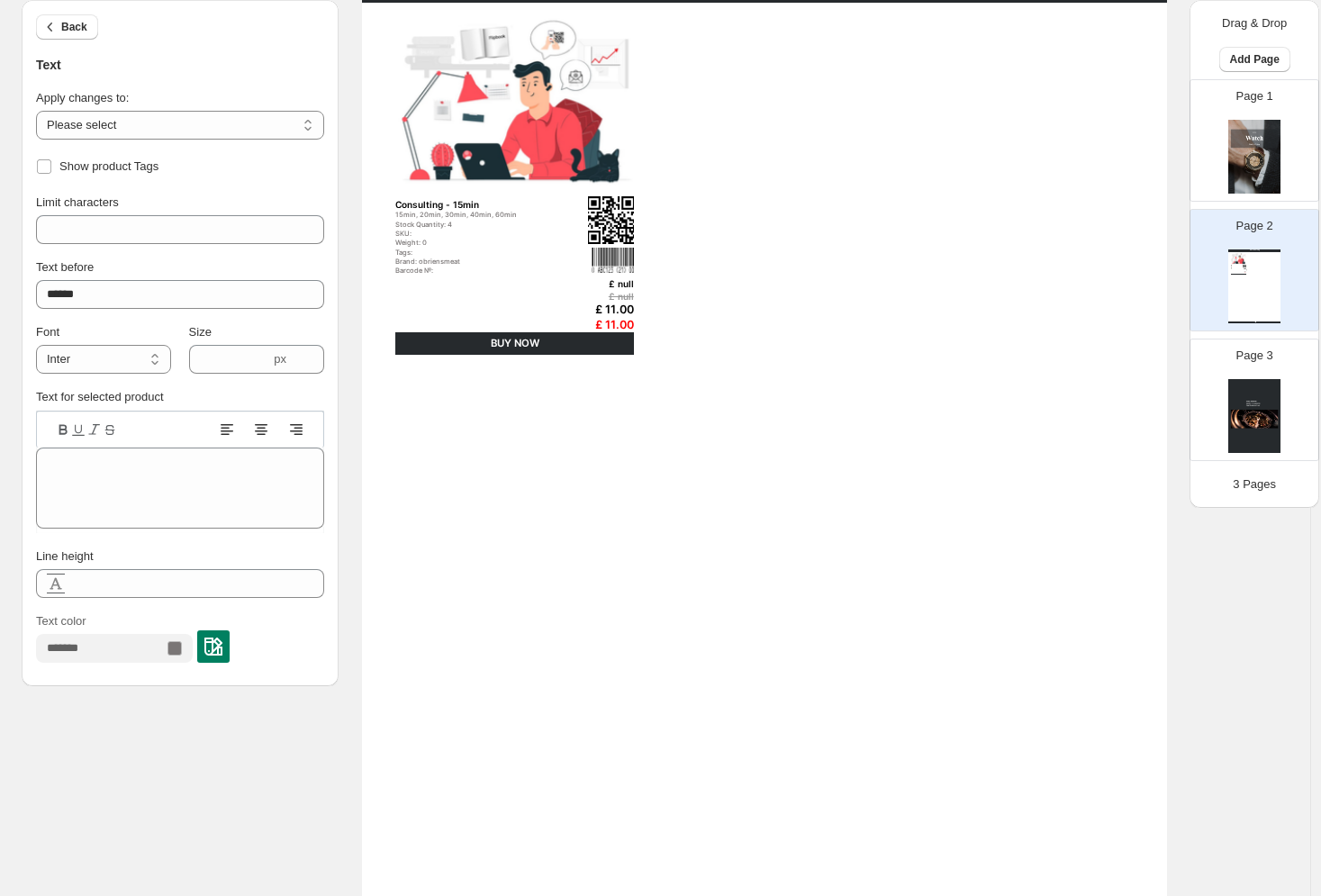
type input "******"
type textarea "**********"
click at [411, 234] on div "SKU:" at bounding box center [478, 233] width 165 height 8
type input "****"
click at [411, 221] on div "Stock Quantity: 4" at bounding box center [478, 224] width 165 height 8
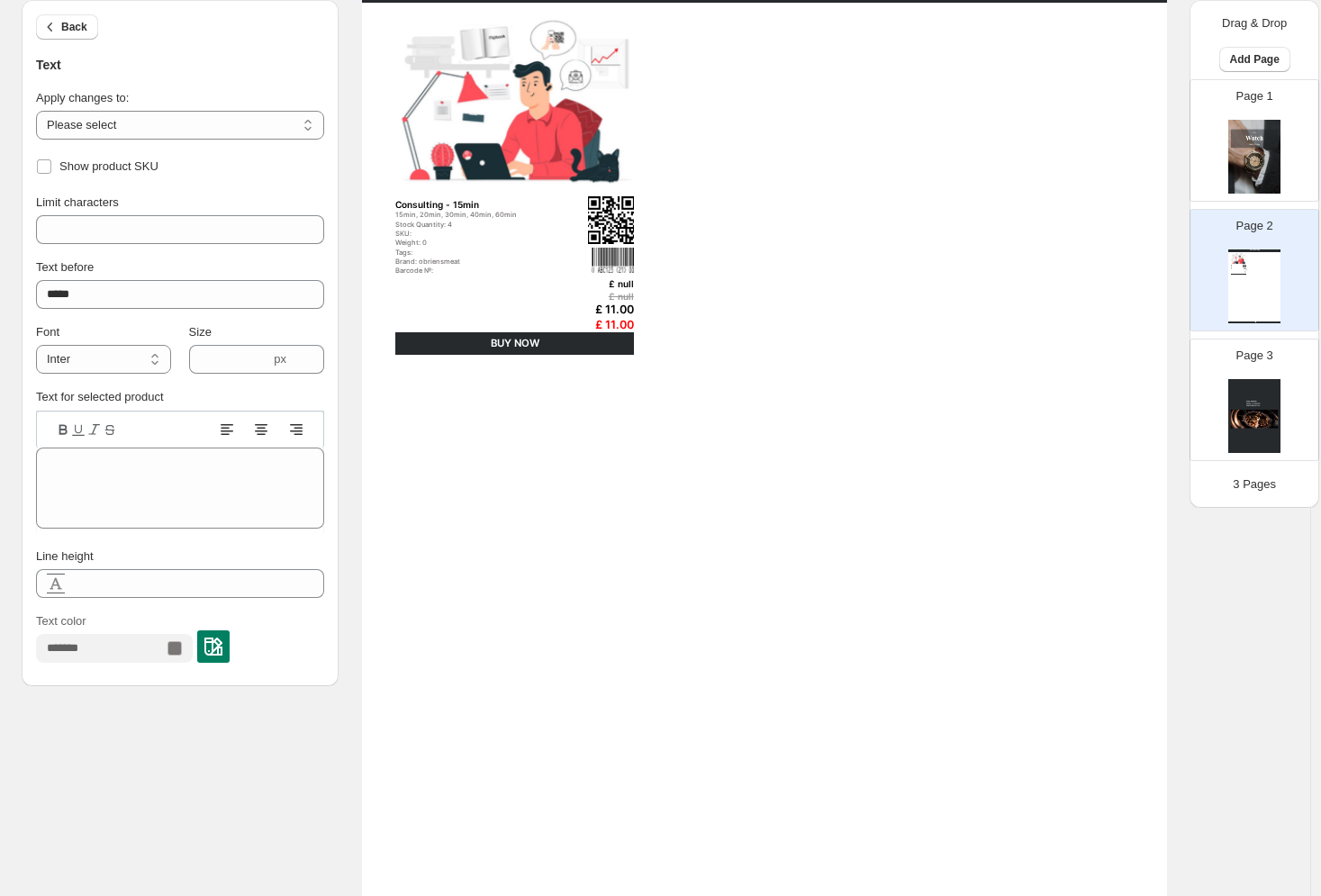
type input "**********"
type textarea "*"
click at [418, 209] on div "Consulting - 15min 15min, 20min, 30min, 40min, 60min Stock Quantity: 4 SKU: Wei…" at bounding box center [514, 237] width 238 height 78
click at [418, 203] on div "Consulting - 15min" at bounding box center [478, 204] width 165 height 11
click at [217, 134] on select "**********" at bounding box center [179, 124] width 288 height 28
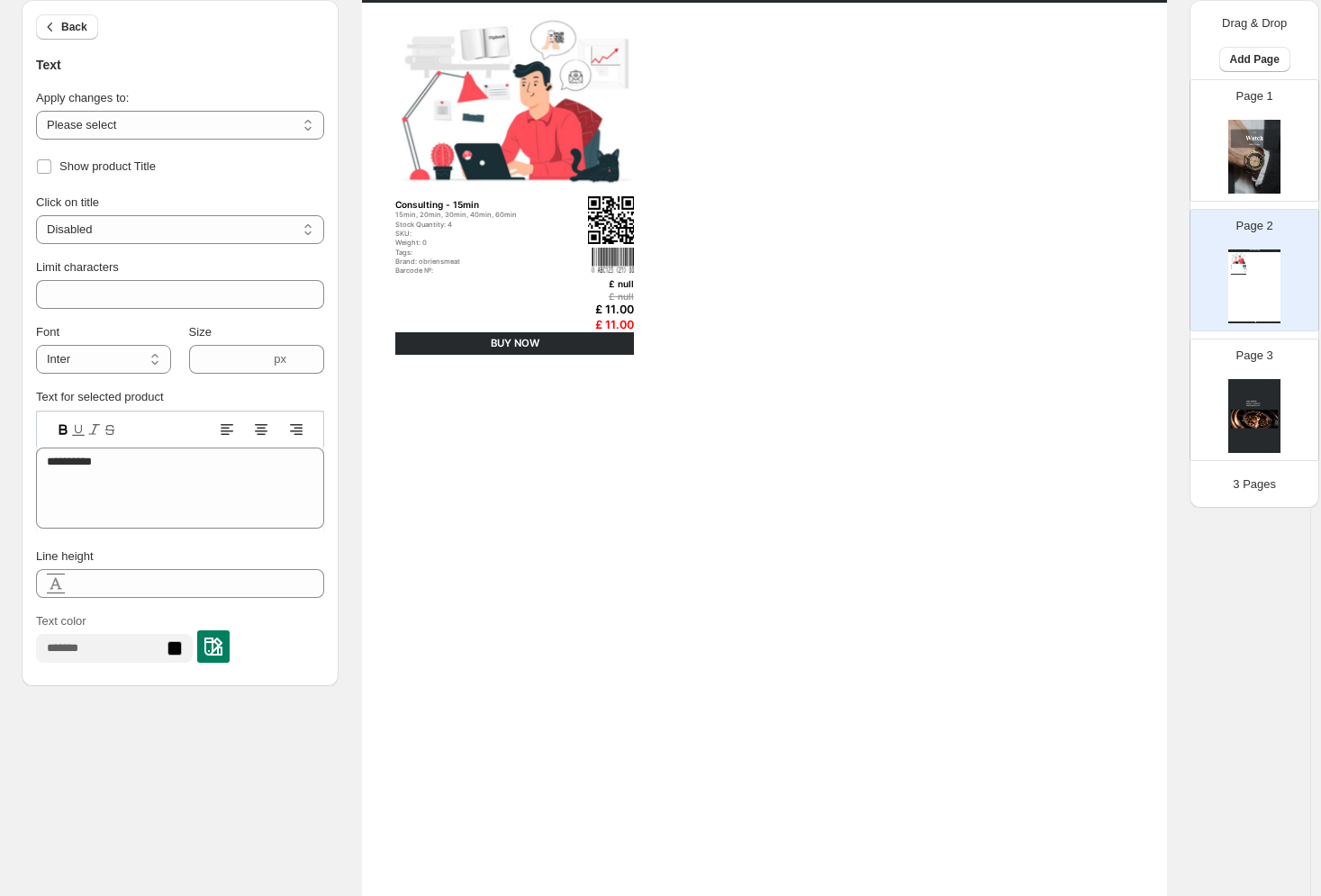
click at [443, 211] on div "15min, 20min, 30min, 40min, 60min" at bounding box center [478, 214] width 165 height 8
type input "**"
type input "***"
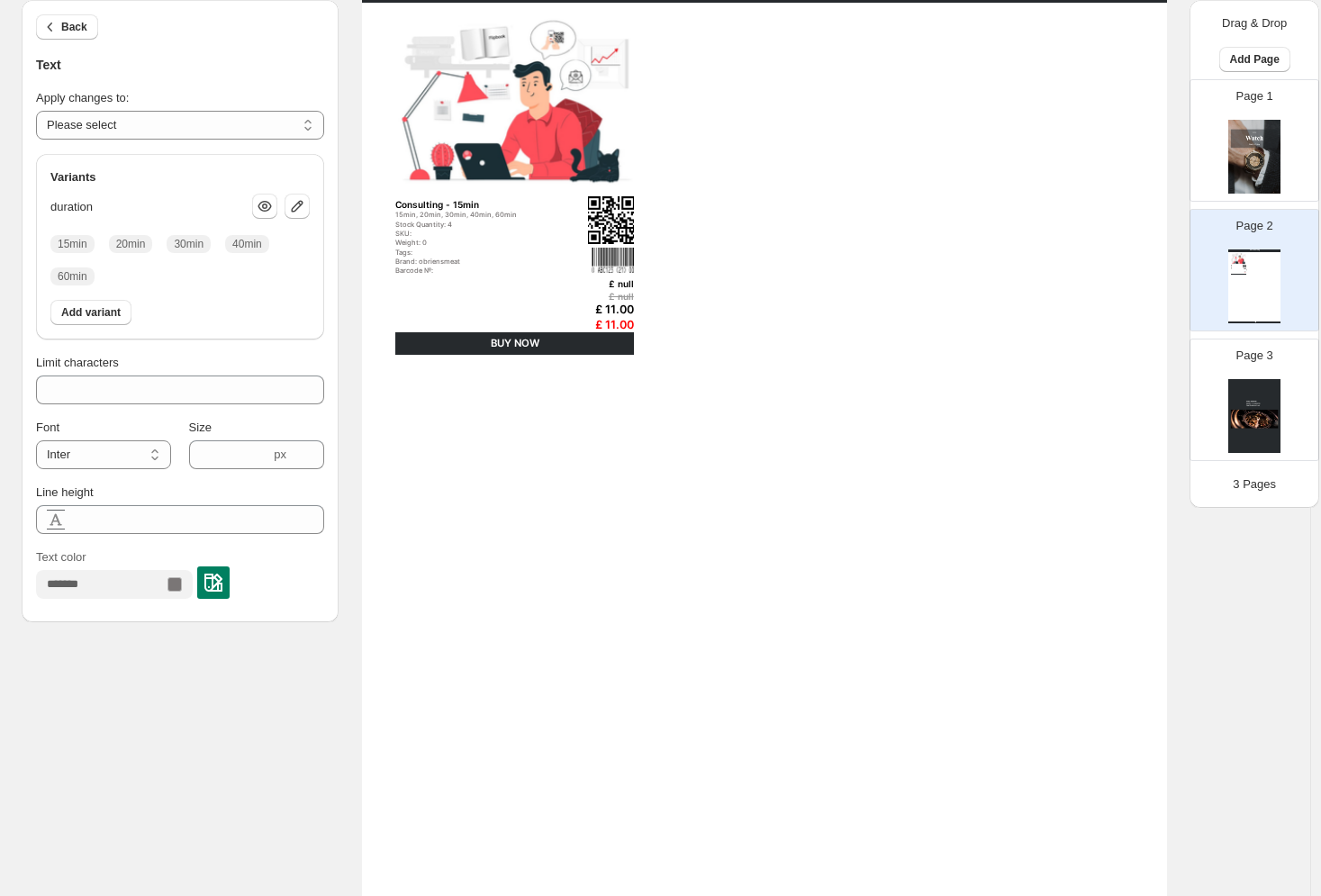
click at [430, 235] on div "SKU:" at bounding box center [478, 233] width 165 height 8
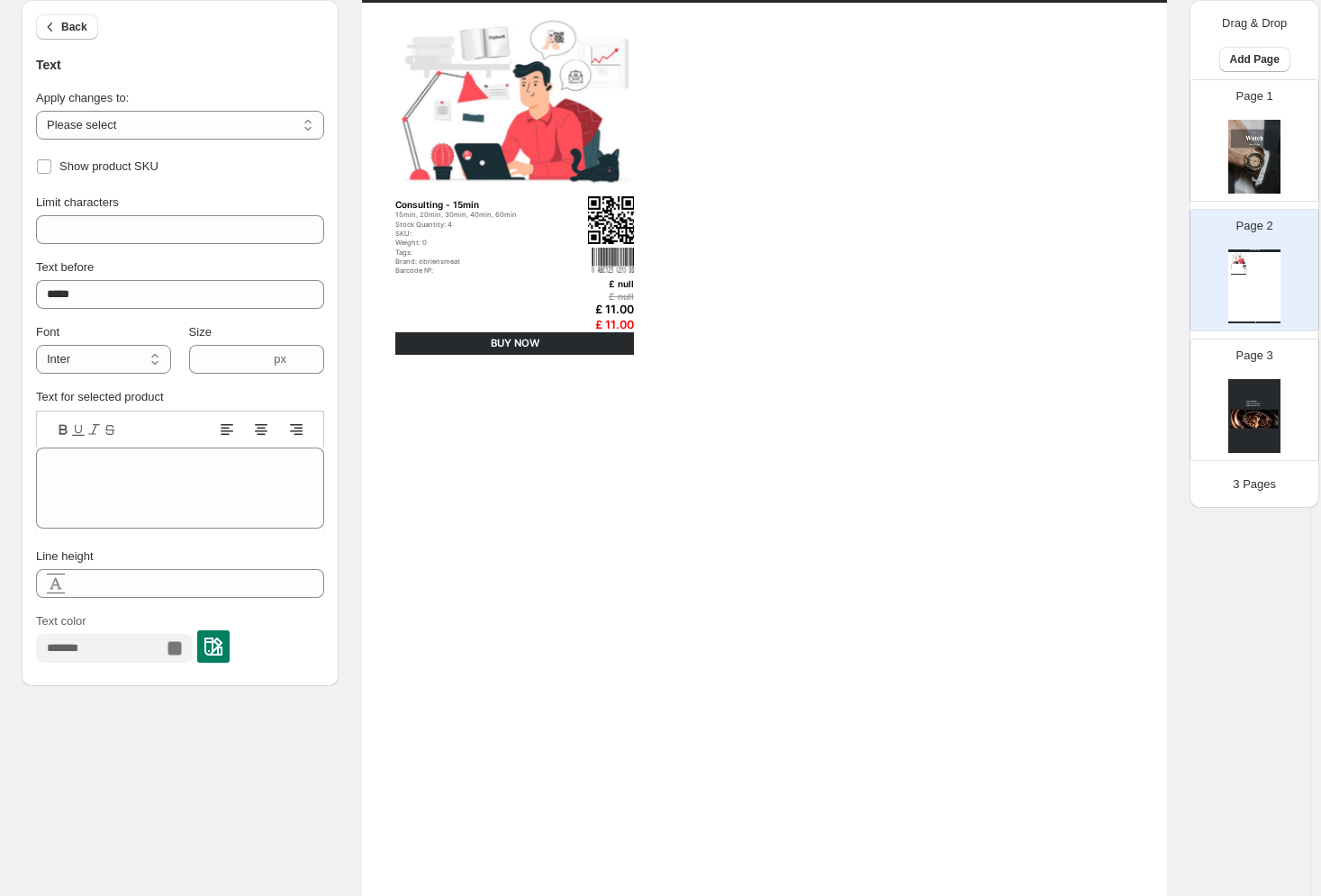
click at [639, 233] on div "Watch Catalog Consulting - 15min 15min, 20min, 30min, 40min, 60min Stock Quanti…" at bounding box center [763, 531] width 805 height 1138
click at [624, 228] on img at bounding box center [611, 220] width 46 height 48
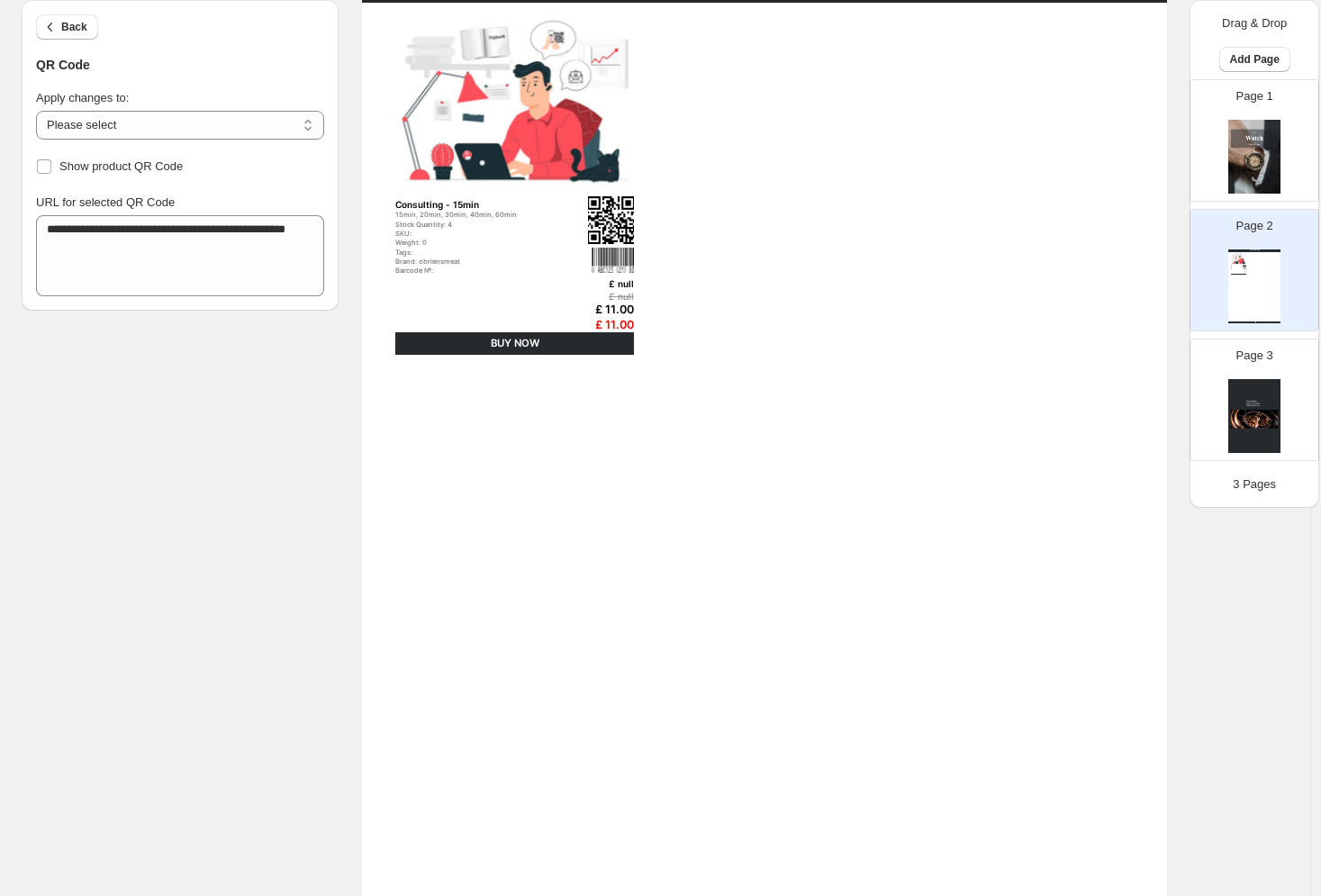
click at [617, 266] on img at bounding box center [612, 260] width 42 height 27
click at [615, 289] on div "£ null" at bounding box center [590, 284] width 84 height 11
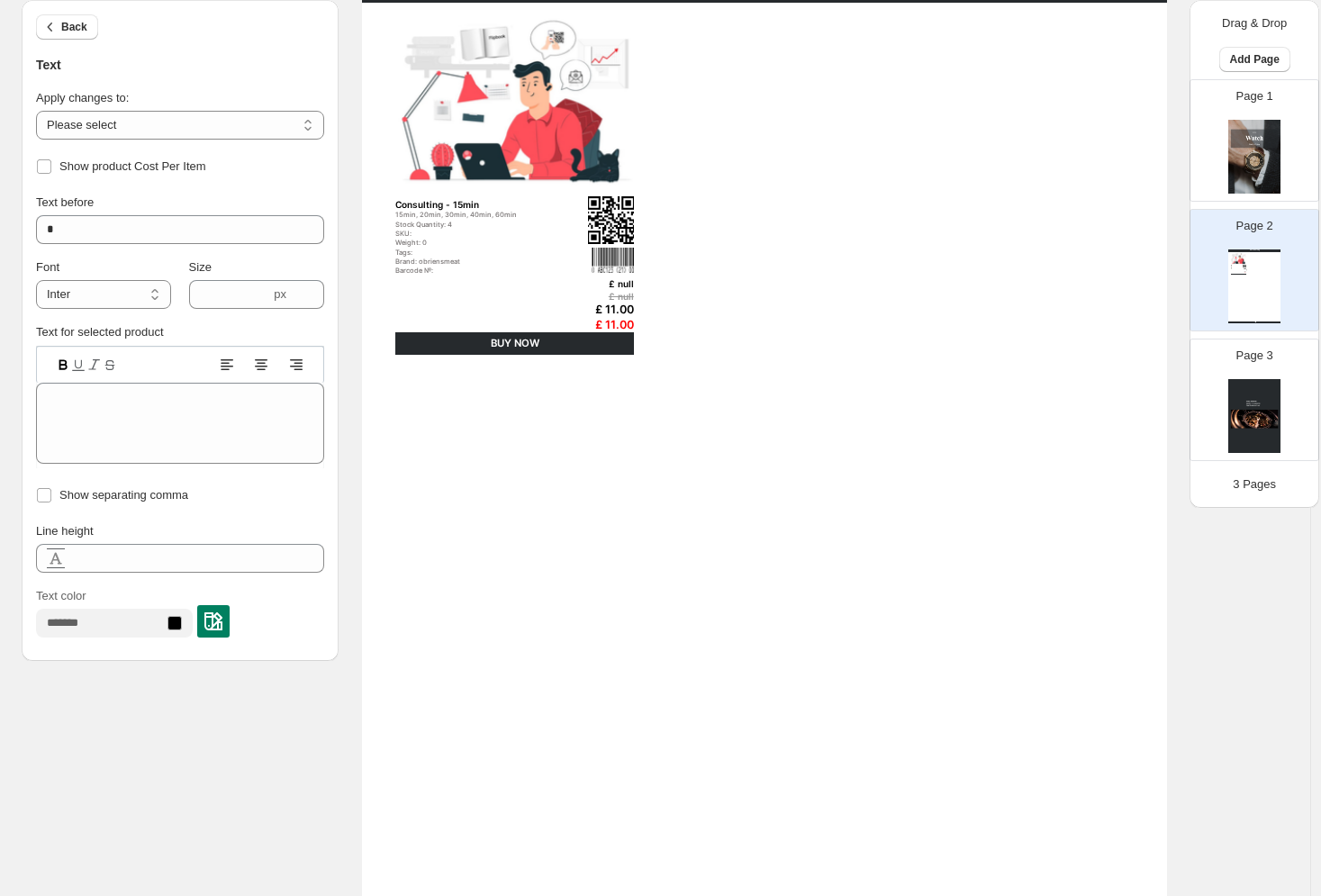
click at [608, 306] on div "£ 11.00" at bounding box center [590, 309] width 84 height 14
type input "****"
type textarea "*****"
click at [452, 257] on div "Brand: obriensmeat" at bounding box center [478, 261] width 165 height 8
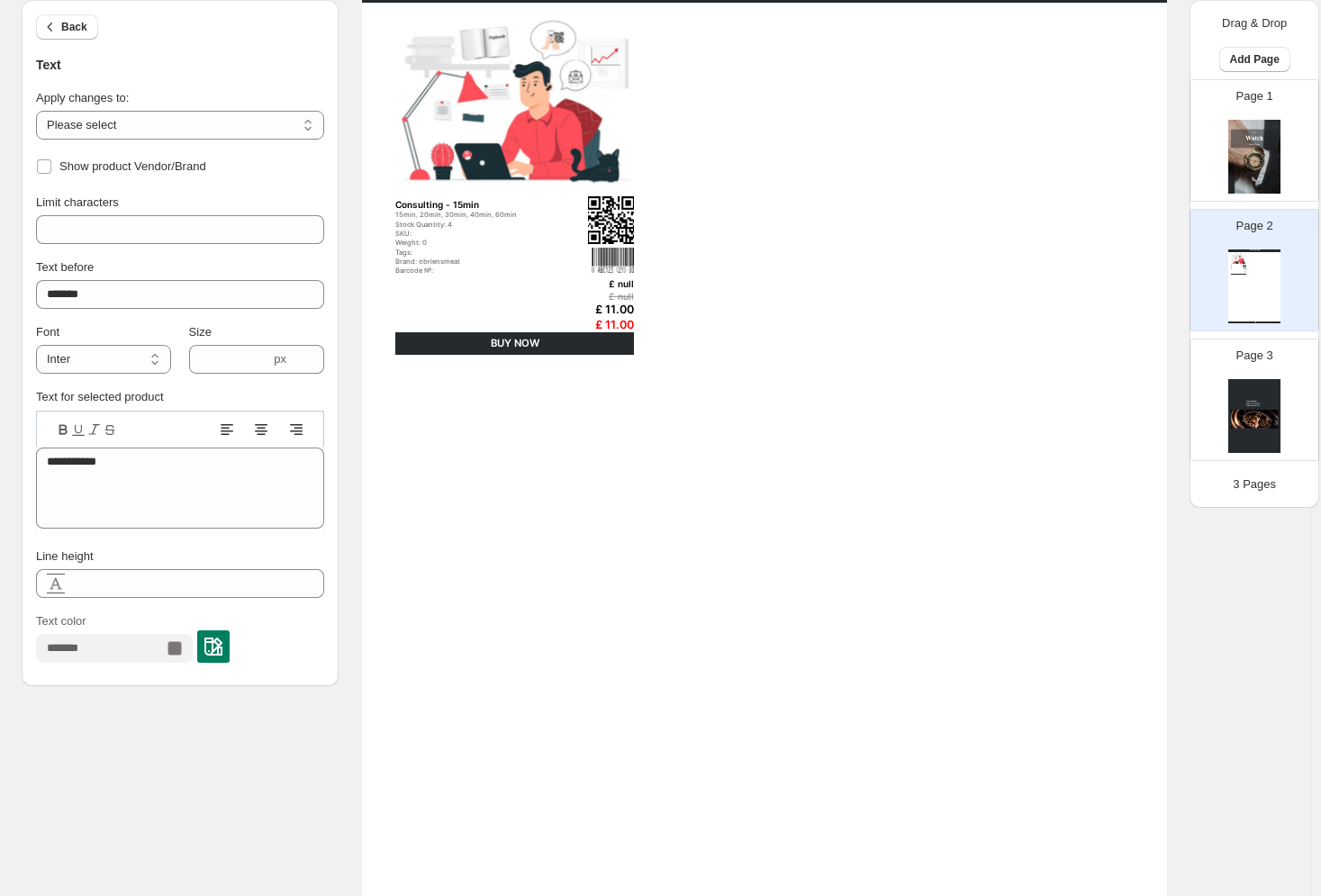
click at [415, 217] on div "15min, 20min, 30min, 40min, 60min" at bounding box center [478, 214] width 165 height 8
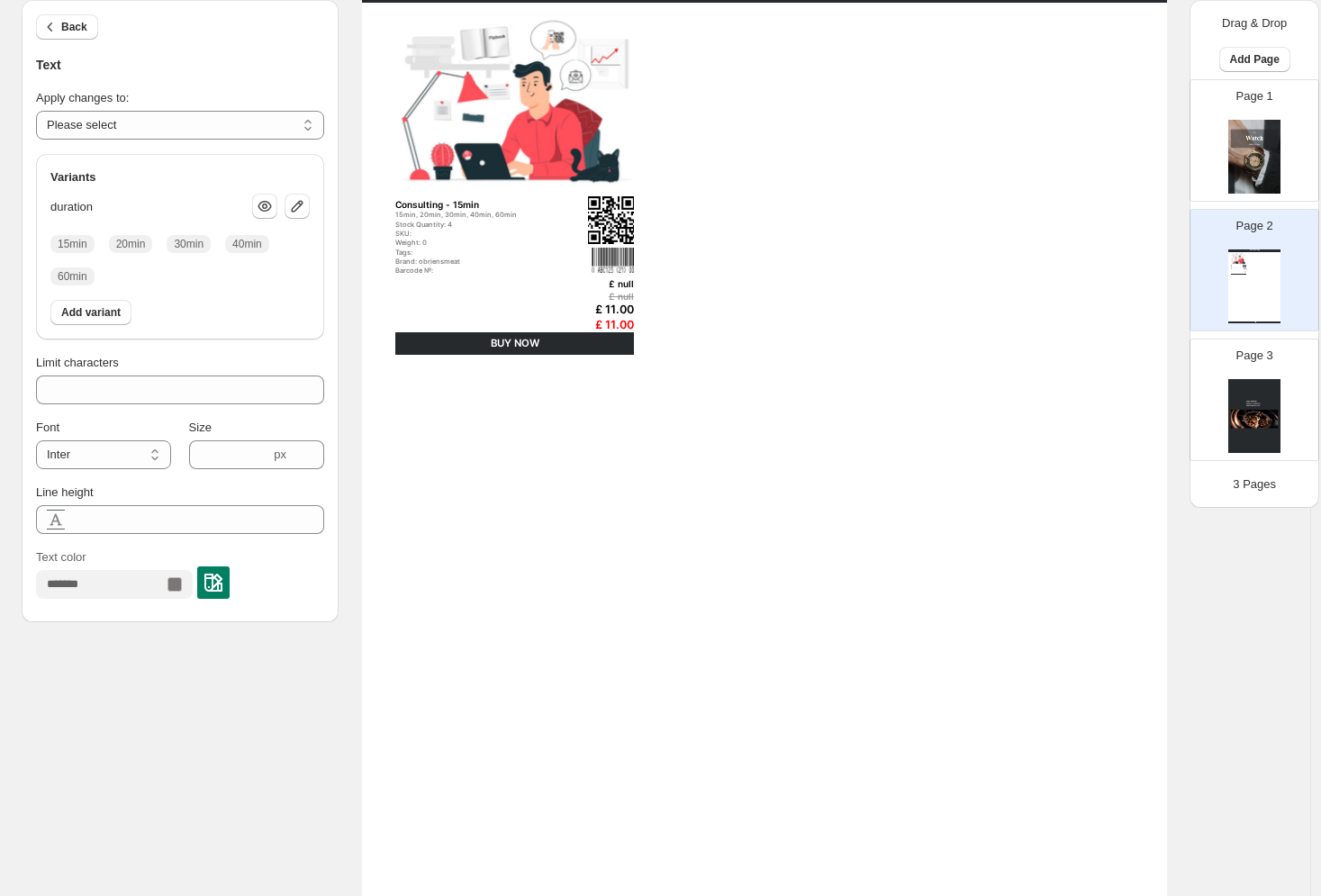
click at [412, 232] on div "SKU:" at bounding box center [478, 233] width 165 height 8
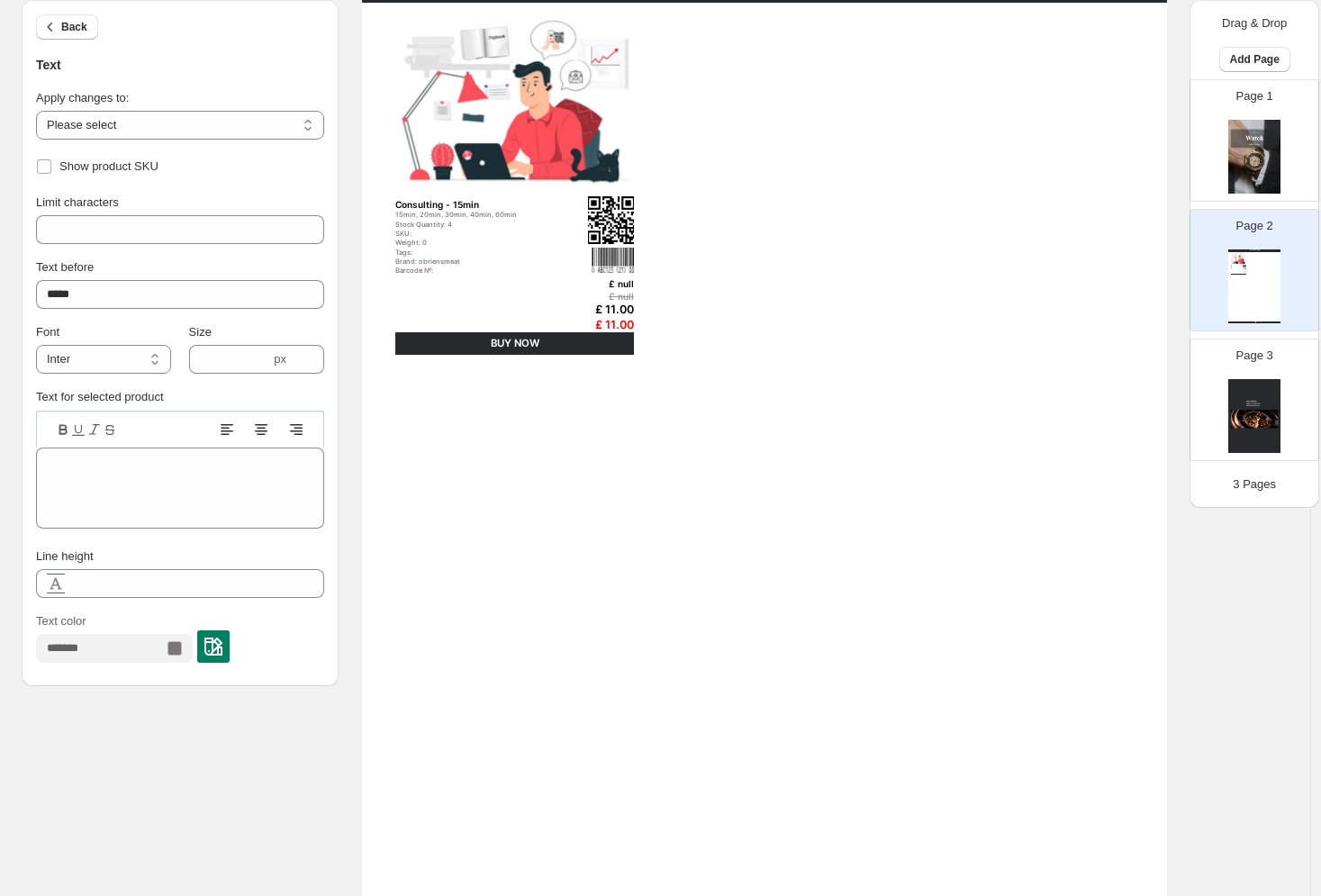
click at [408, 264] on div "Brand: obriensmeat" at bounding box center [478, 261] width 165 height 8
type input "******"
type textarea "**********"
click at [406, 274] on div "Barcode №:" at bounding box center [478, 270] width 165 height 8
type input "**********"
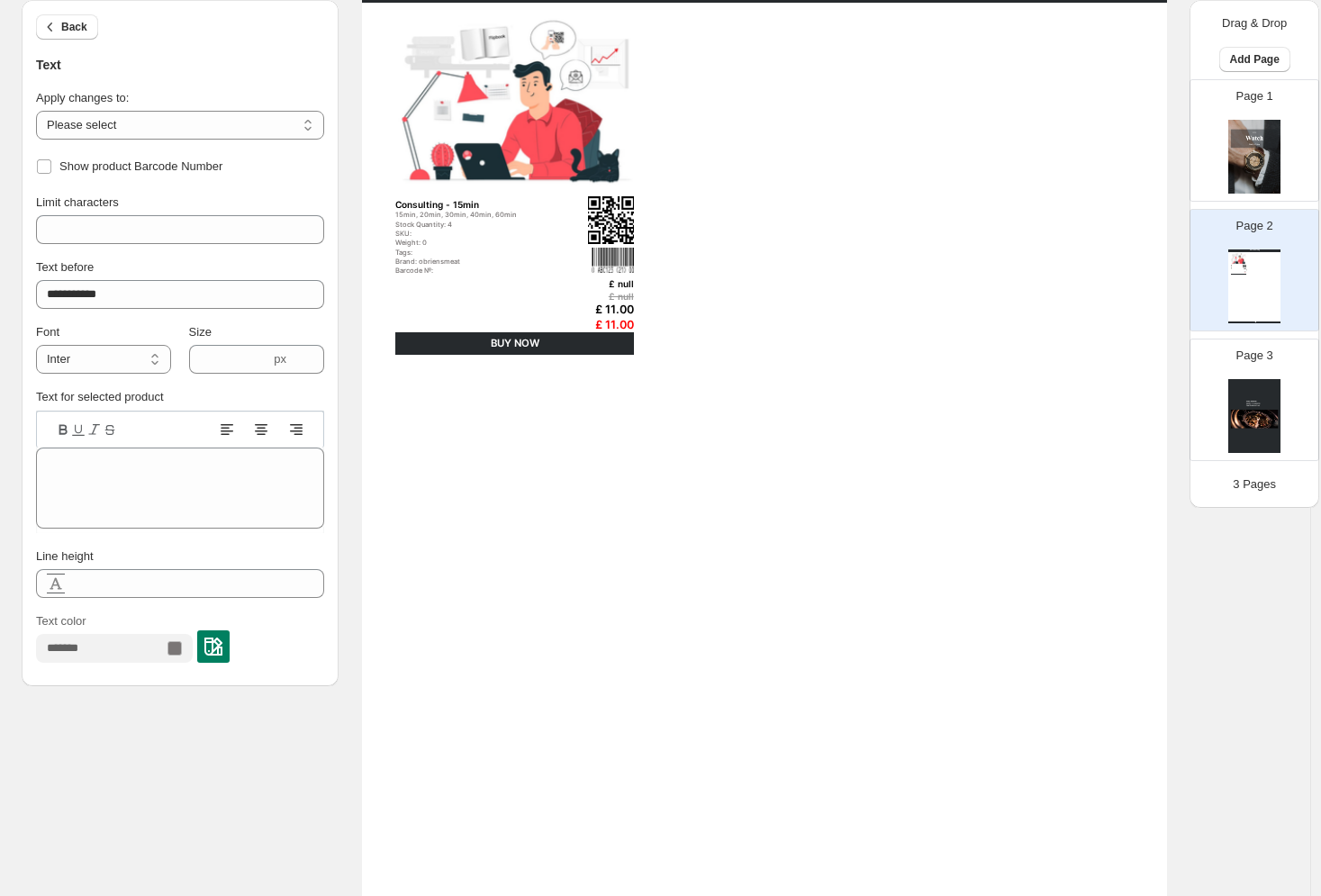
drag, startPoint x: 412, startPoint y: 249, endPoint x: 407, endPoint y: 226, distance: 23.5
click at [412, 249] on div "Tags:" at bounding box center [478, 253] width 165 height 8
click at [407, 226] on div "Stock Quantity: 4" at bounding box center [478, 224] width 165 height 8
type input "**********"
type textarea "*"
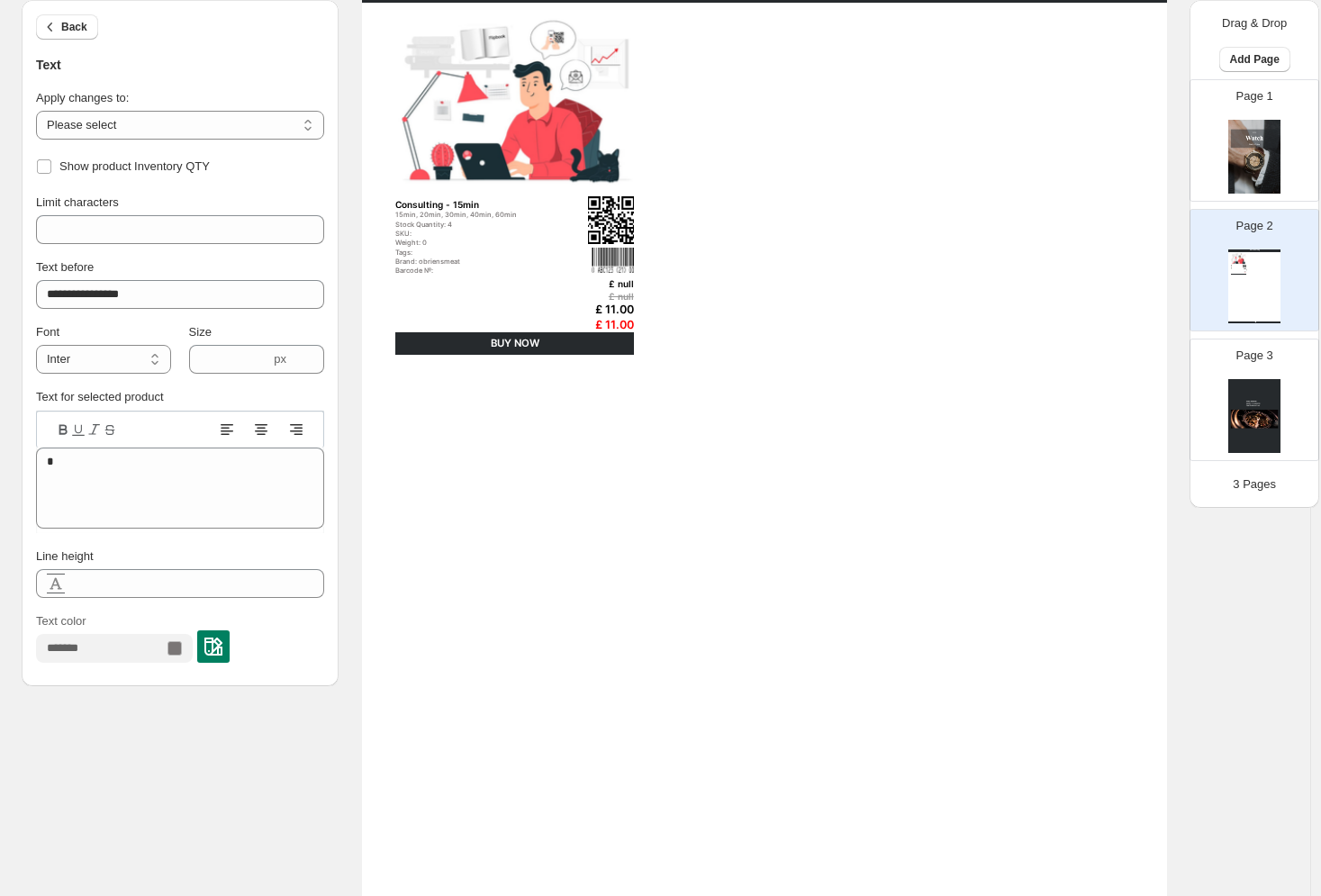
click at [407, 211] on div "15min, 20min, 30min, 40min, 60min" at bounding box center [478, 214] width 165 height 8
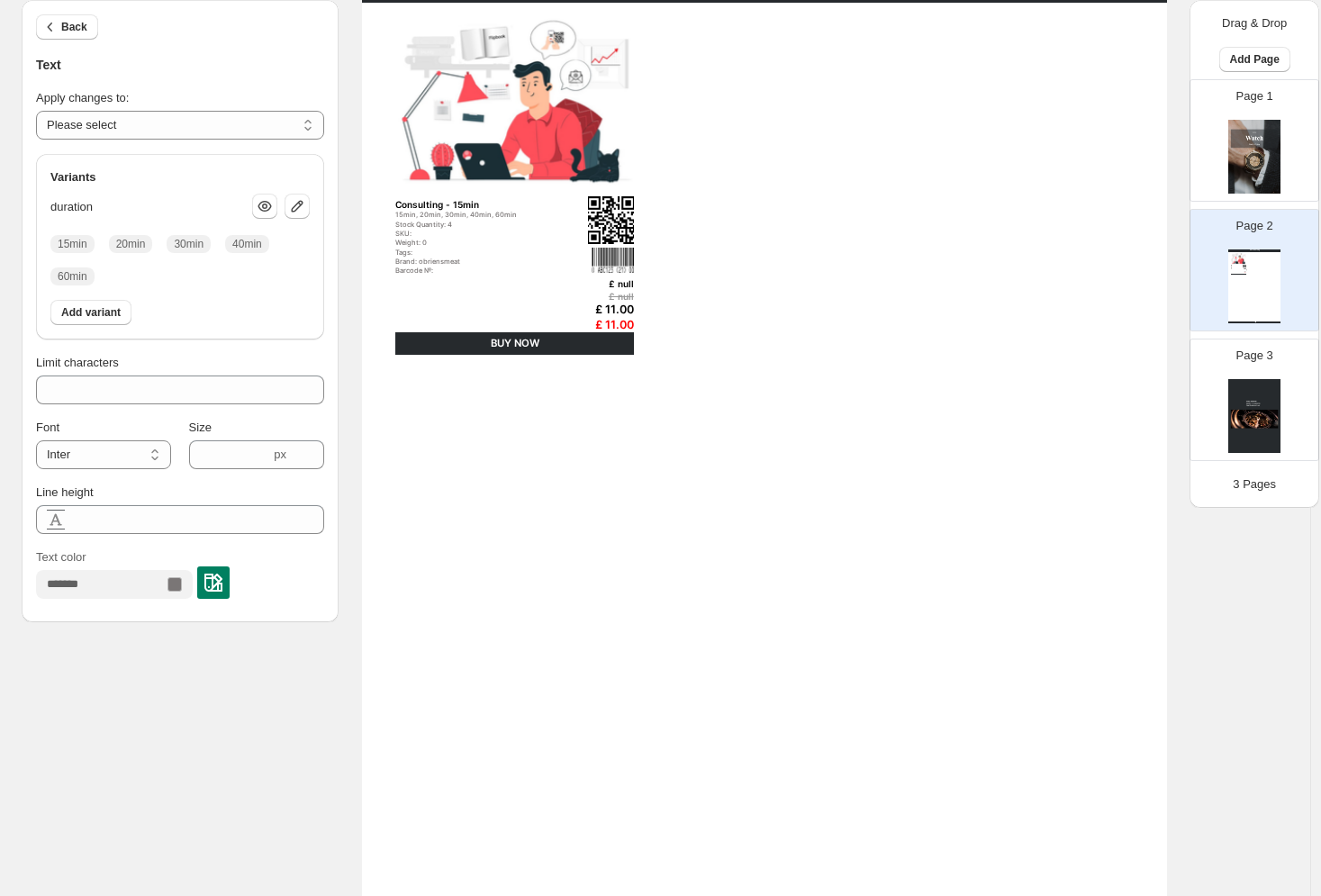
click at [406, 208] on div "Consulting - 15min" at bounding box center [478, 204] width 165 height 11
type input "**"
type input "****"
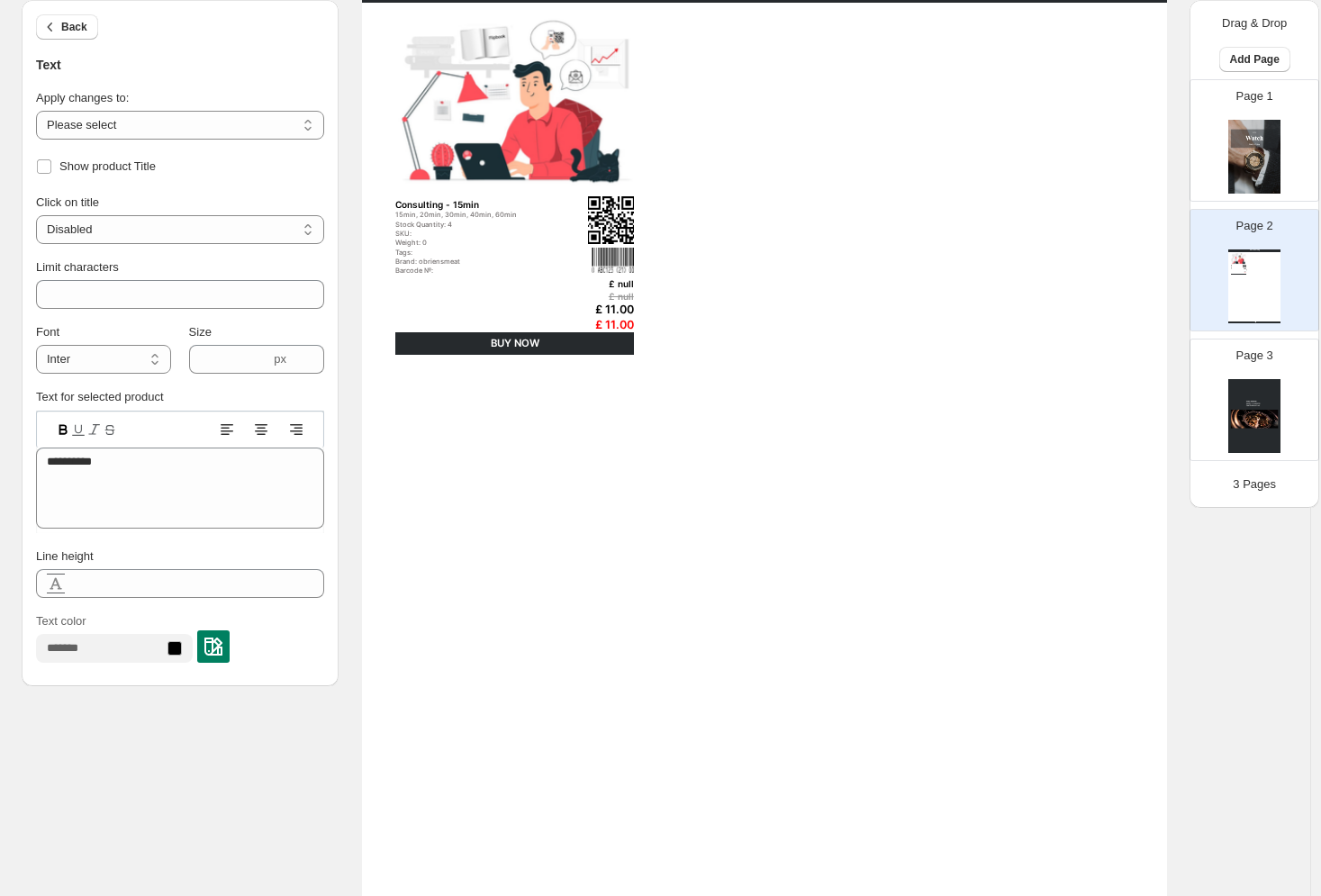
click at [1129, 408] on img at bounding box center [1254, 416] width 52 height 74
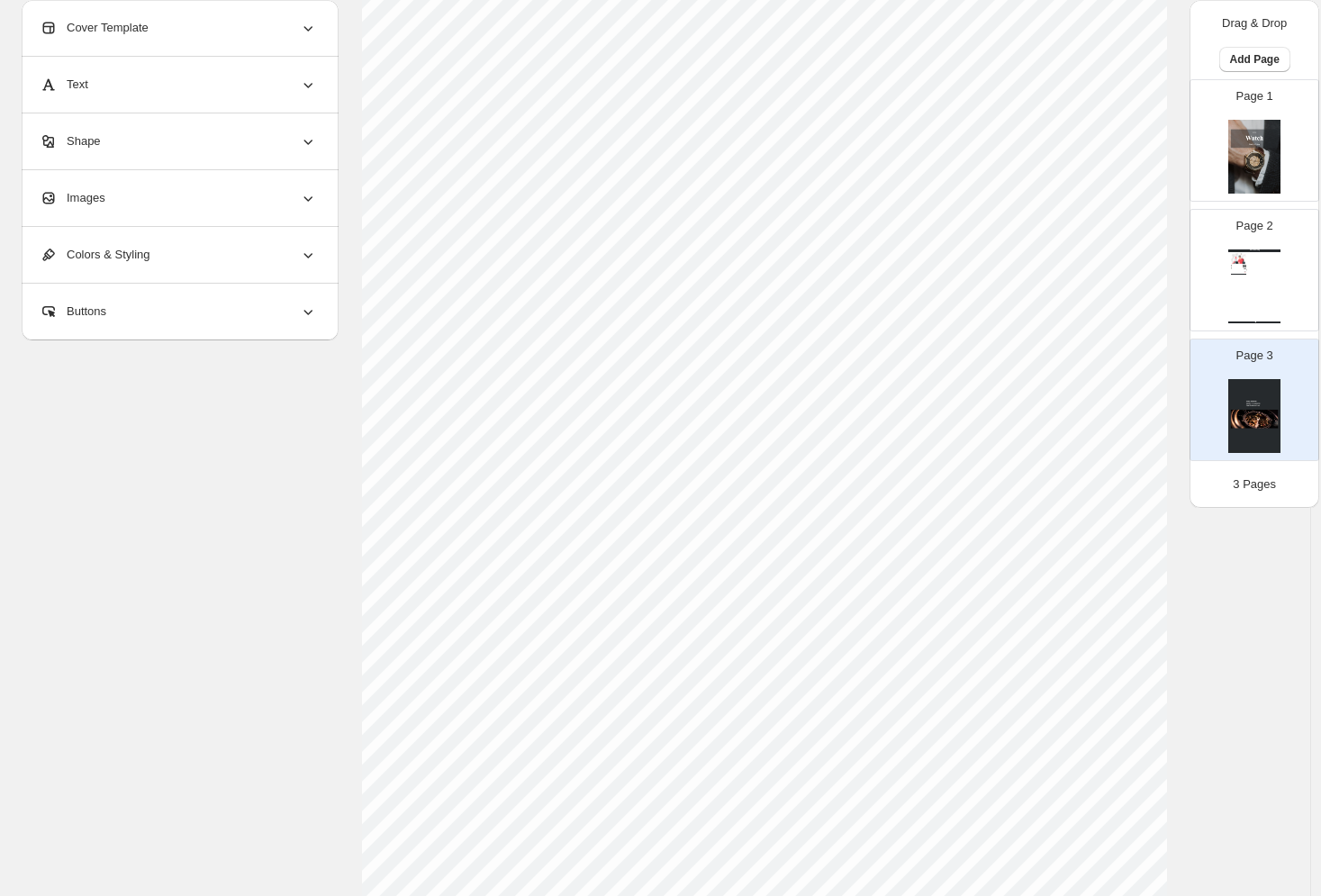
click at [1129, 157] on img at bounding box center [1254, 157] width 52 height 74
type input "*"
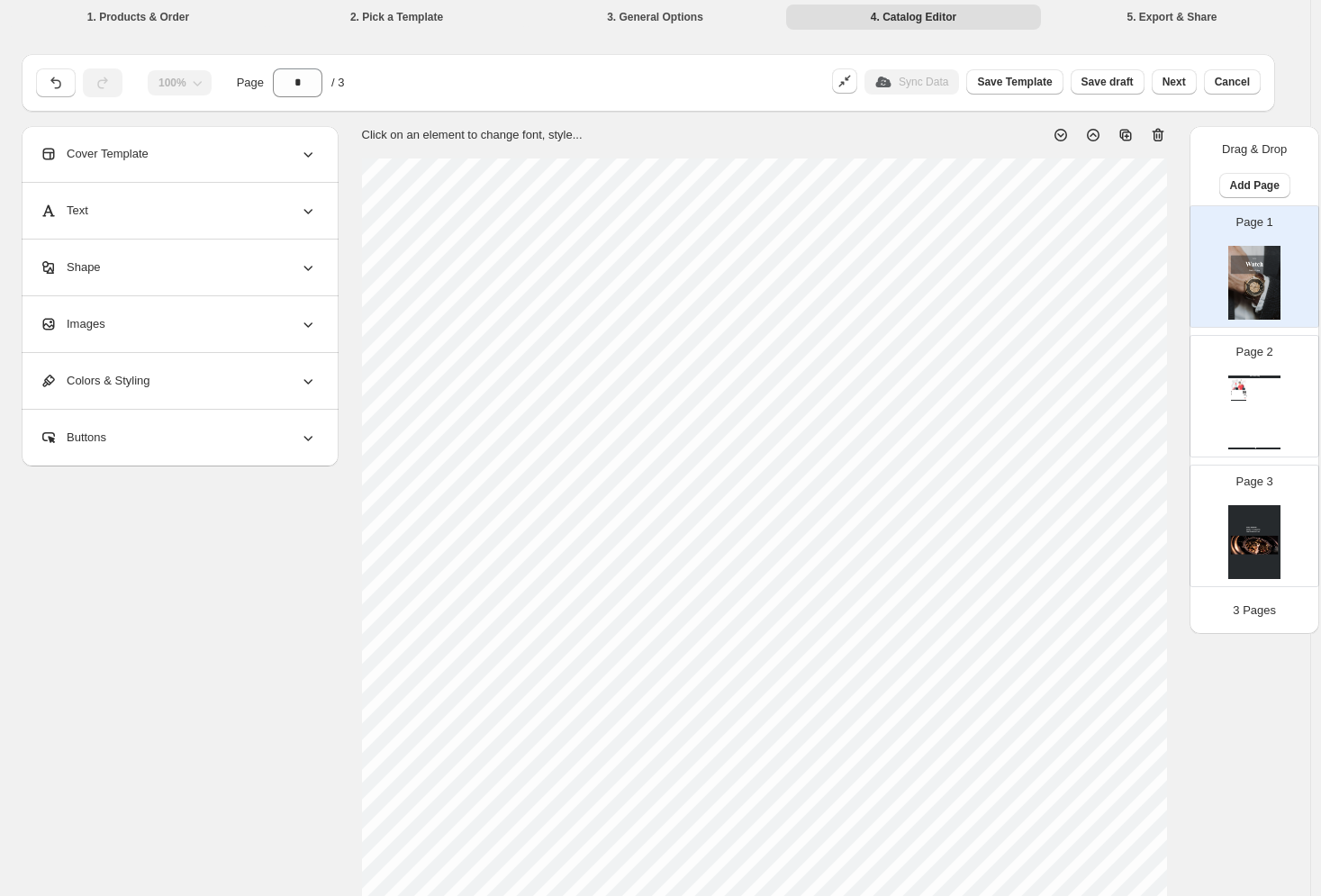
scroll to position [0, 0]
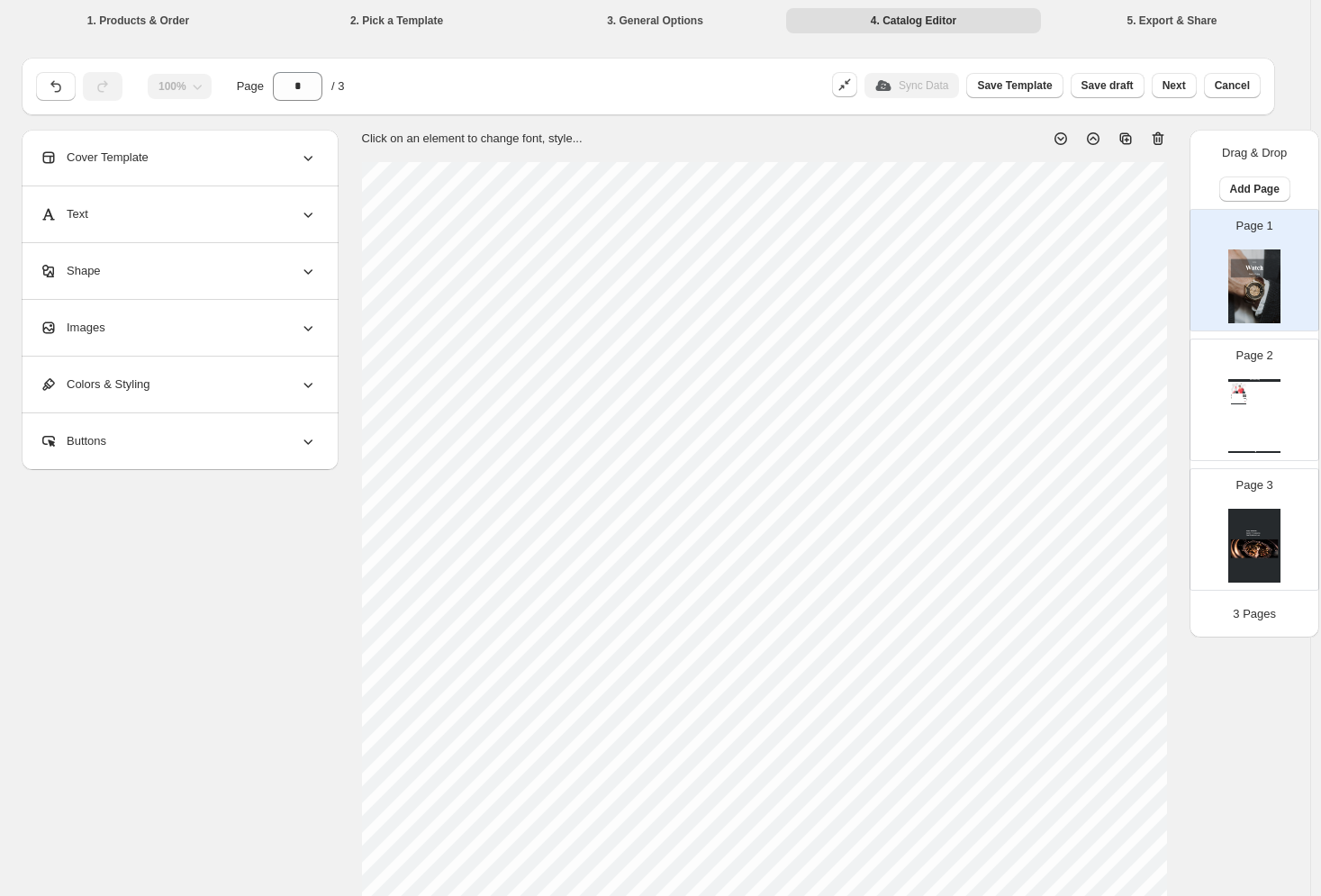
click at [1128, 138] on icon at bounding box center [1126, 139] width 18 height 18
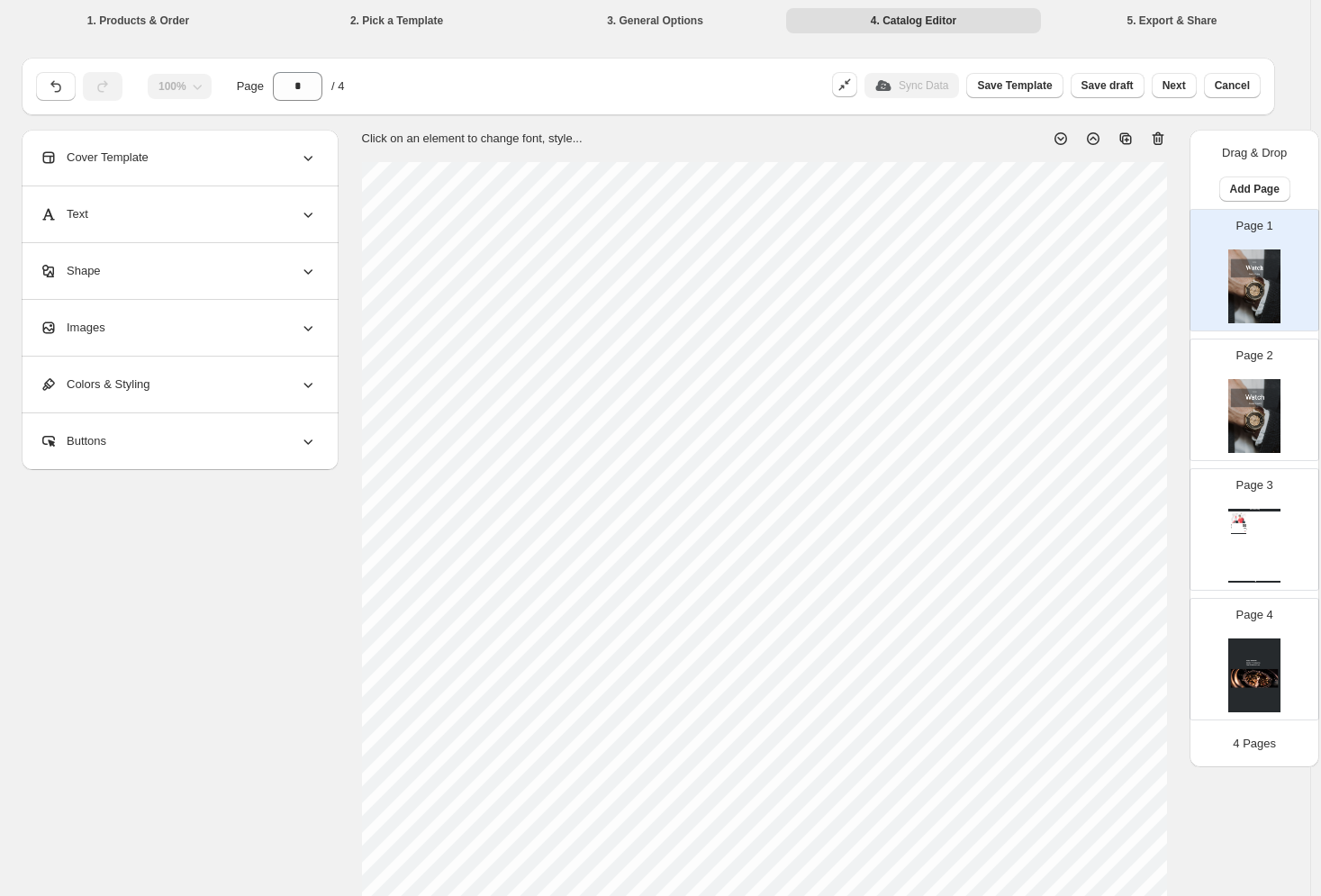
click at [1128, 138] on icon at bounding box center [1126, 139] width 18 height 18
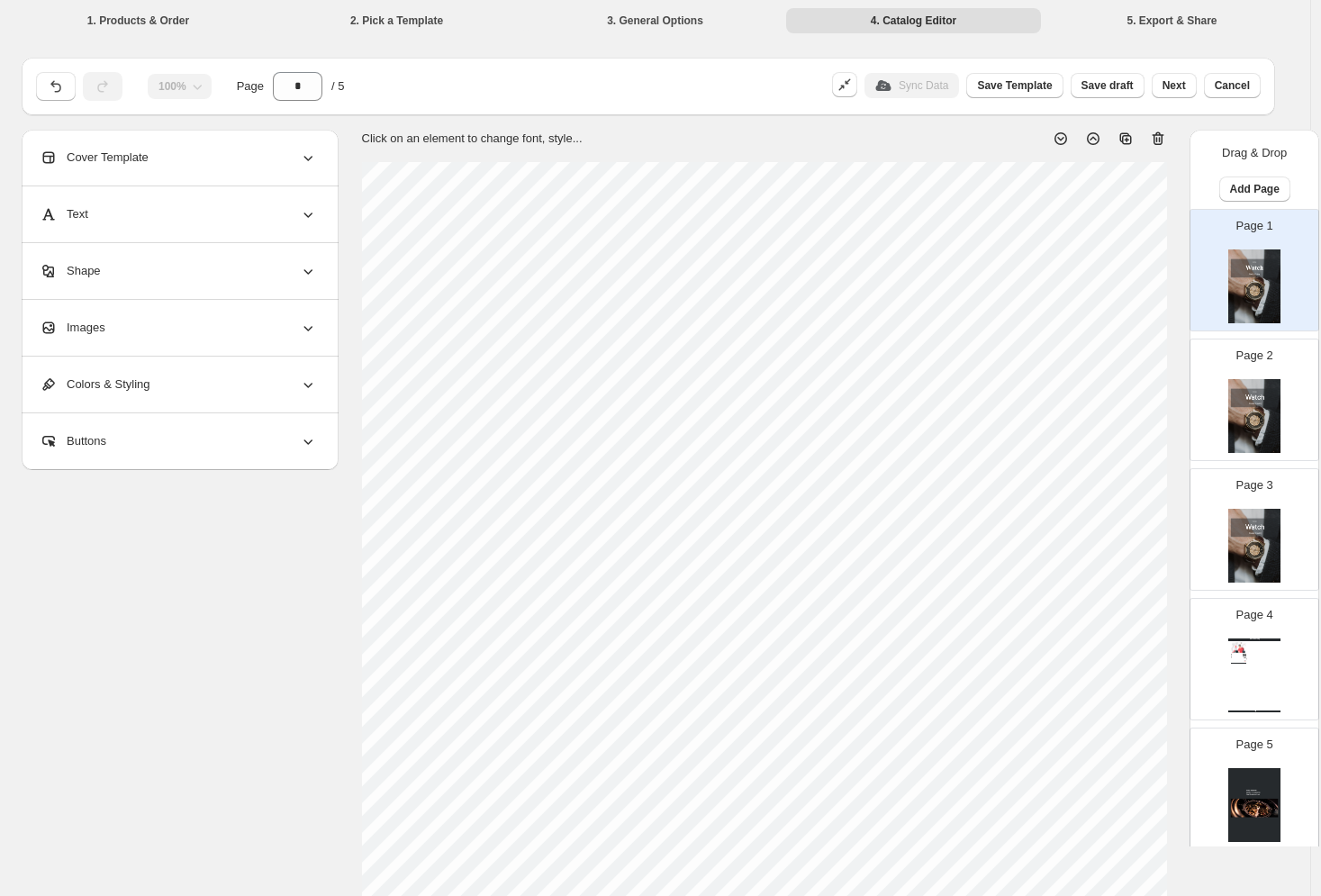
click at [1128, 138] on icon at bounding box center [1126, 139] width 18 height 18
click at [1116, 121] on div at bounding box center [1116, 121] width 0 height 0
click at [1128, 138] on icon at bounding box center [1126, 139] width 18 height 18
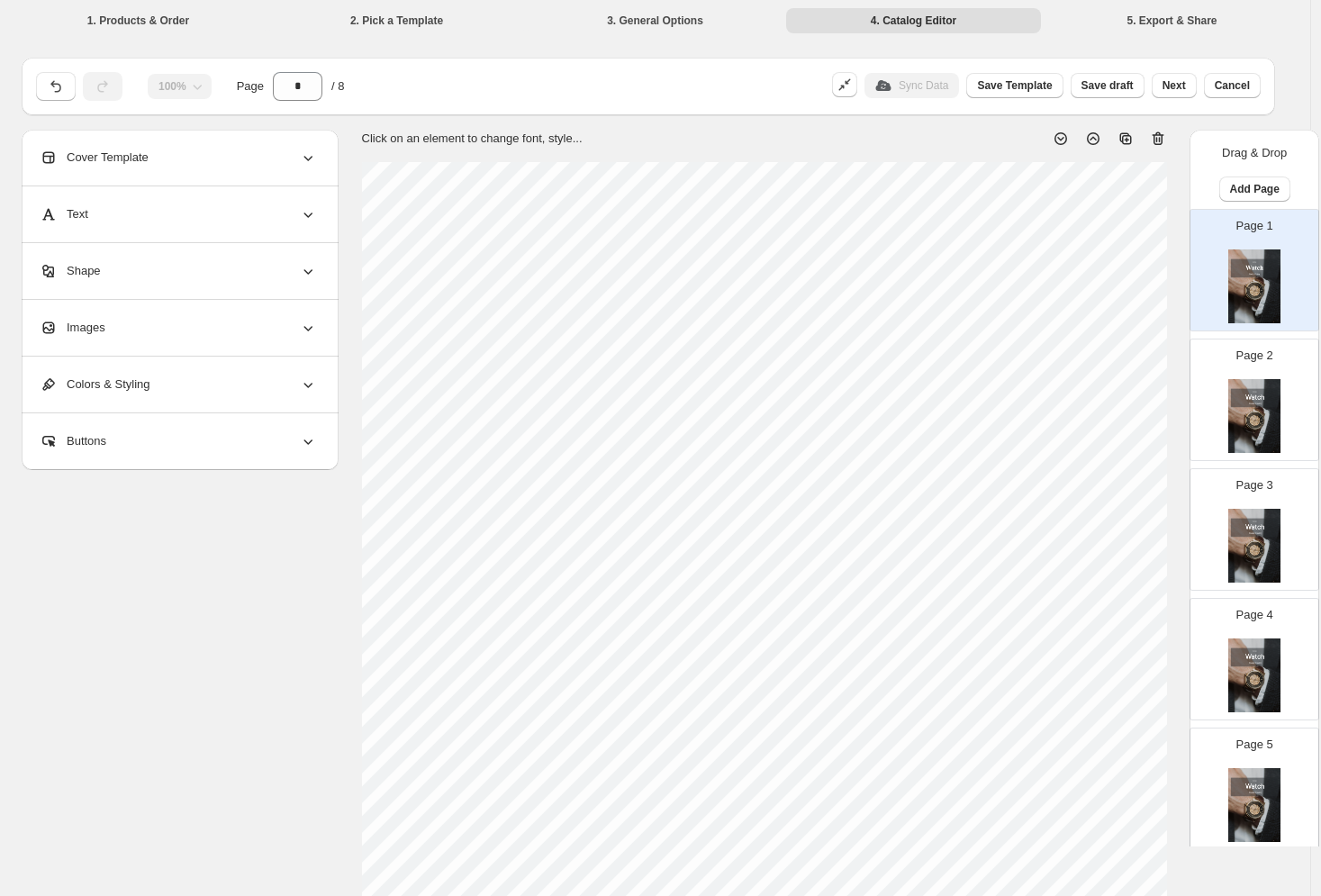
click at [1128, 138] on icon at bounding box center [1126, 139] width 18 height 18
click at [1132, 133] on icon at bounding box center [1126, 139] width 18 height 18
drag, startPoint x: 0, startPoint y: 0, endPoint x: 1132, endPoint y: 133, distance: 1139.8
click at [1132, 133] on icon at bounding box center [1126, 139] width 18 height 18
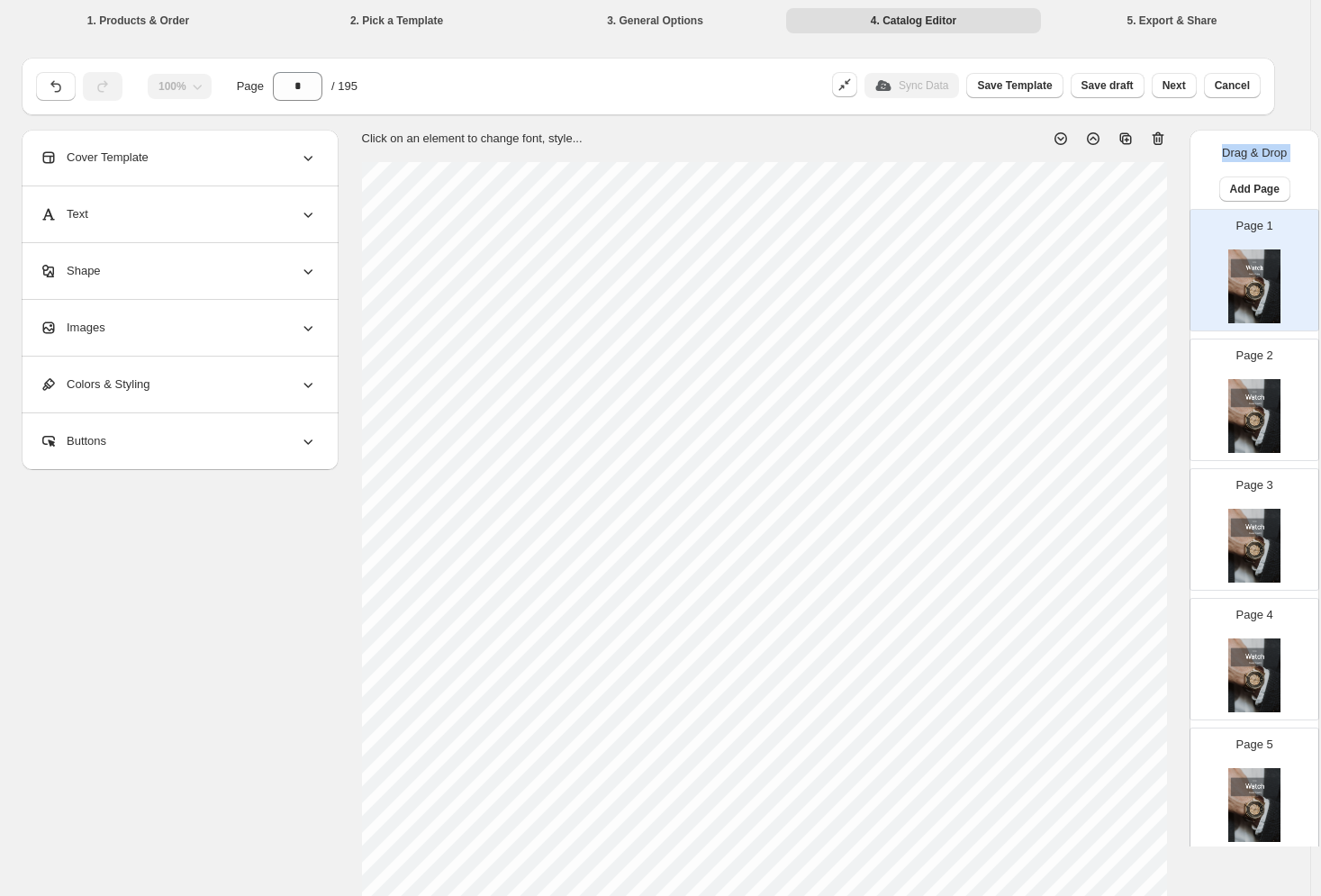
click at [1120, 121] on div at bounding box center [1120, 121] width 0 height 0
click at [1132, 132] on icon at bounding box center [1126, 139] width 18 height 18
click at [1132, 132] on icon at bounding box center [1126, 139] width 18 height 18
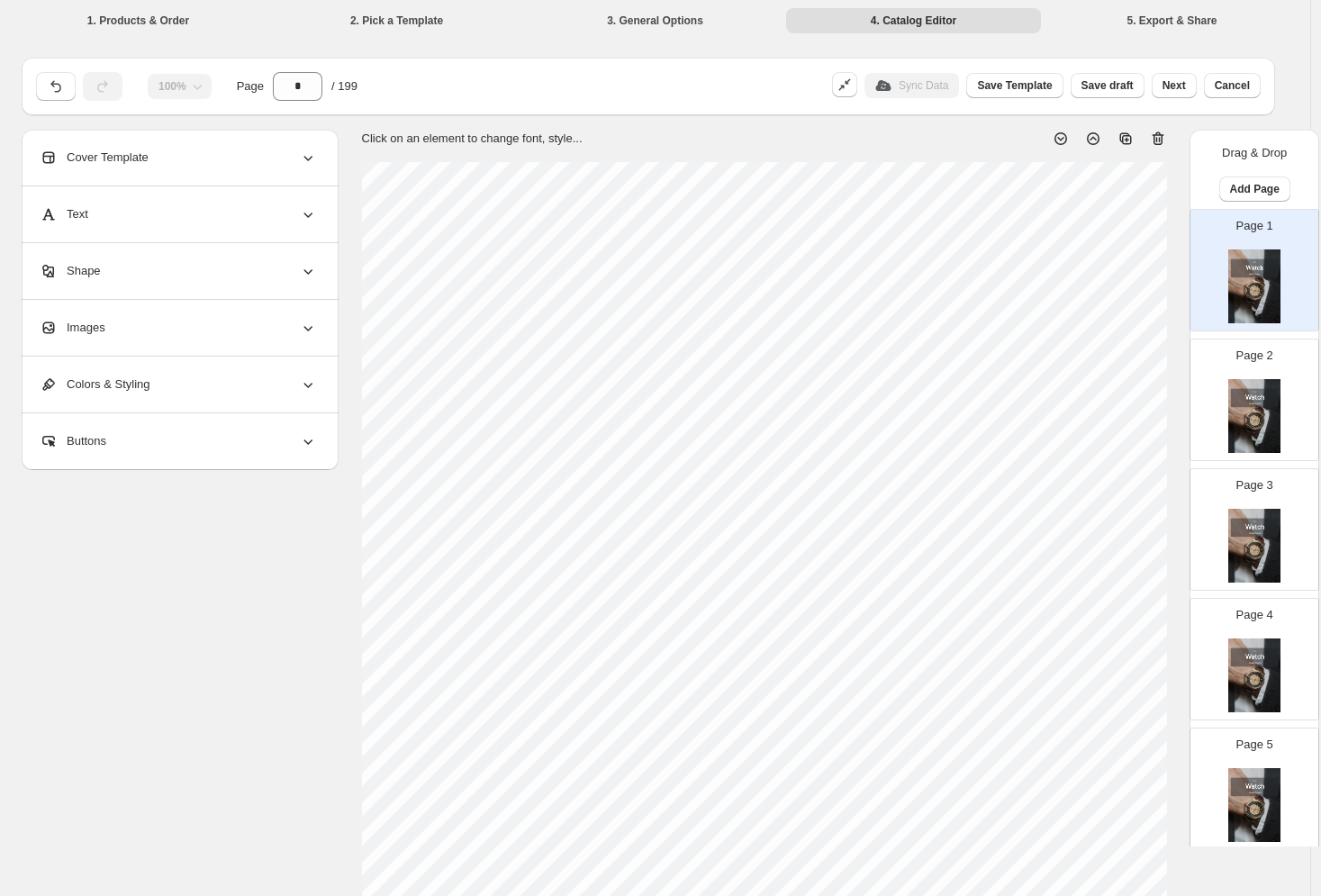
click at [1132, 132] on icon at bounding box center [1126, 139] width 18 height 18
click at [1182, 83] on span "Next" at bounding box center [1175, 86] width 24 height 15
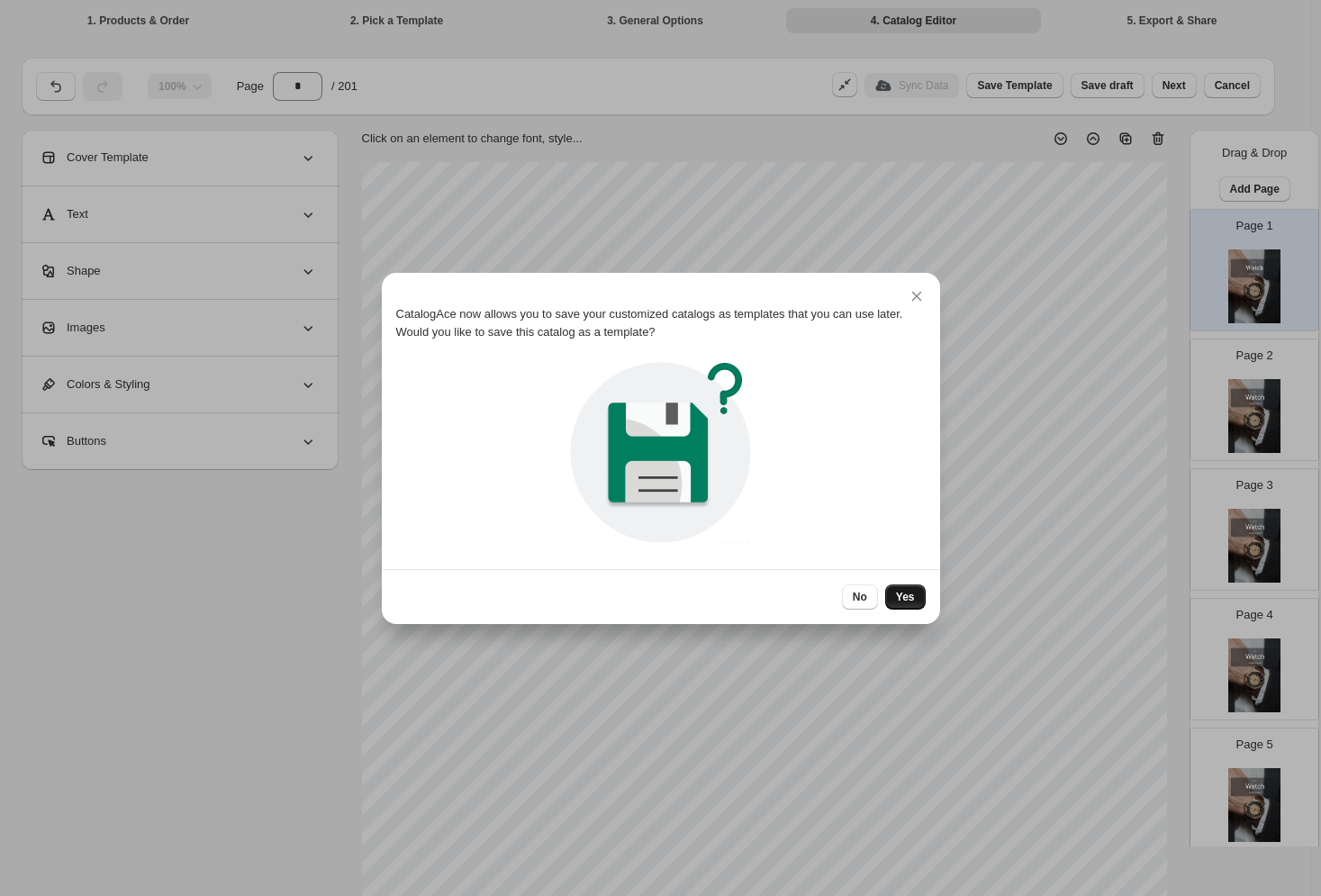
click at [904, 595] on span "Yes" at bounding box center [905, 597] width 19 height 15
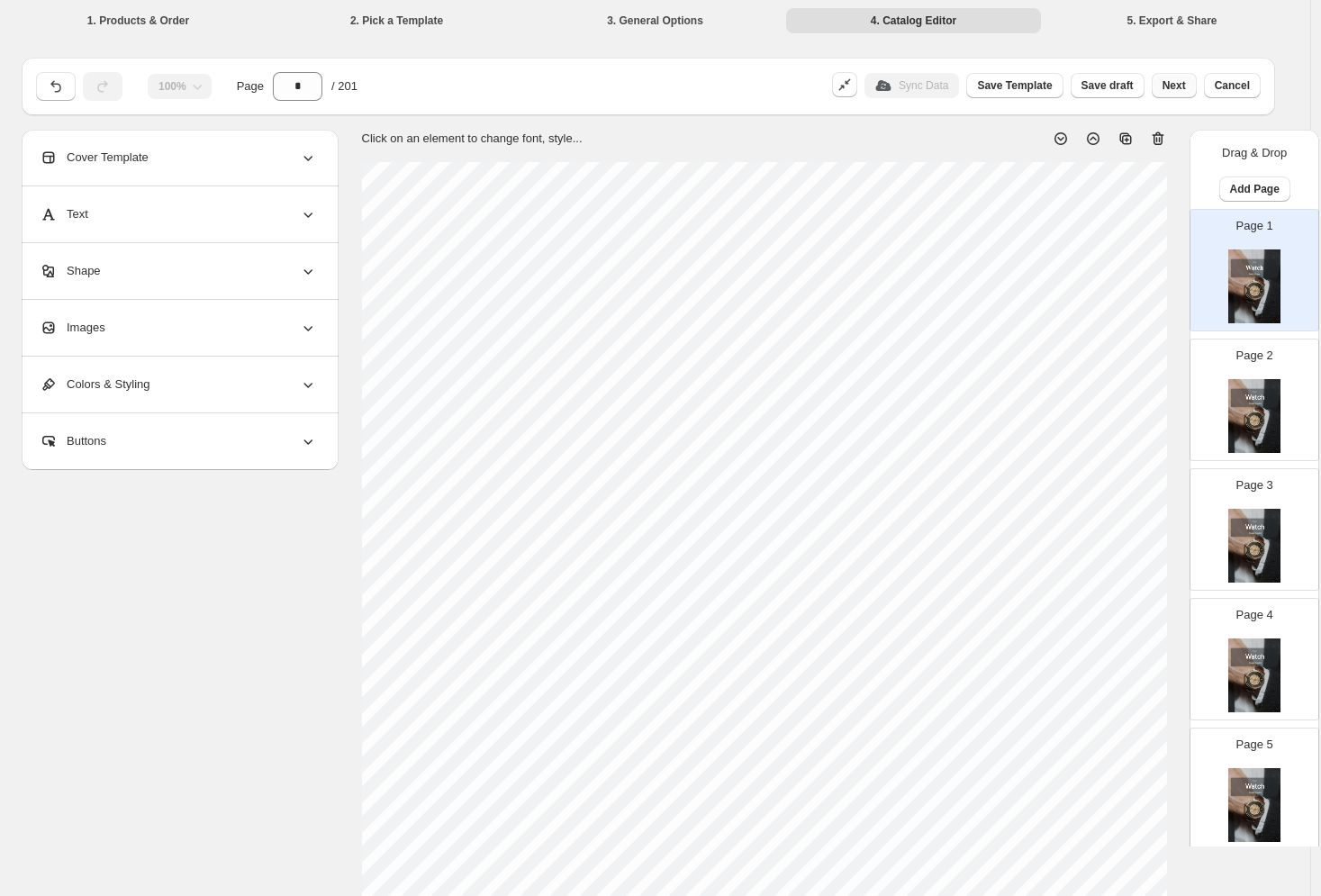
click at [1175, 87] on span "Next" at bounding box center [1175, 86] width 24 height 15
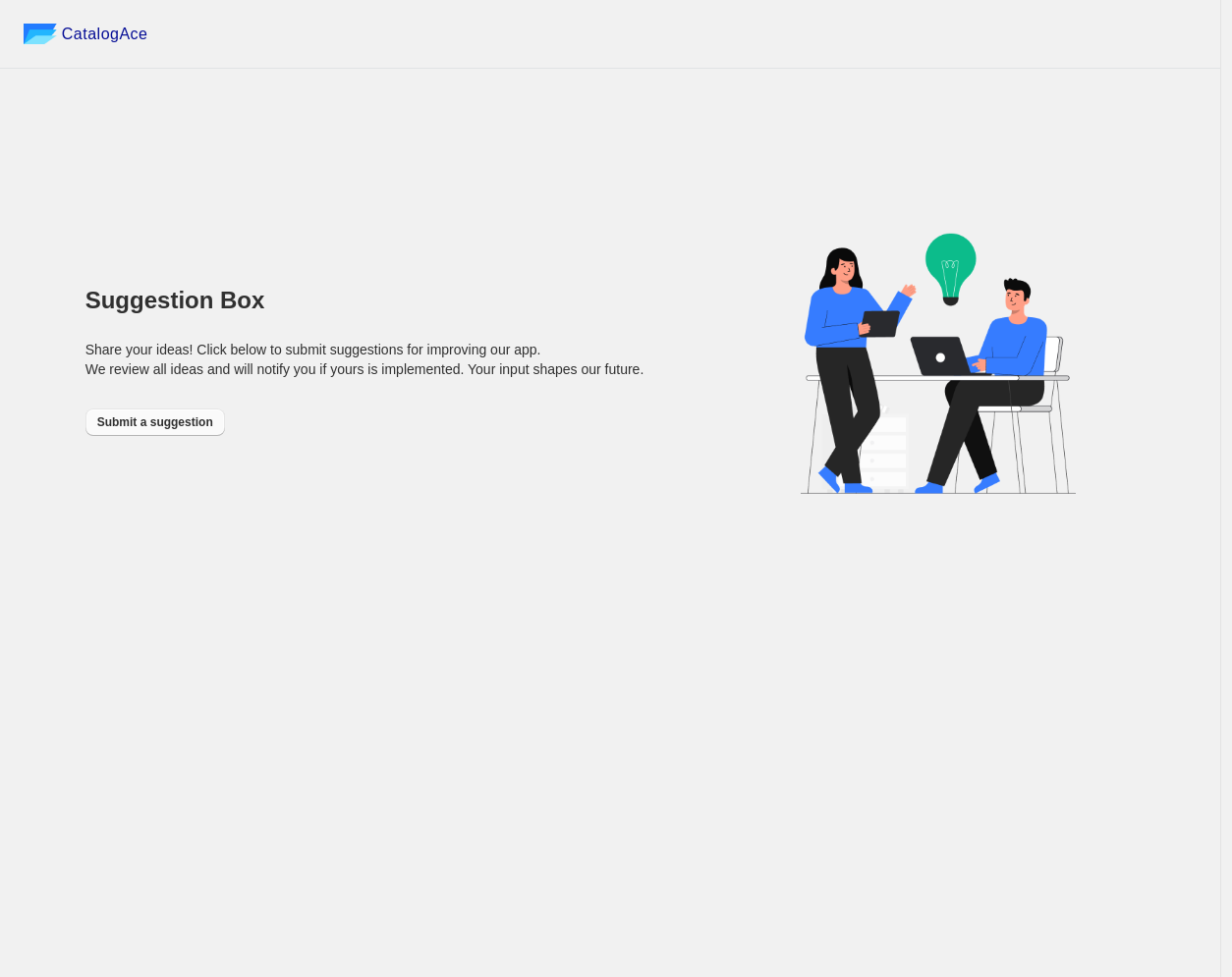
click at [157, 419] on span "Submit a suggestion" at bounding box center [155, 422] width 116 height 16
